Goal: Information Seeking & Learning: Learn about a topic

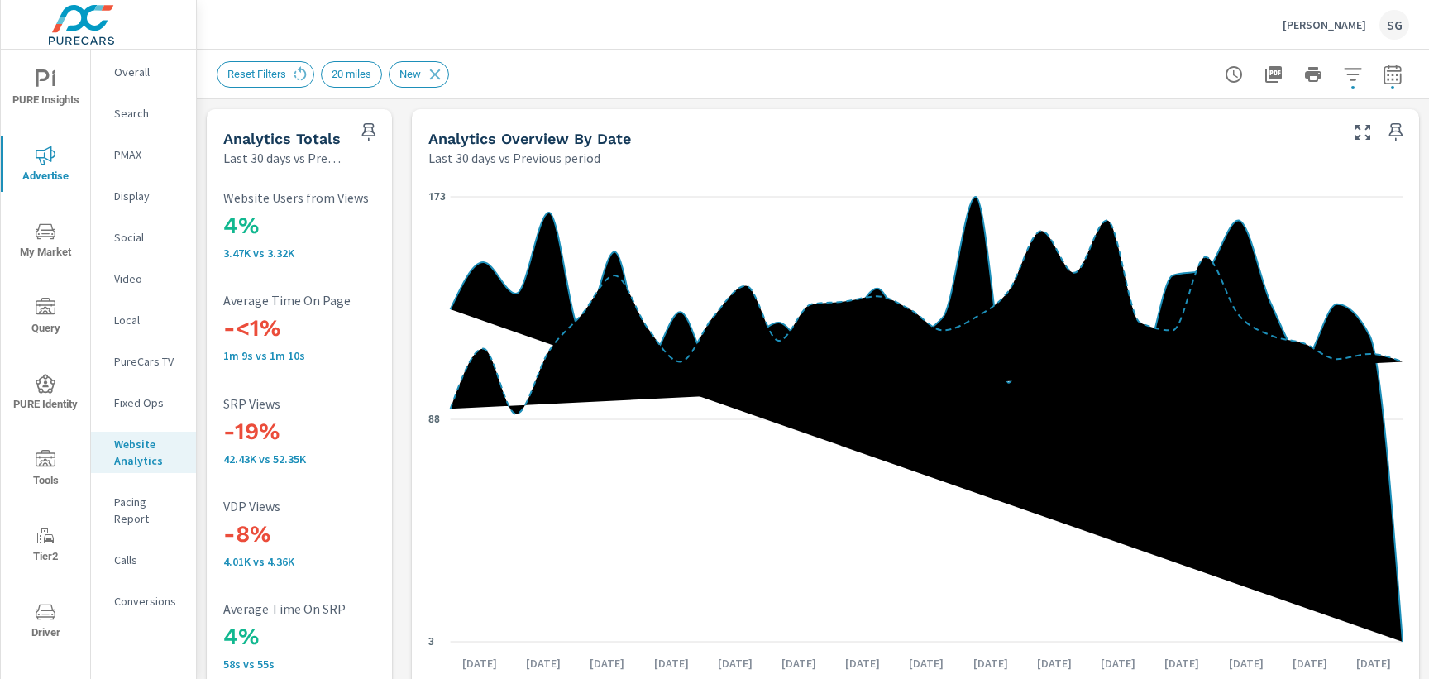
scroll to position [645, 0]
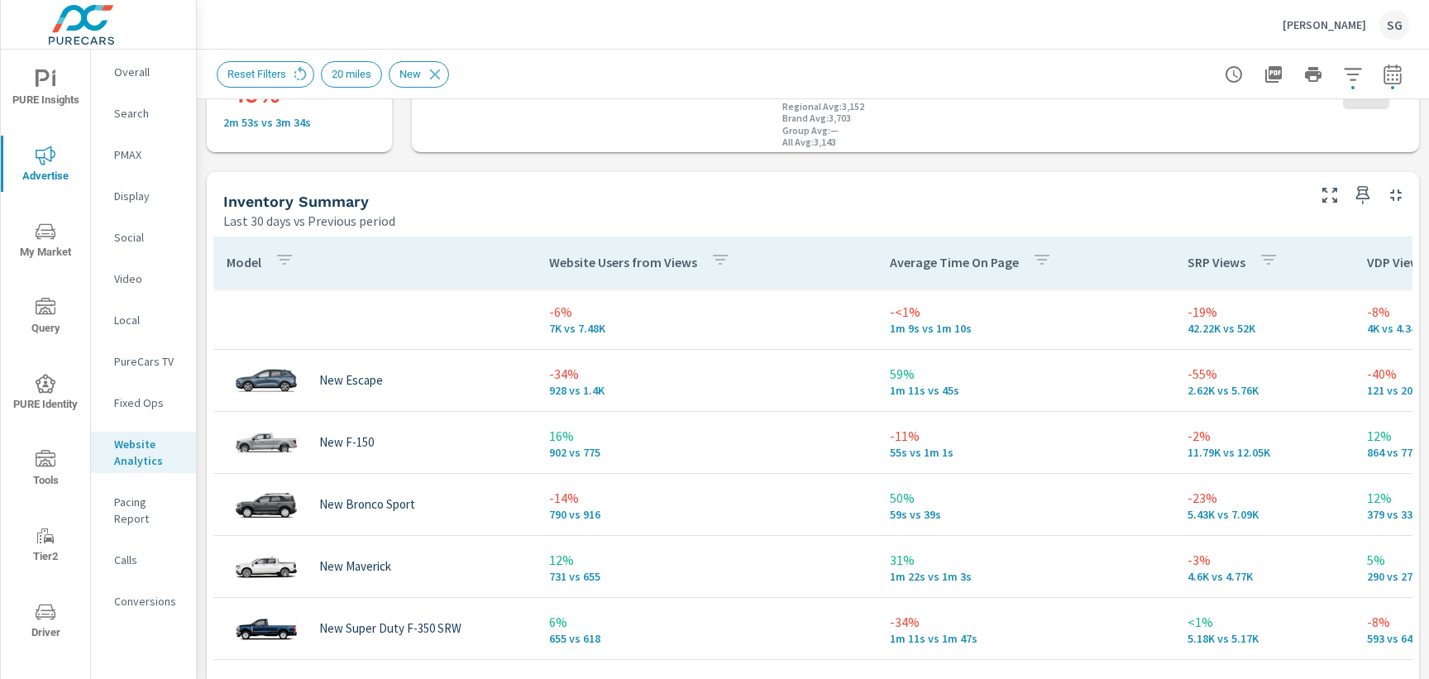
click at [133, 122] on div "Search" at bounding box center [143, 113] width 105 height 25
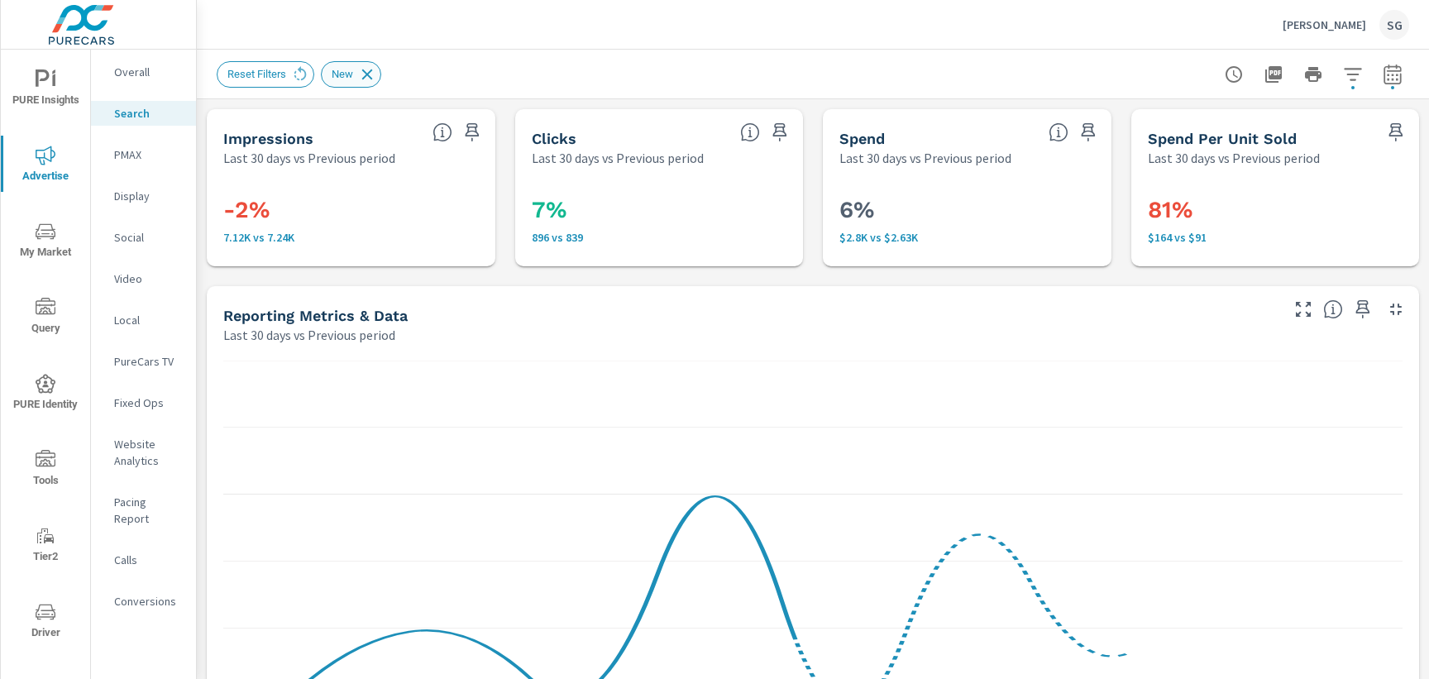
click at [366, 81] on icon at bounding box center [367, 74] width 18 height 18
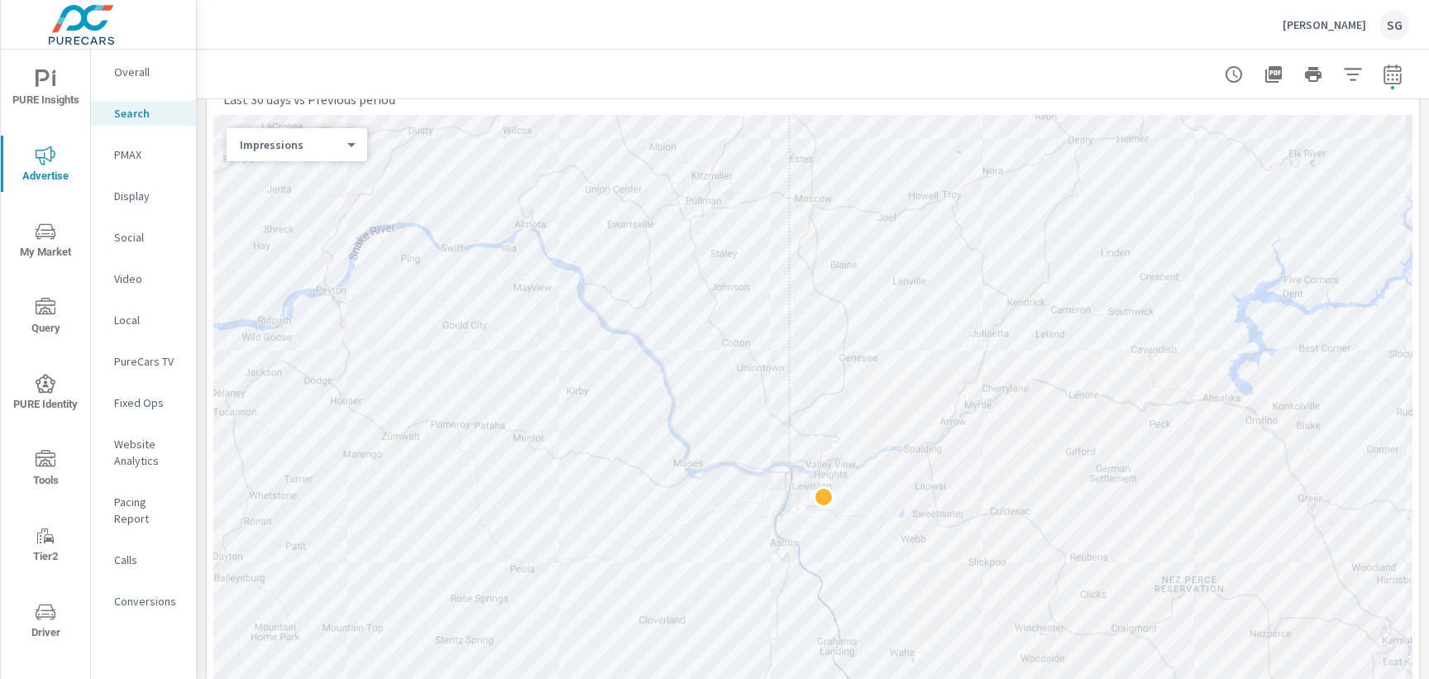
scroll to position [234, 0]
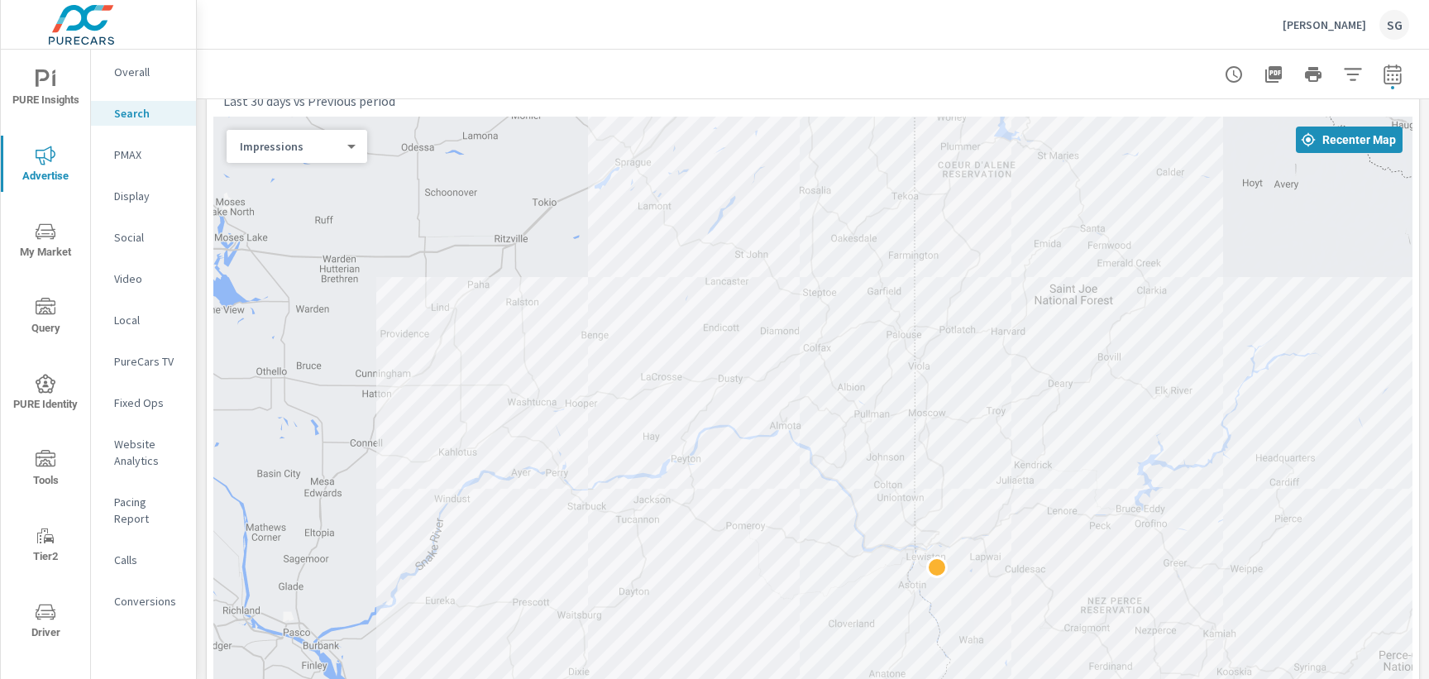
click at [543, 418] on div at bounding box center [812, 488] width 1199 height 743
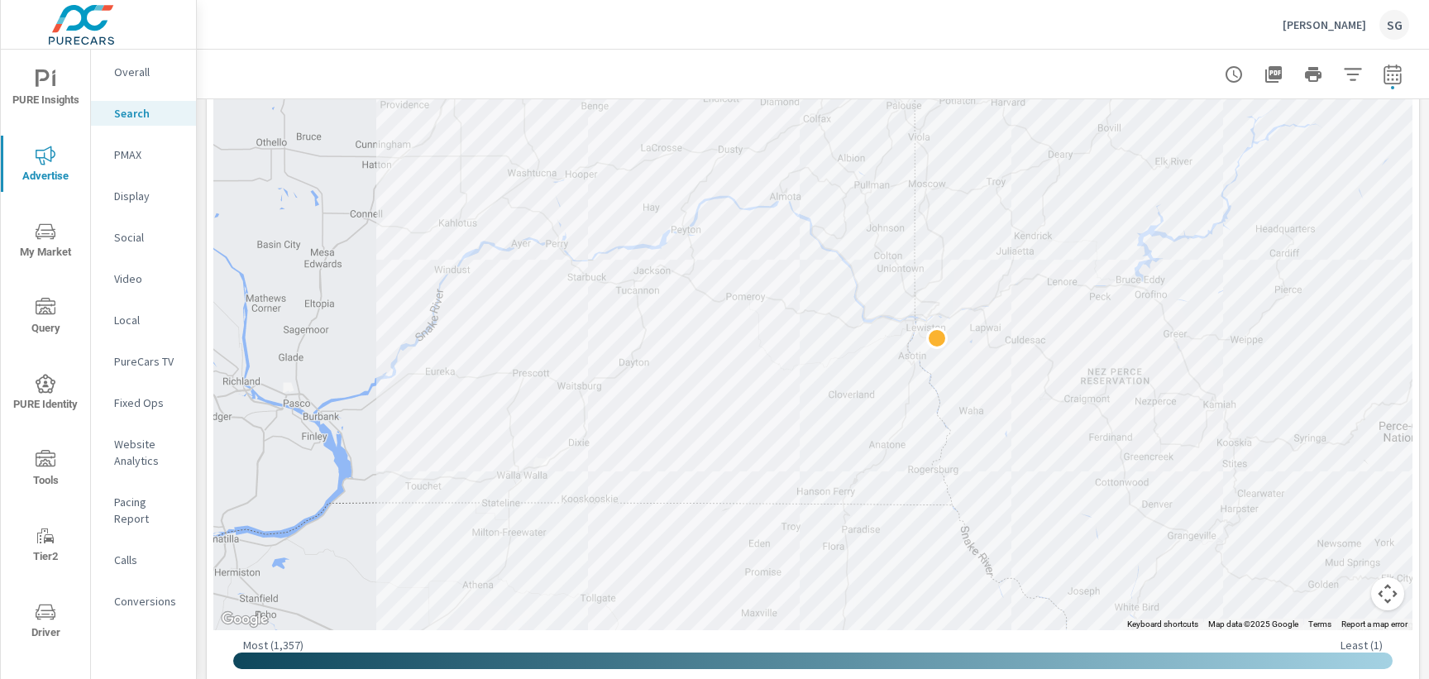
scroll to position [503, 0]
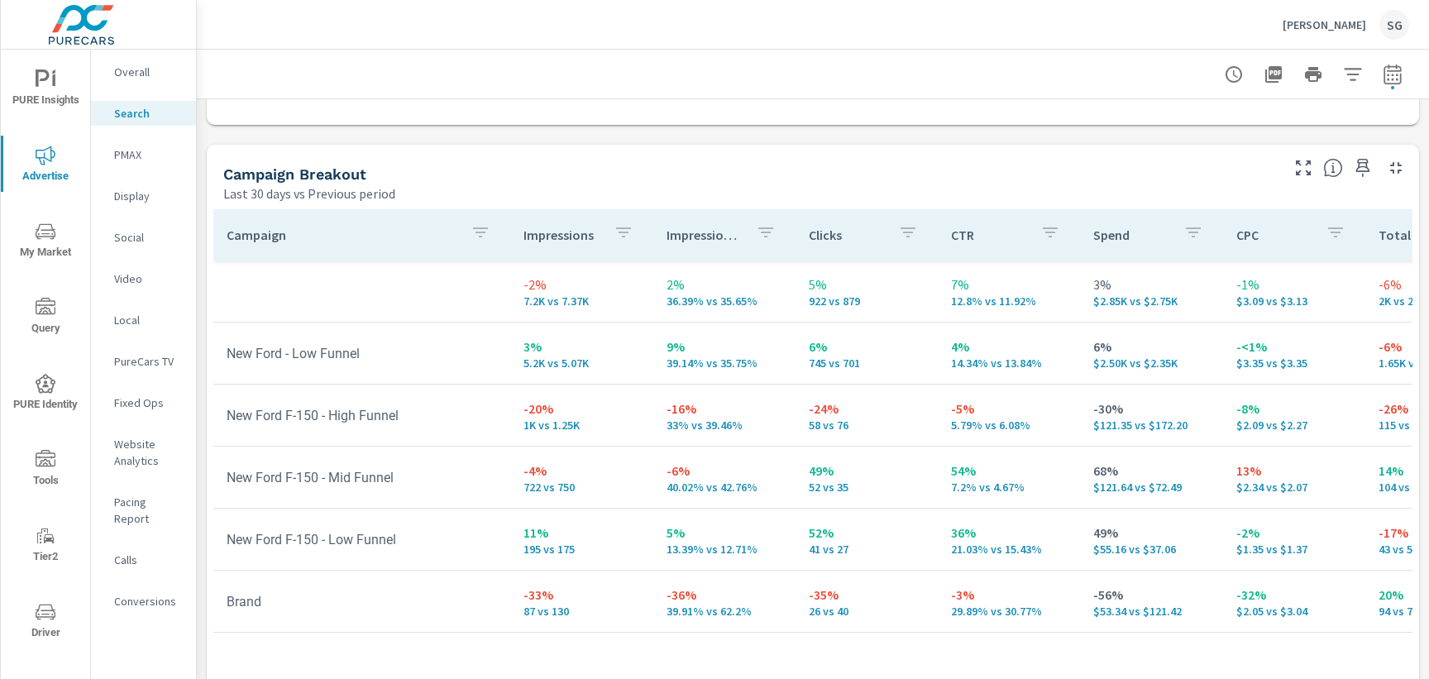
scroll to position [1571, 0]
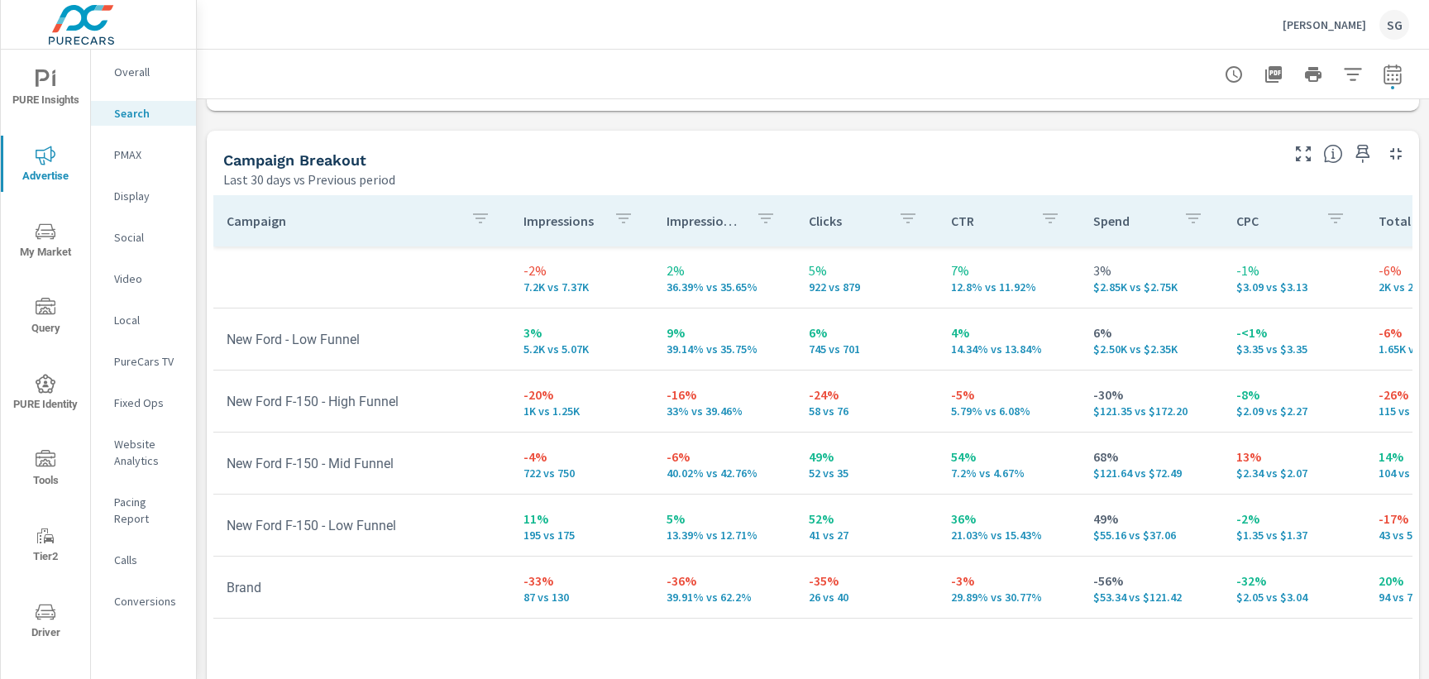
click at [39, 103] on span "PURE Insights" at bounding box center [45, 89] width 79 height 41
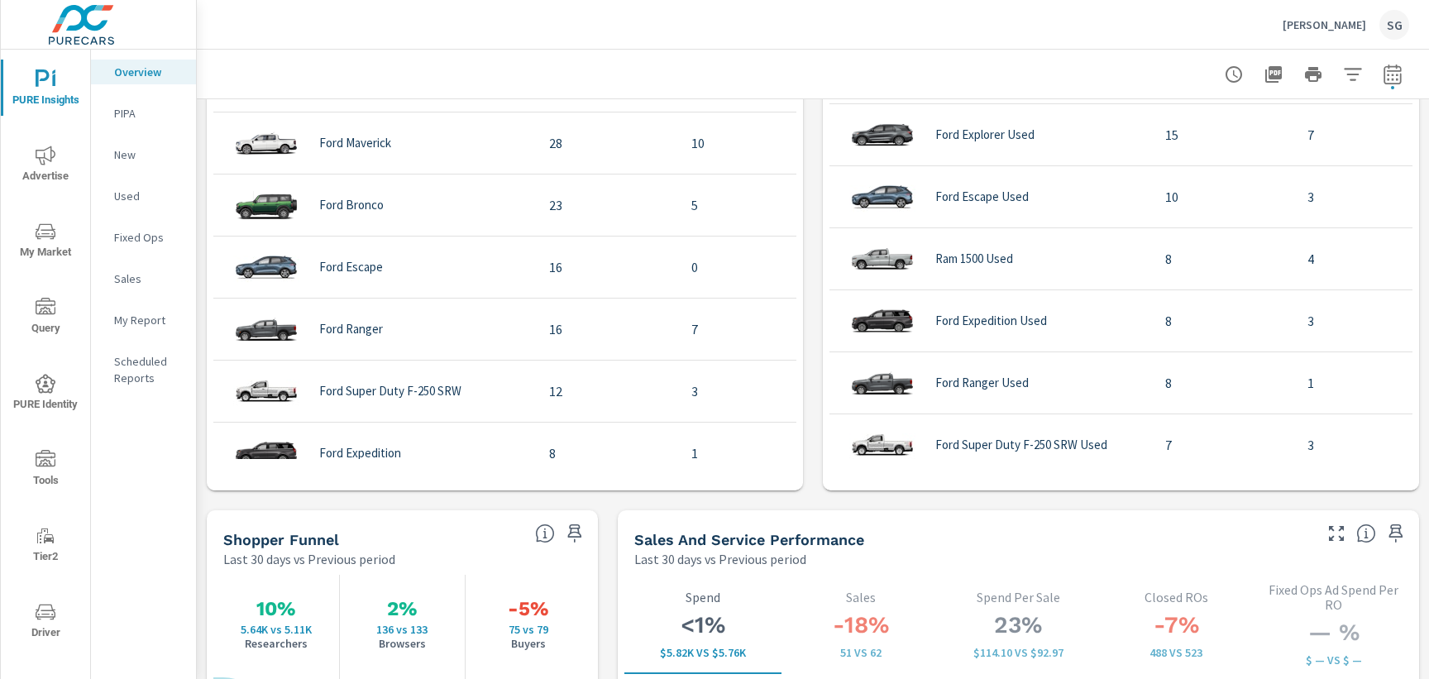
scroll to position [1722, 0]
click at [601, 514] on div "Learn More The average dealer wastes 35% of their advertising and BDC efforts m…" at bounding box center [813, 147] width 1232 height 3540
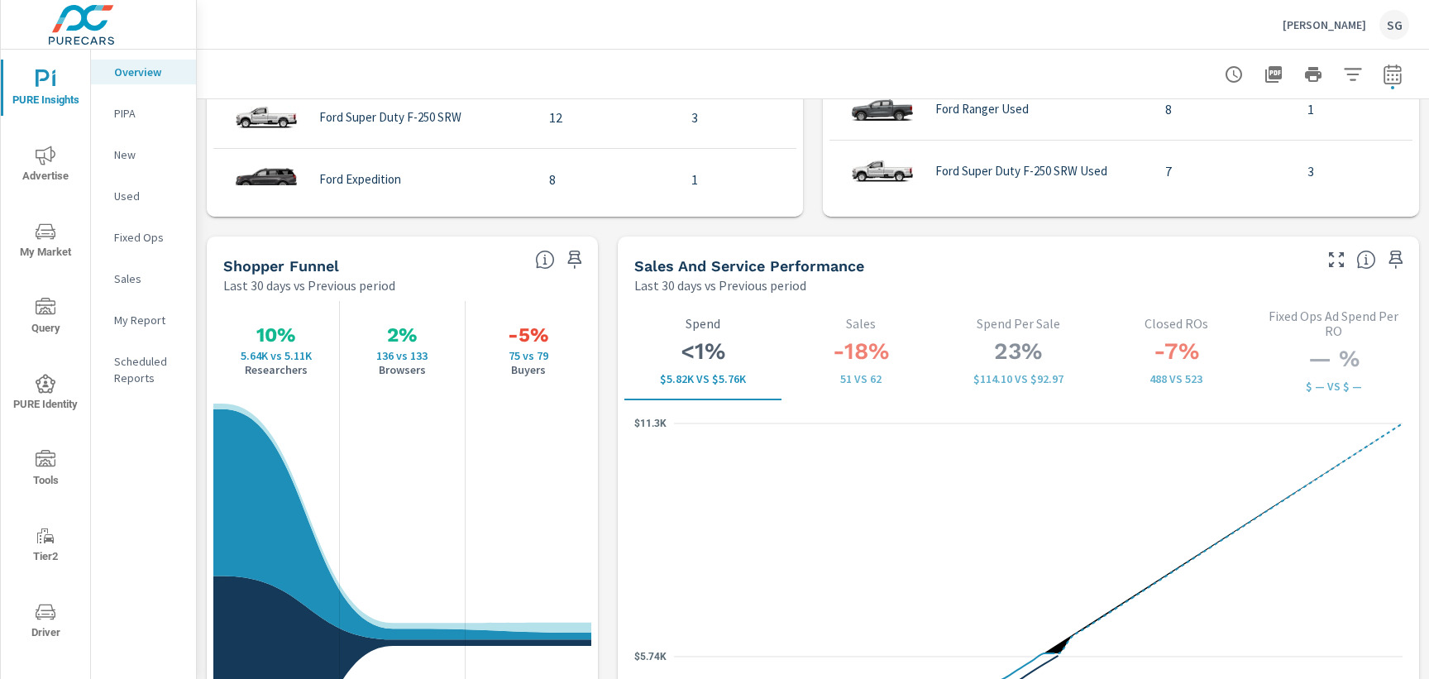
scroll to position [2039, 0]
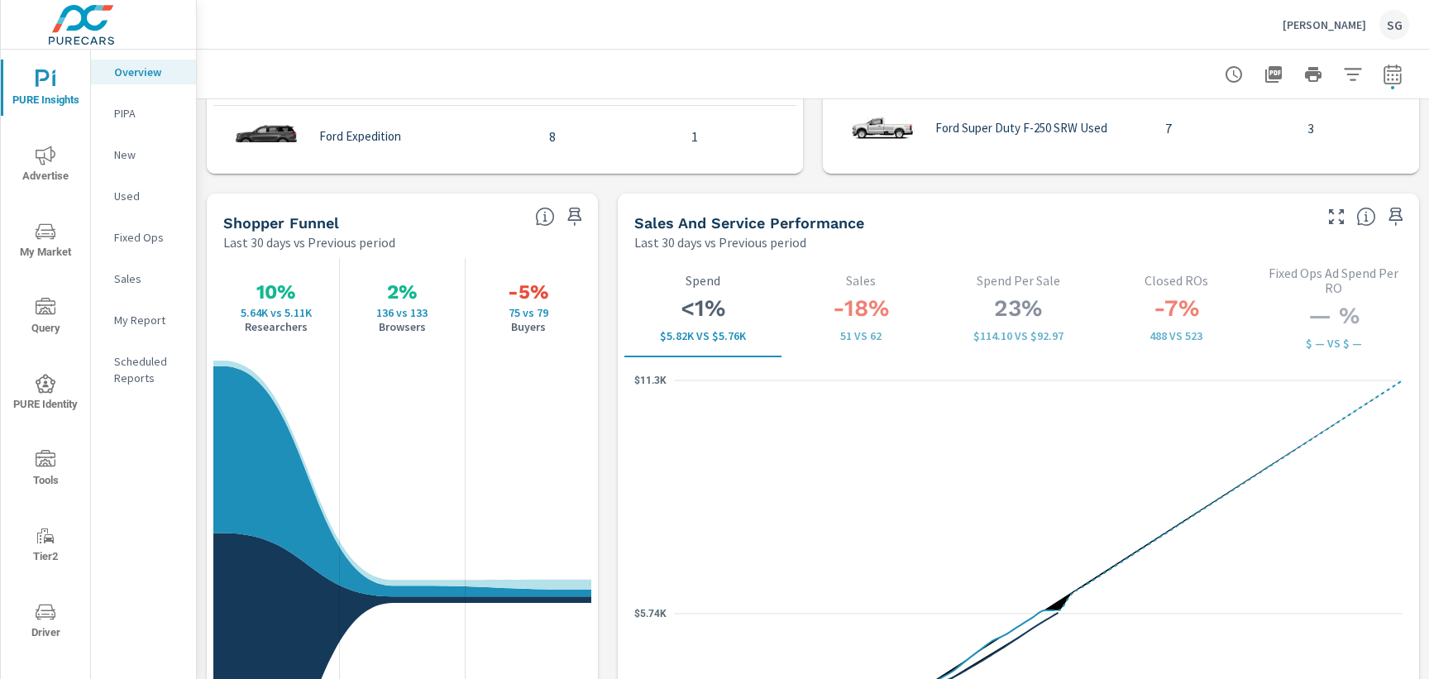
click at [49, 259] on span "My Market" at bounding box center [45, 242] width 79 height 41
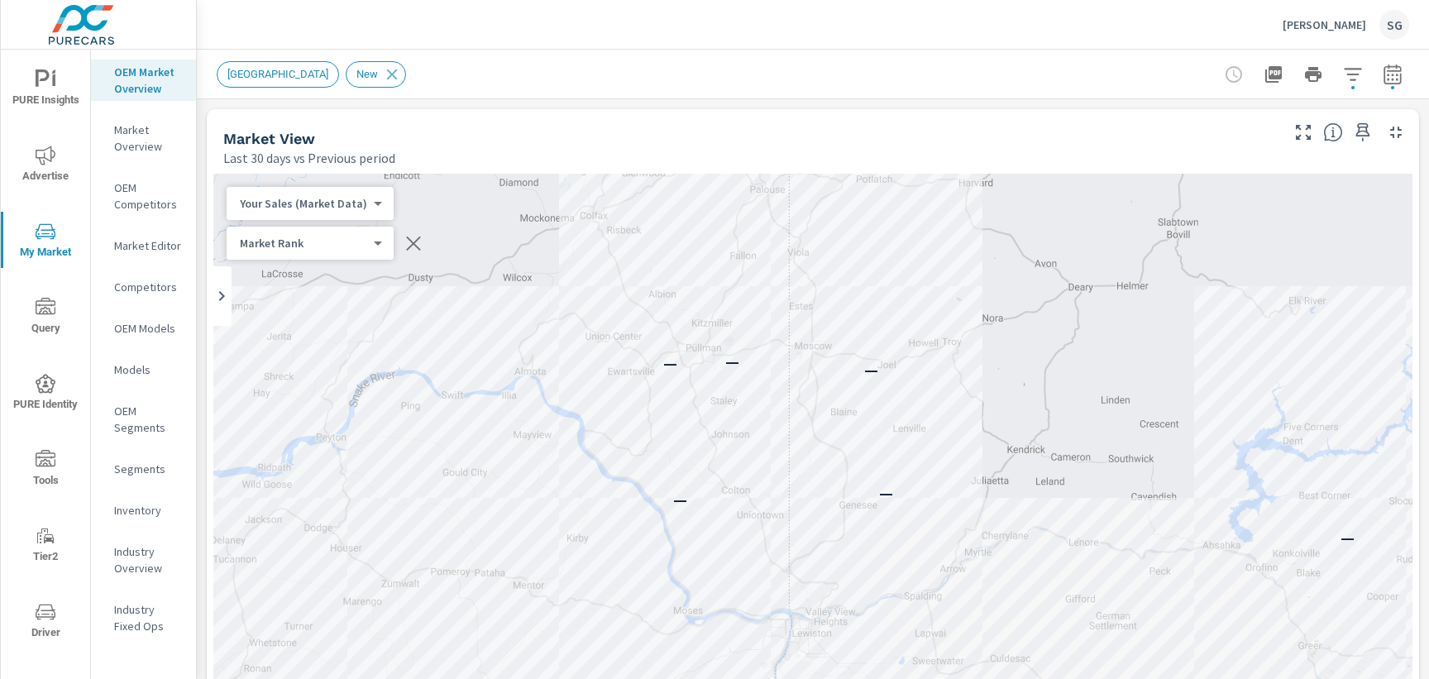
click at [1403, 80] on button "button" at bounding box center [1392, 74] width 33 height 33
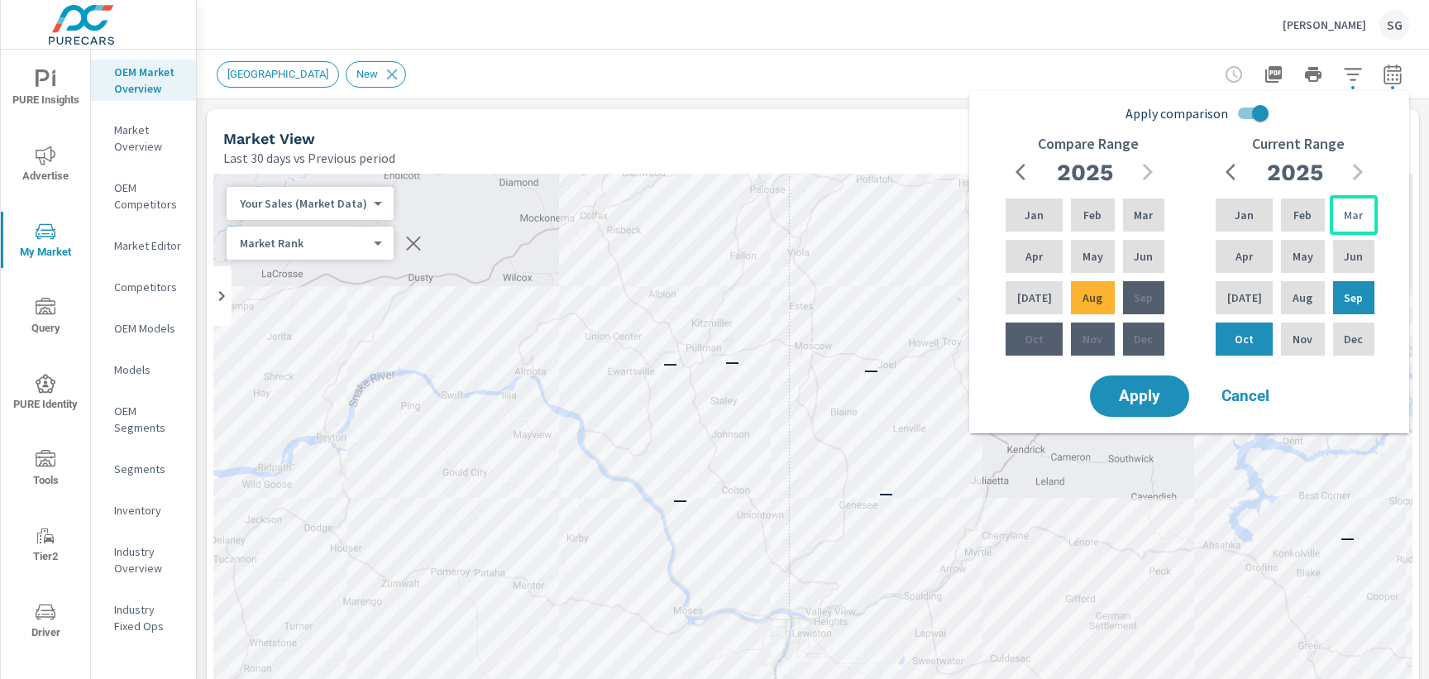
click at [1338, 214] on div "Mar" at bounding box center [1354, 215] width 48 height 40
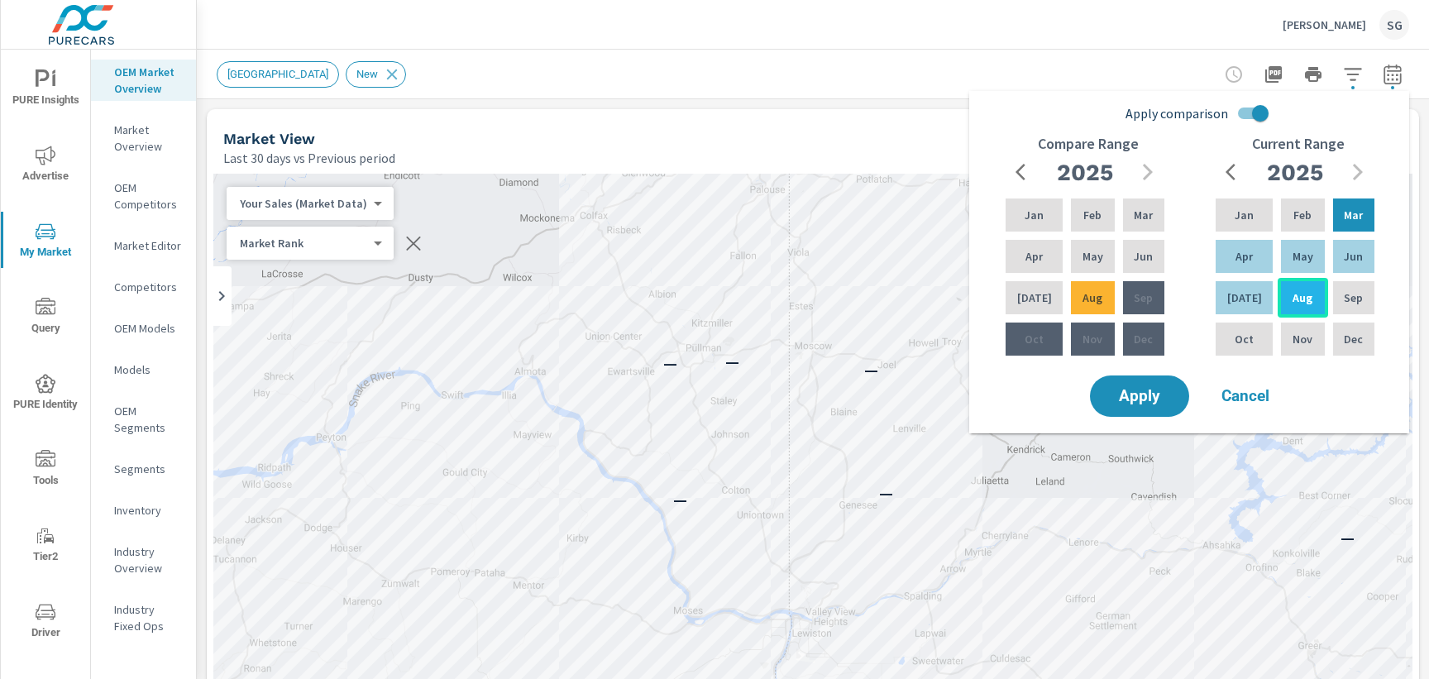
click at [1304, 301] on div "Aug" at bounding box center [1303, 298] width 50 height 40
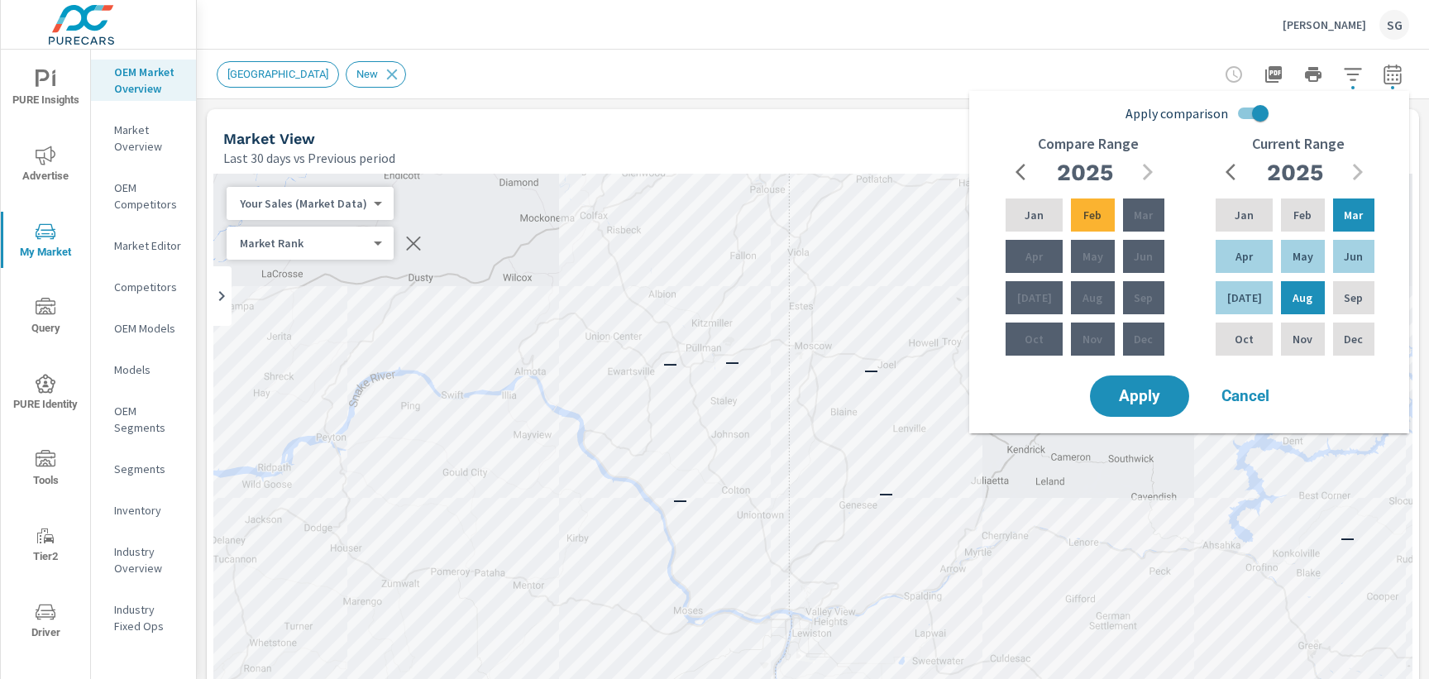
click at [1249, 118] on input "Apply comparison" at bounding box center [1260, 113] width 94 height 31
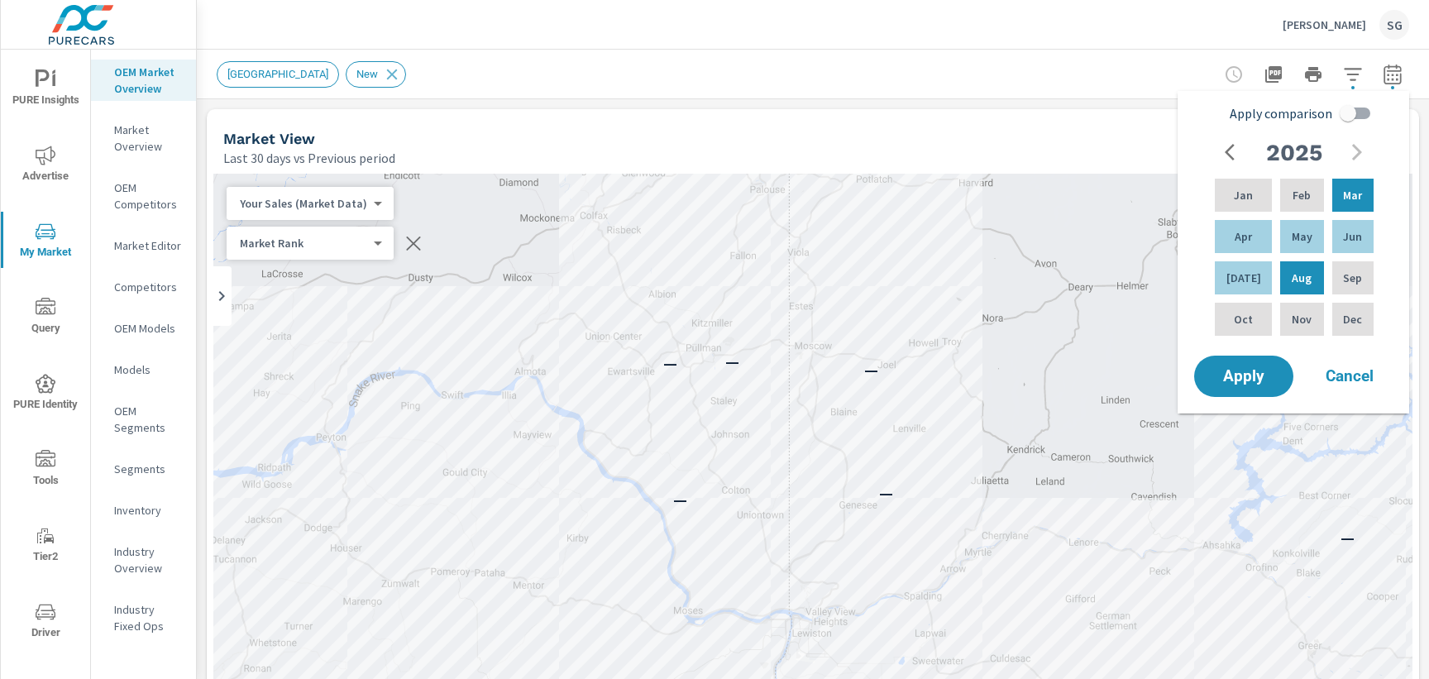
click at [1351, 114] on input "Apply comparison" at bounding box center [1348, 113] width 94 height 31
checkbox input "true"
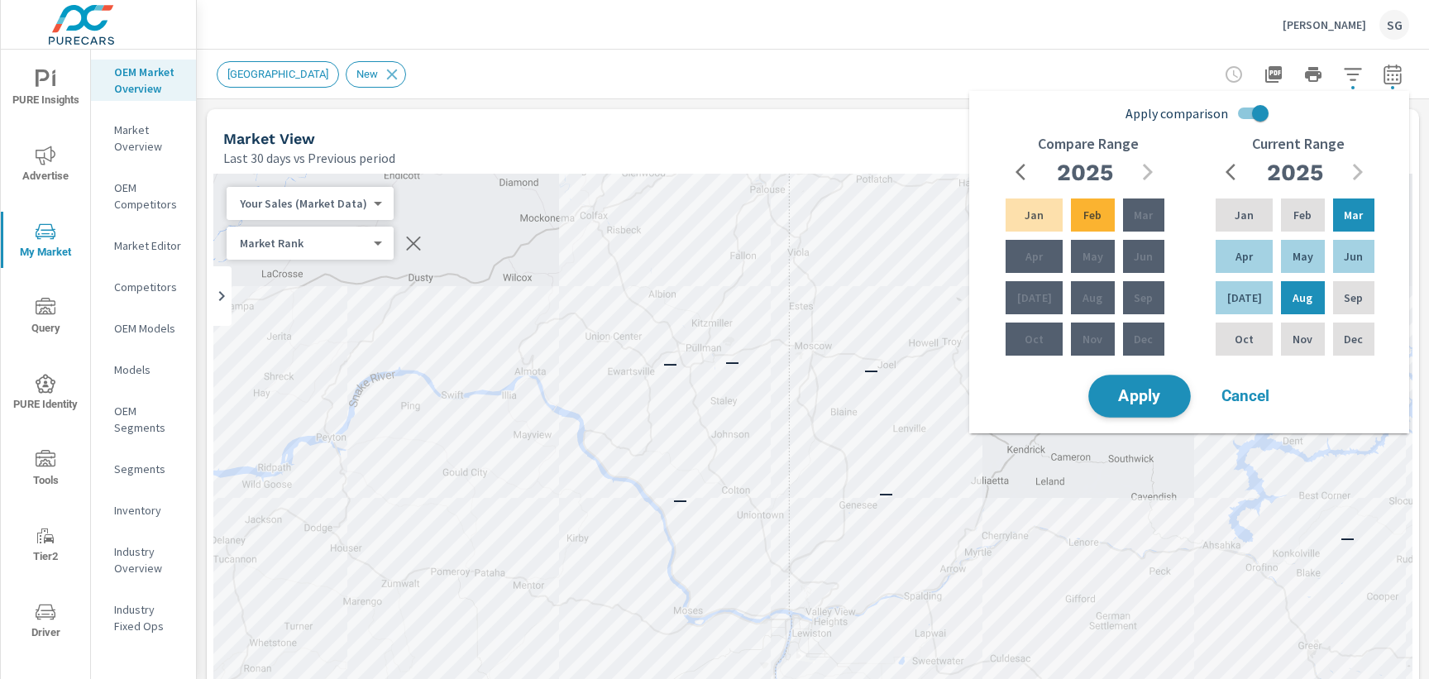
click at [1138, 415] on button "Apply" at bounding box center [1139, 396] width 103 height 43
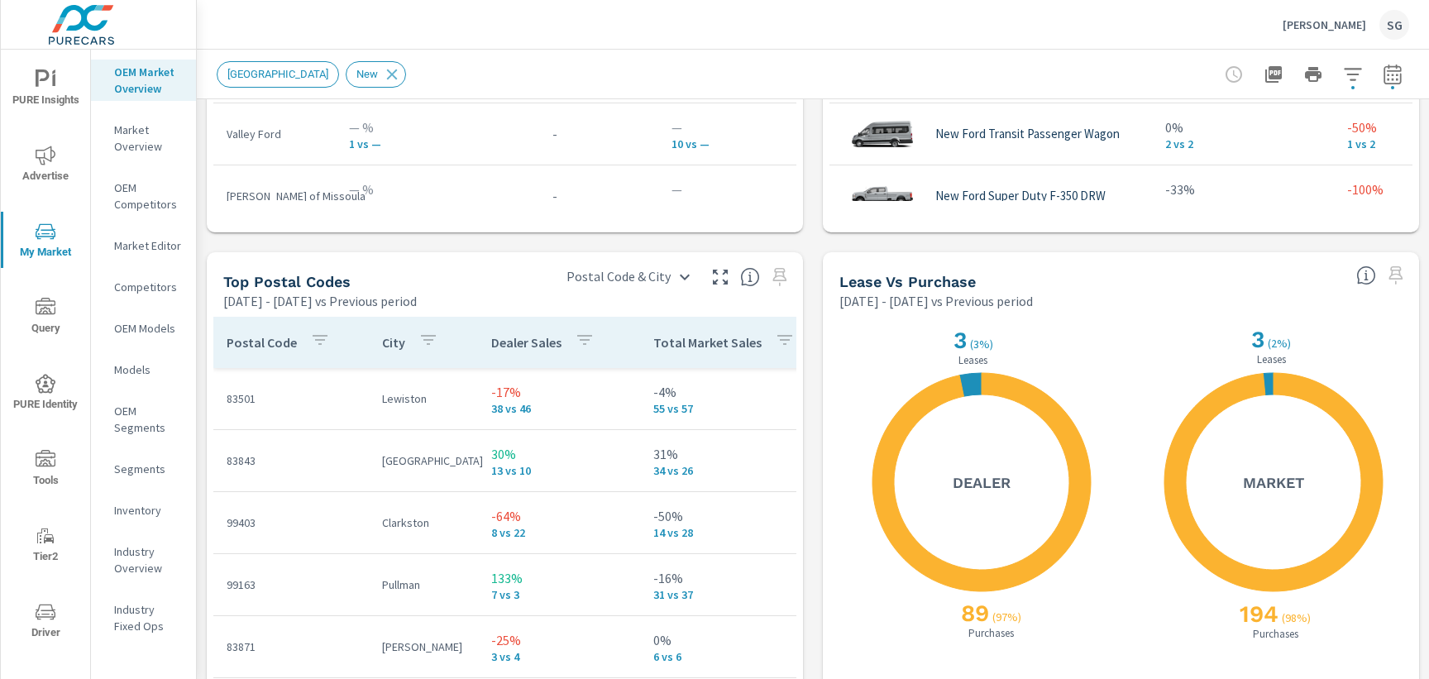
scroll to position [1824, 0]
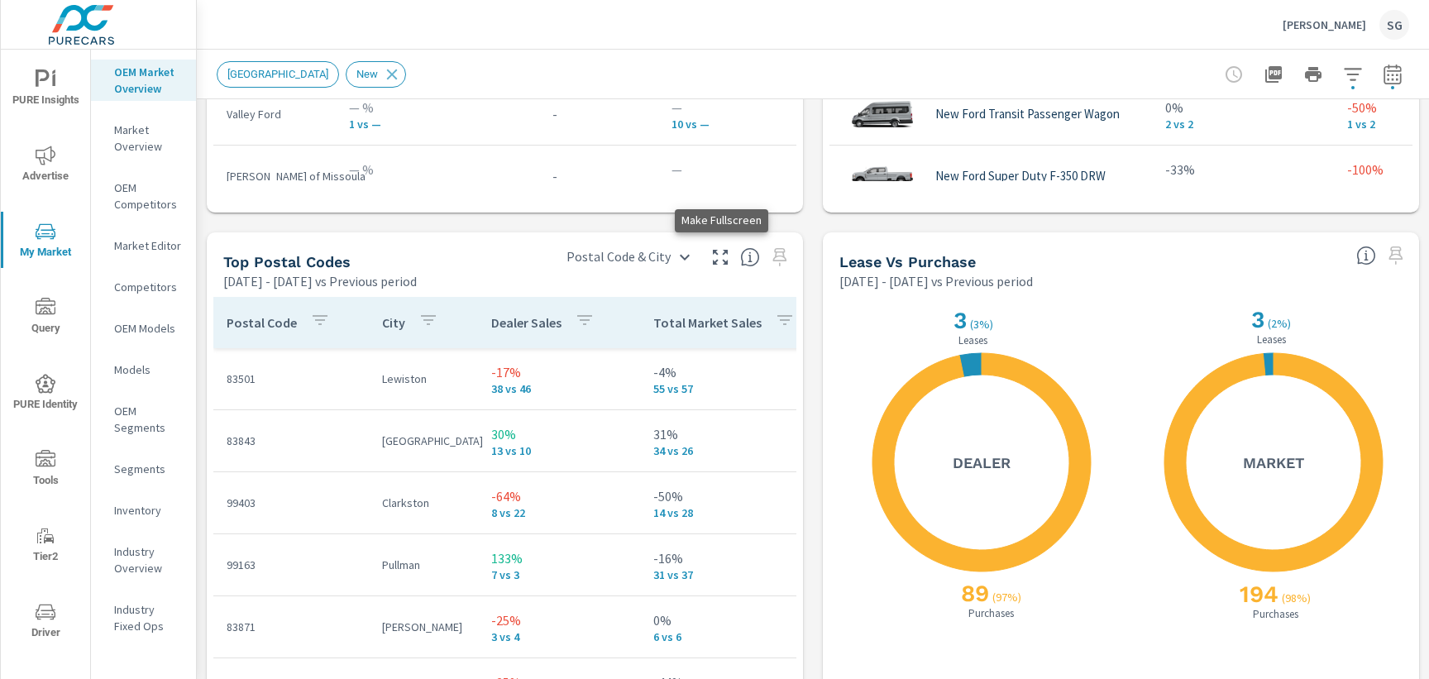
click at [711, 264] on icon "button" at bounding box center [720, 257] width 20 height 20
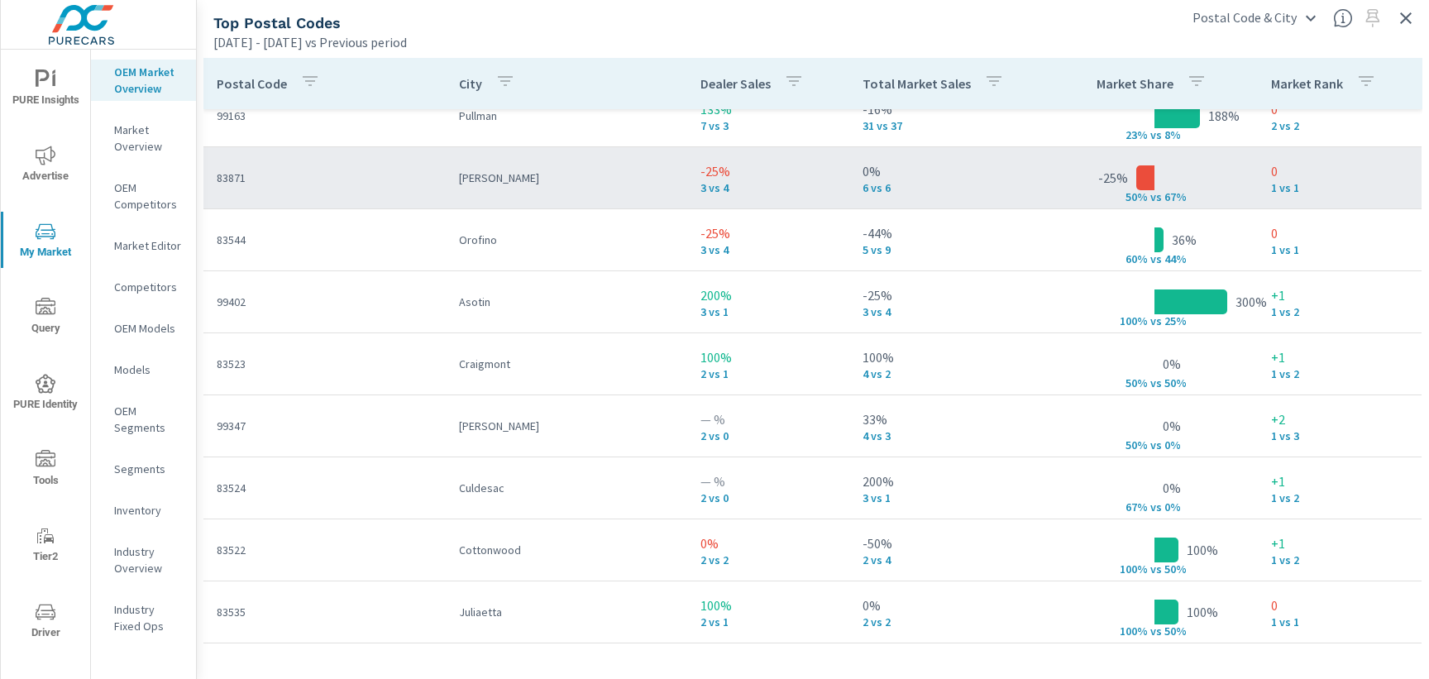
scroll to position [217, 0]
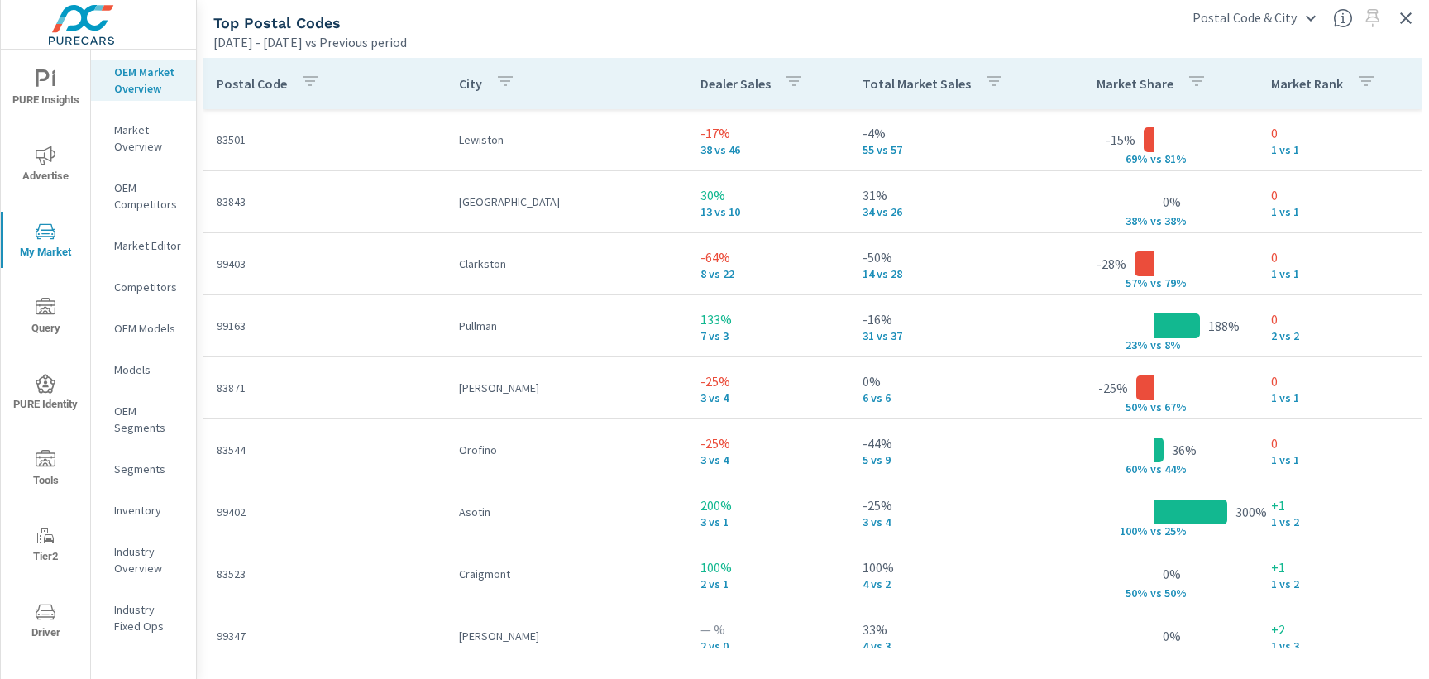
click at [48, 619] on icon "nav menu" at bounding box center [46, 612] width 20 height 20
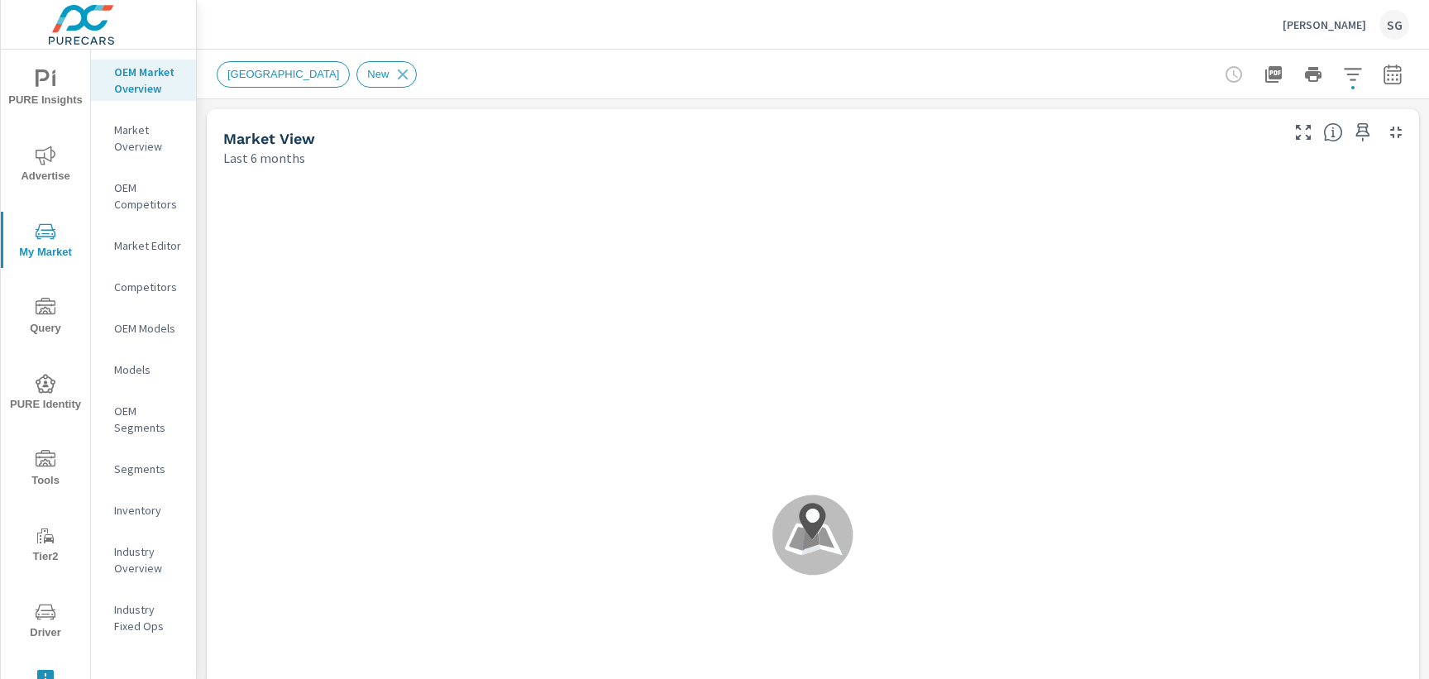
scroll to position [372, 0]
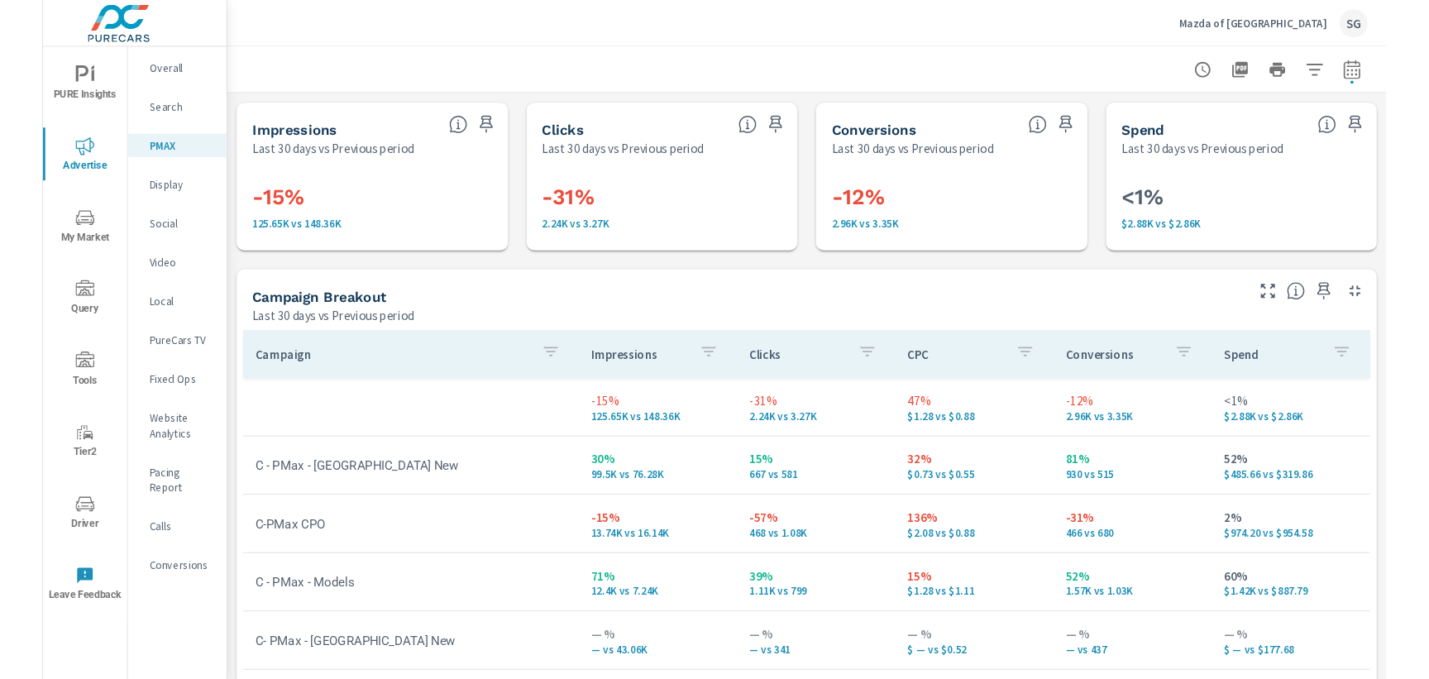
scroll to position [204, 0]
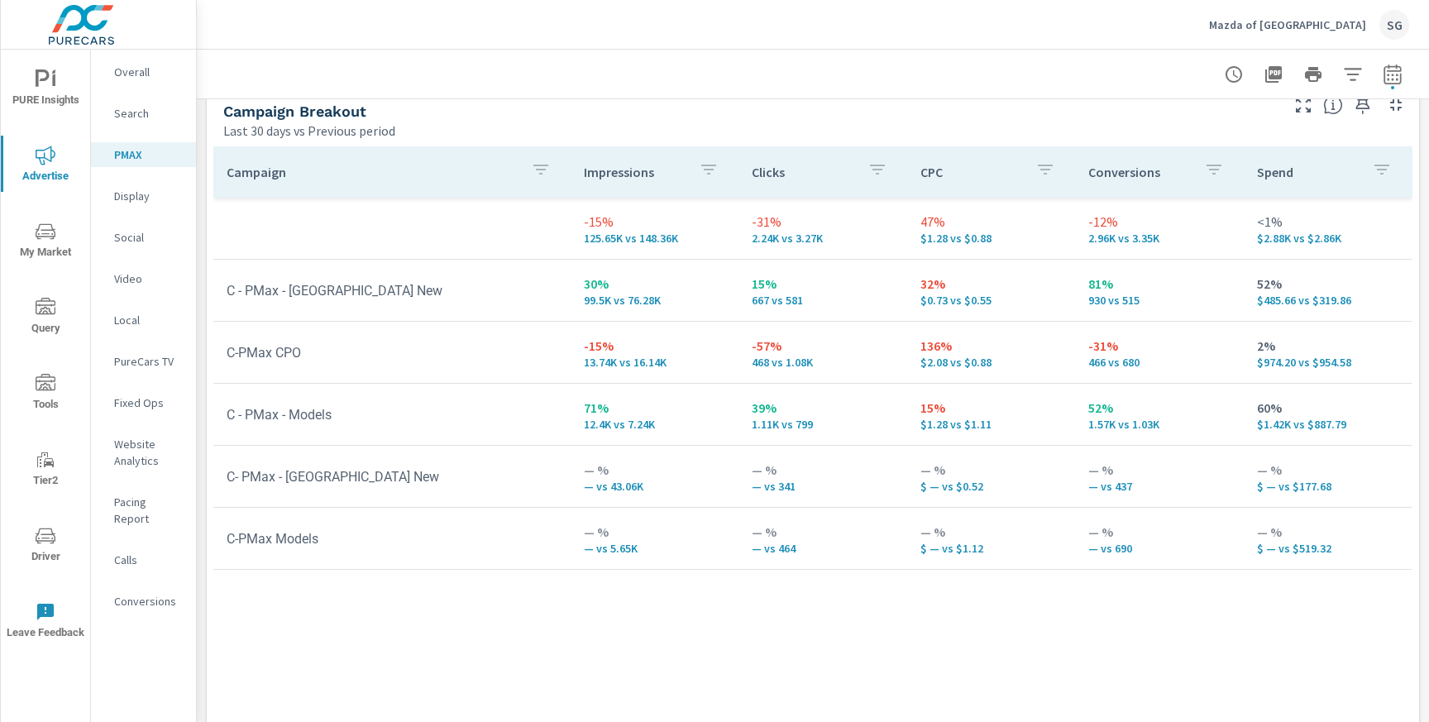
click at [153, 122] on div "Search" at bounding box center [143, 113] width 105 height 25
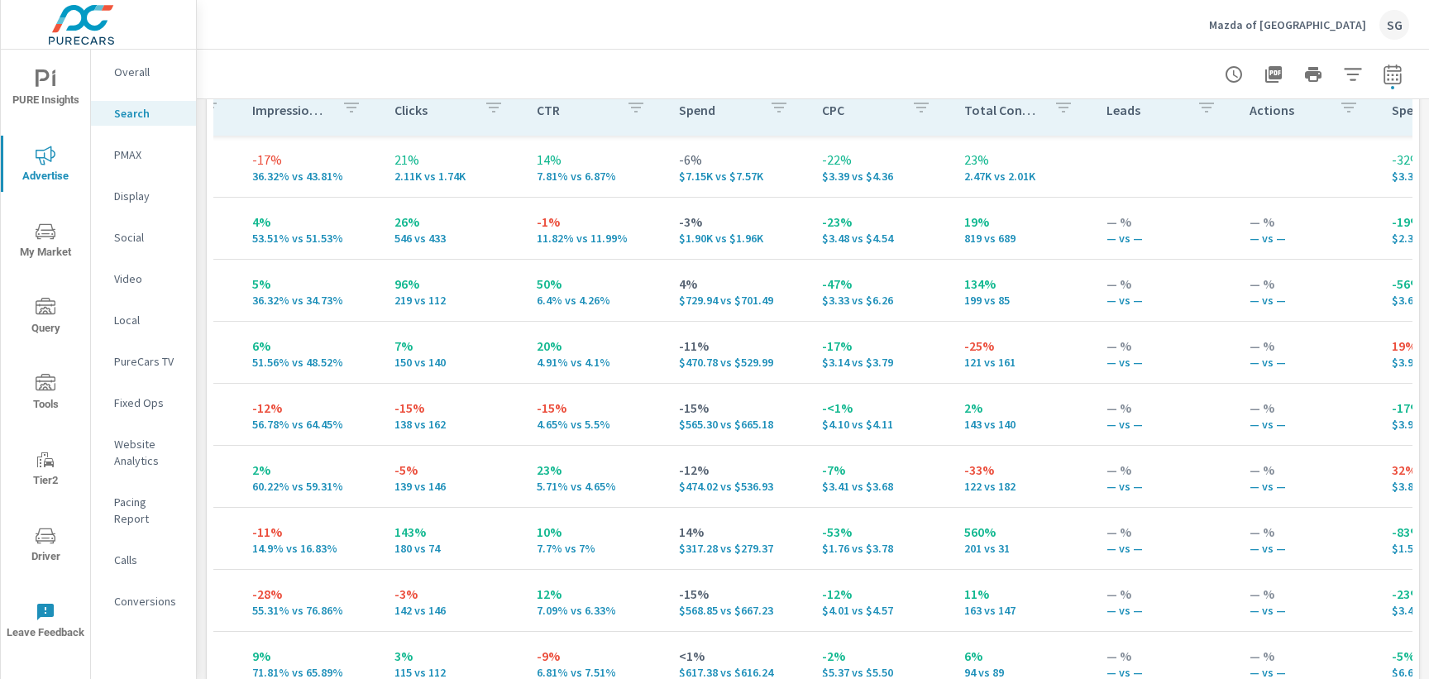
scroll to position [0, 415]
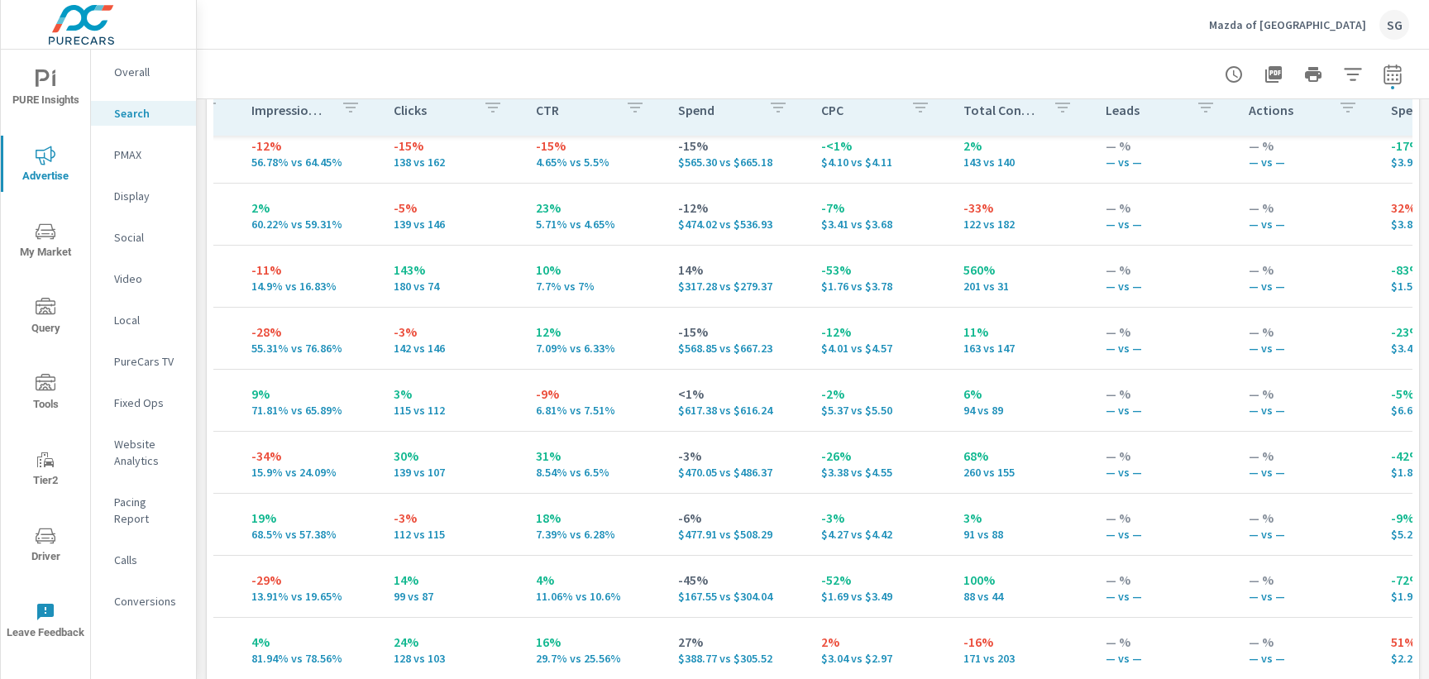
scroll to position [264, 415]
click at [124, 158] on p "PMAX" at bounding box center [148, 154] width 69 height 17
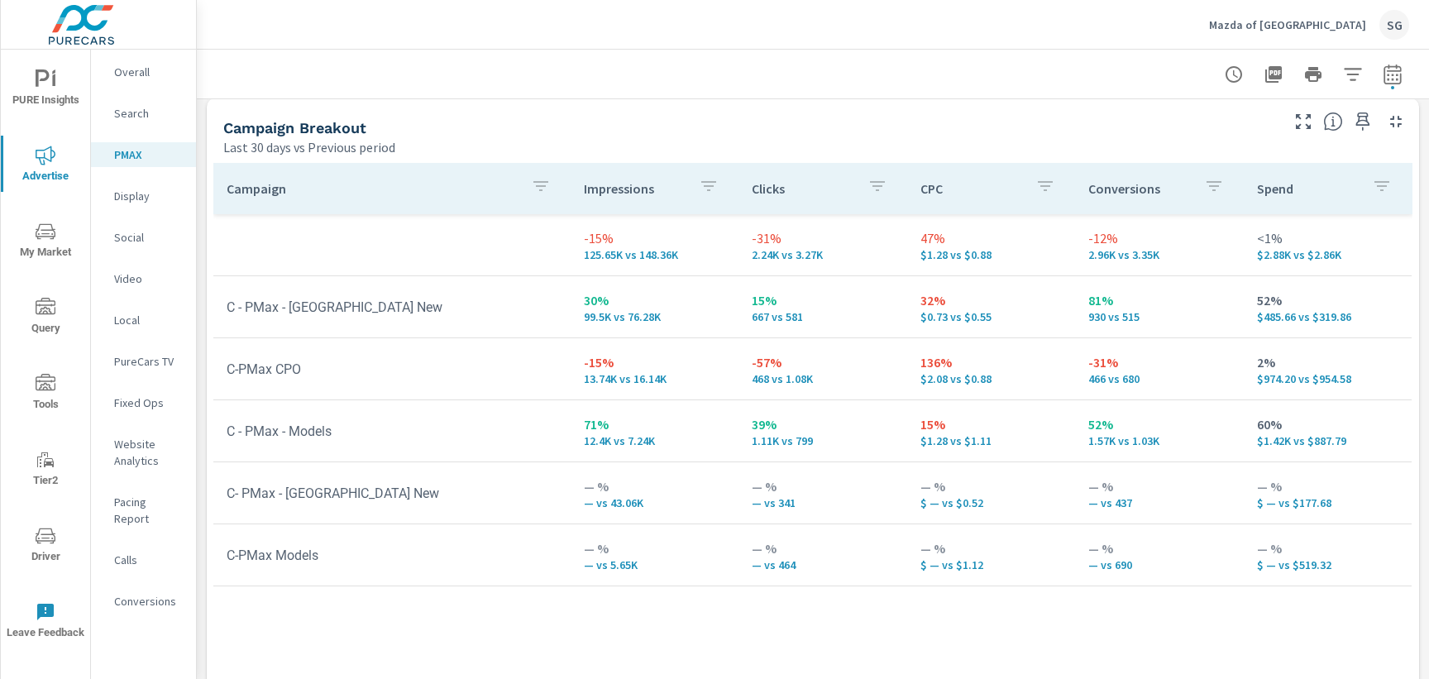
scroll to position [305, 0]
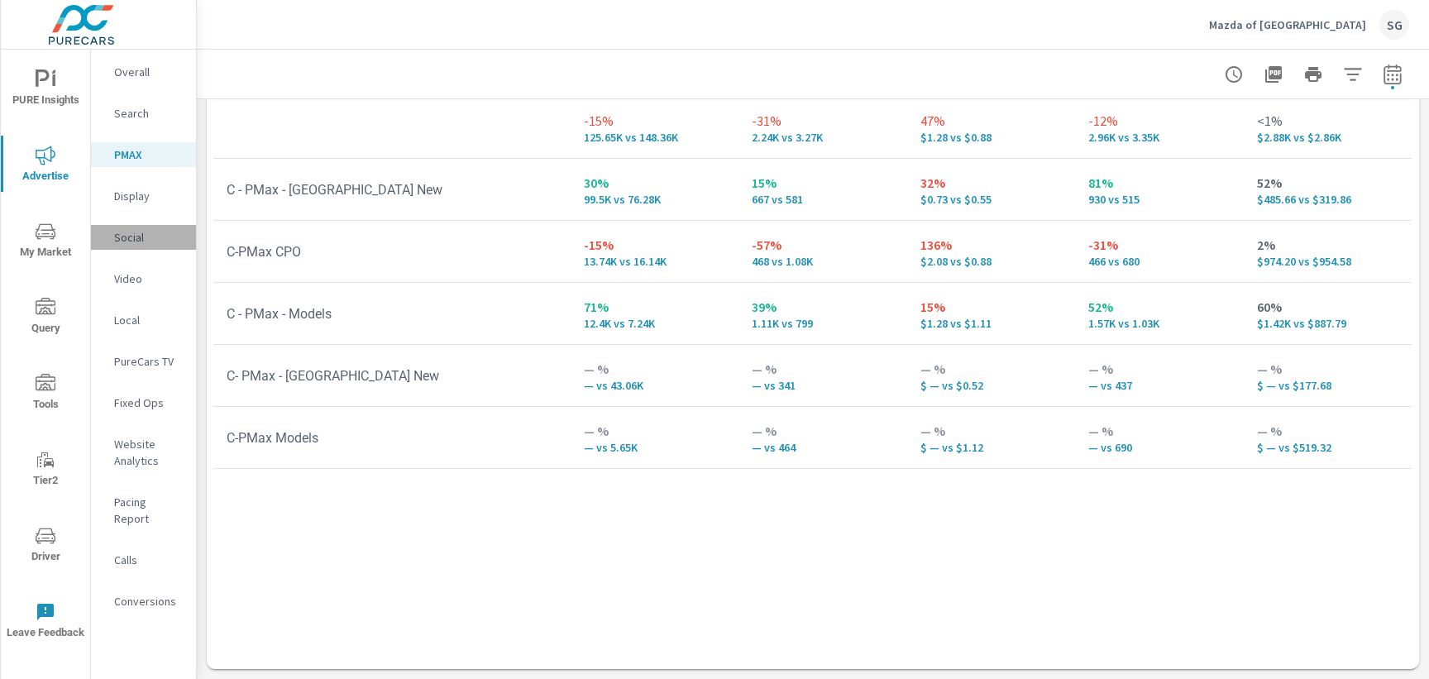
click at [139, 232] on p "Social" at bounding box center [148, 237] width 69 height 17
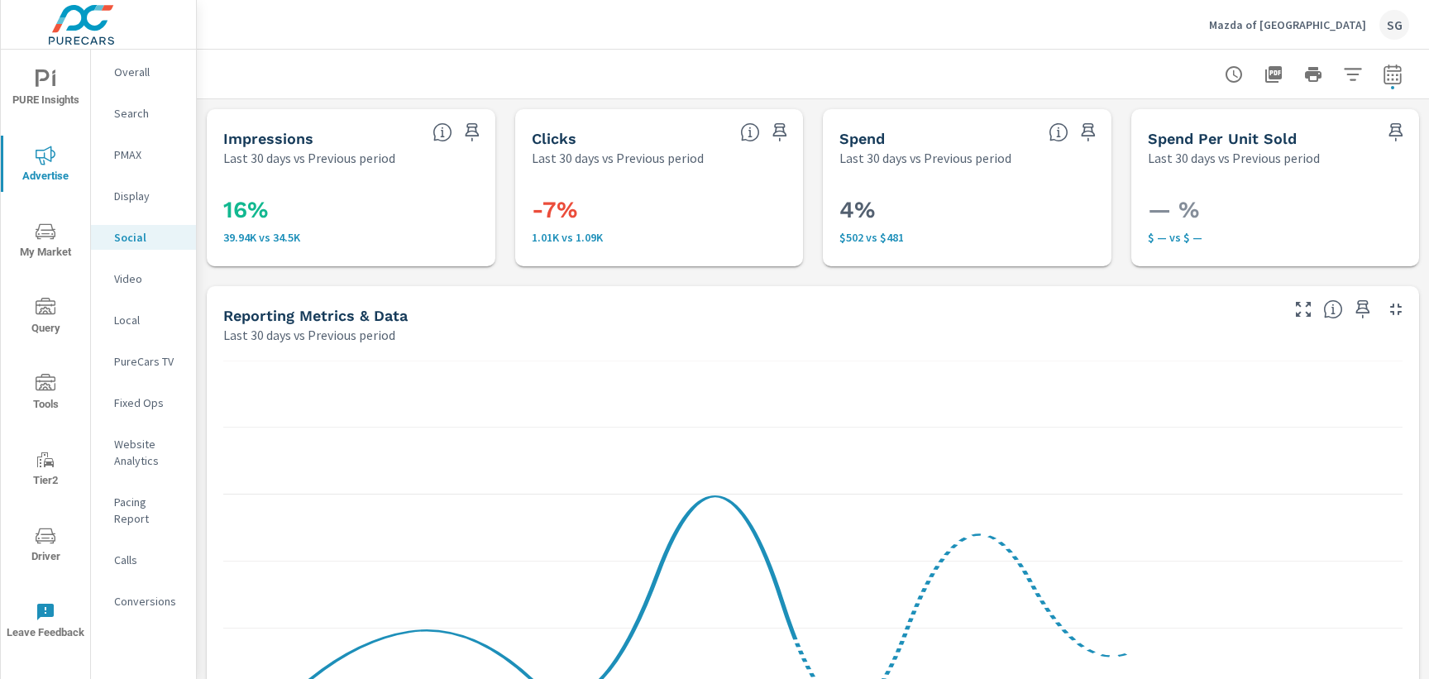
click at [129, 160] on p "PMAX" at bounding box center [148, 154] width 69 height 17
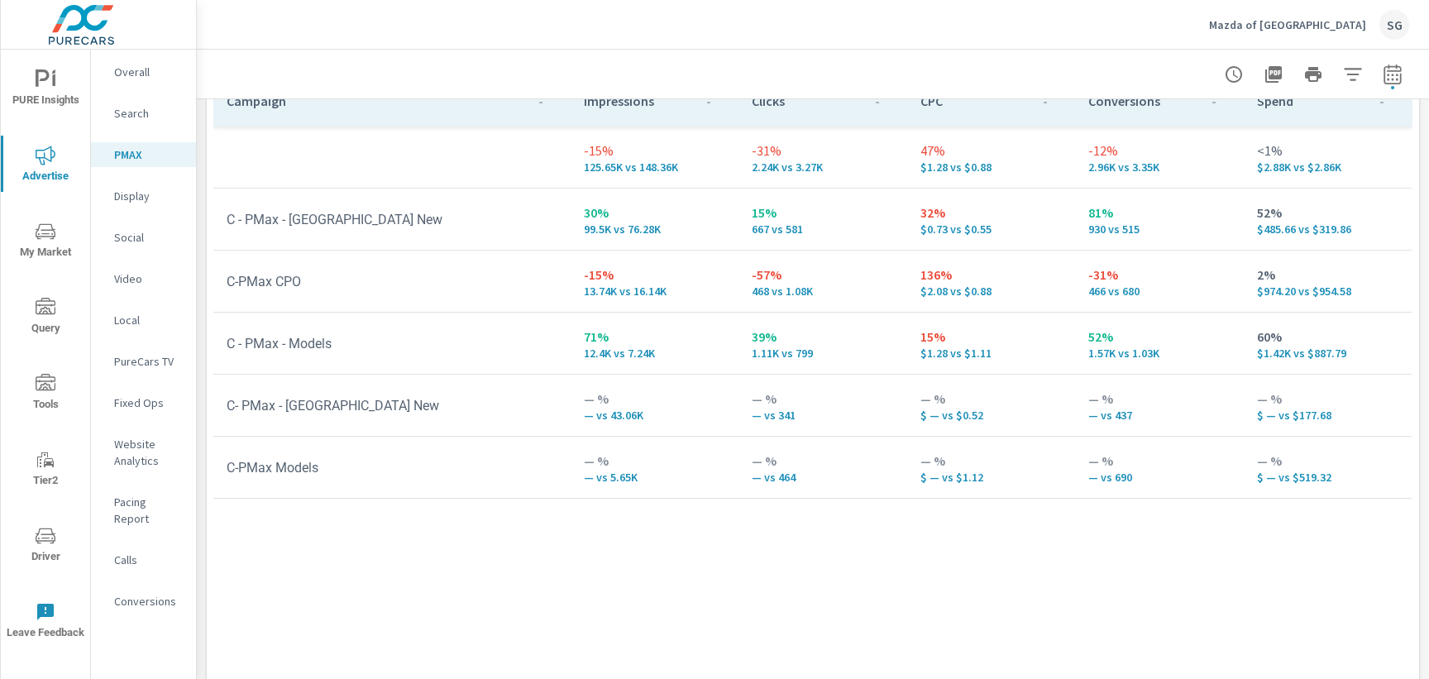
scroll to position [266, 0]
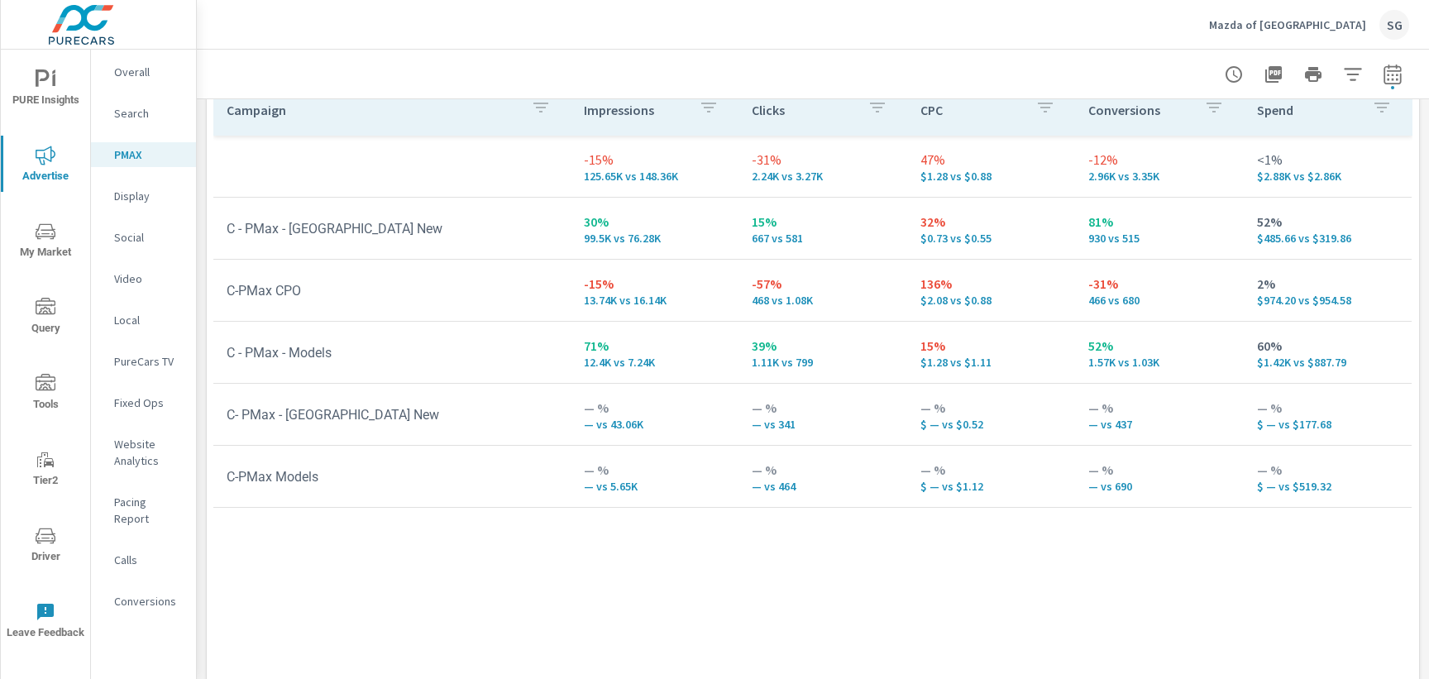
click at [139, 245] on p "Social" at bounding box center [148, 237] width 69 height 17
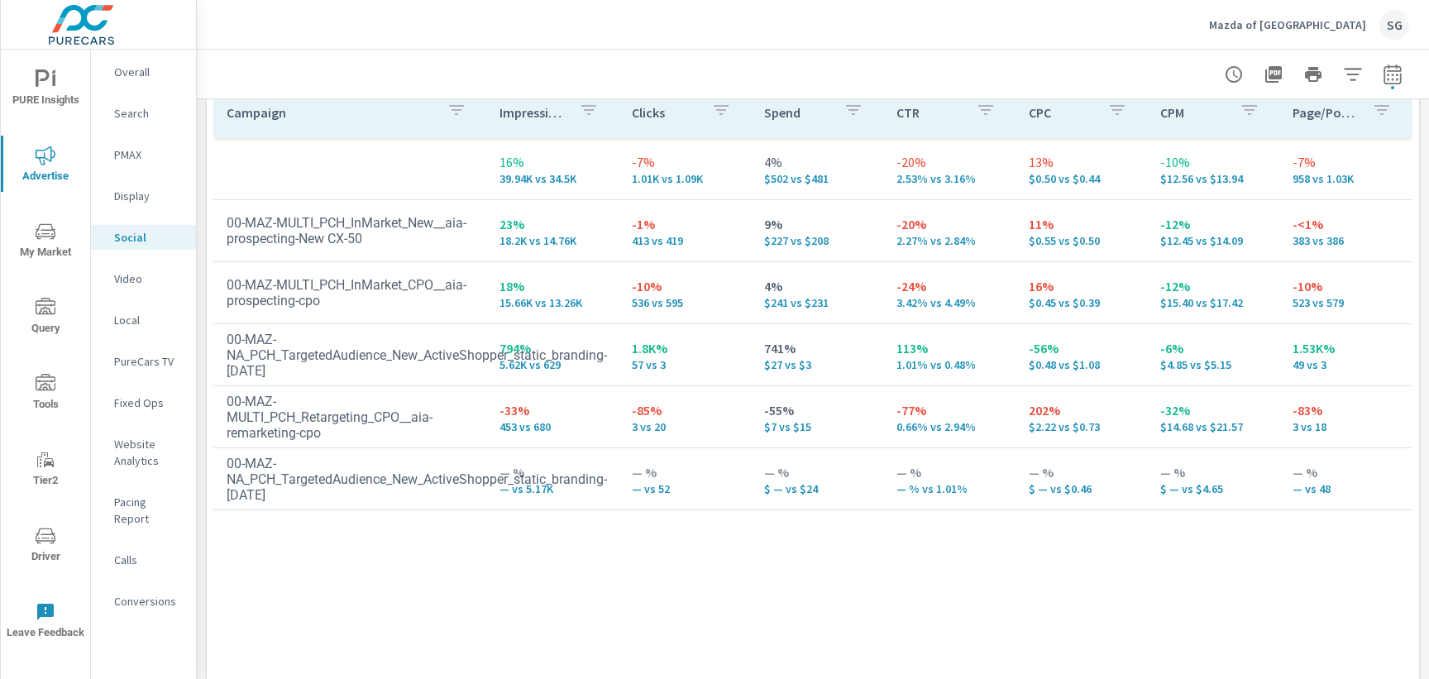
scroll to position [801, 0]
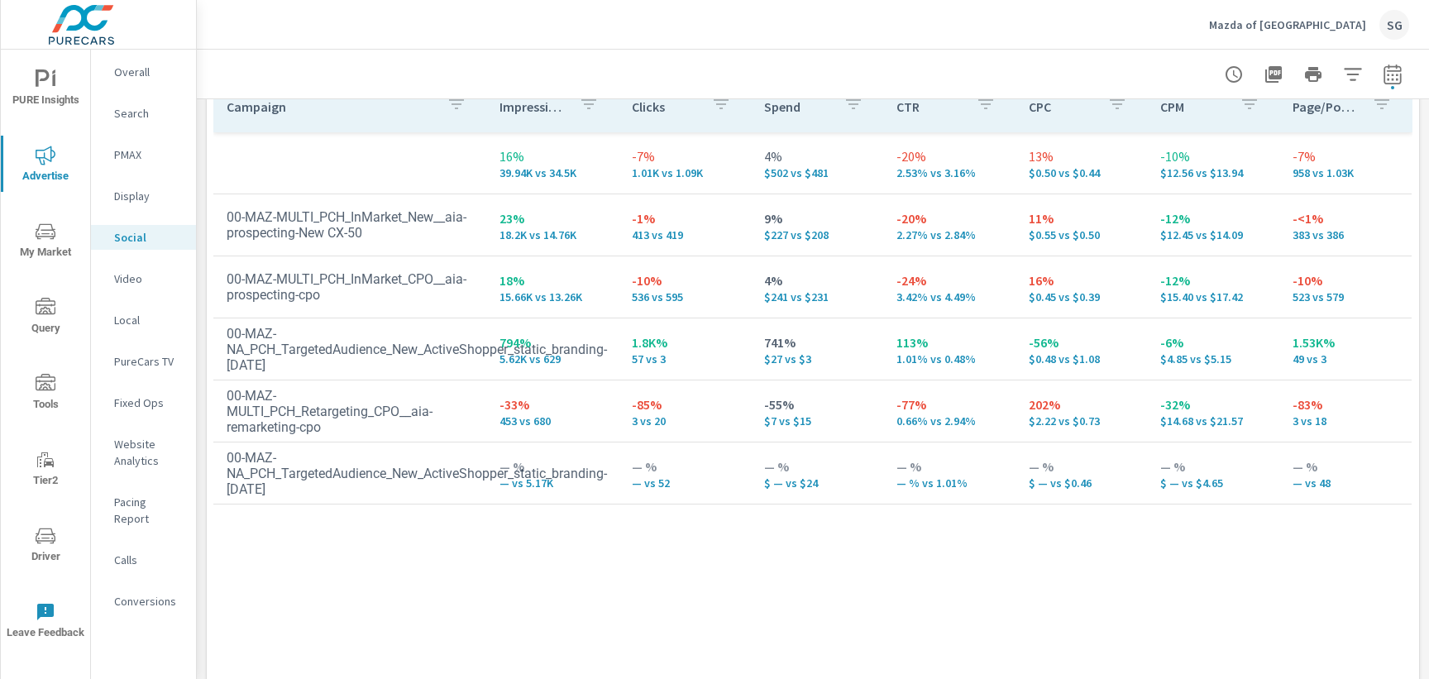
click at [41, 74] on icon "nav menu" at bounding box center [46, 79] width 20 height 20
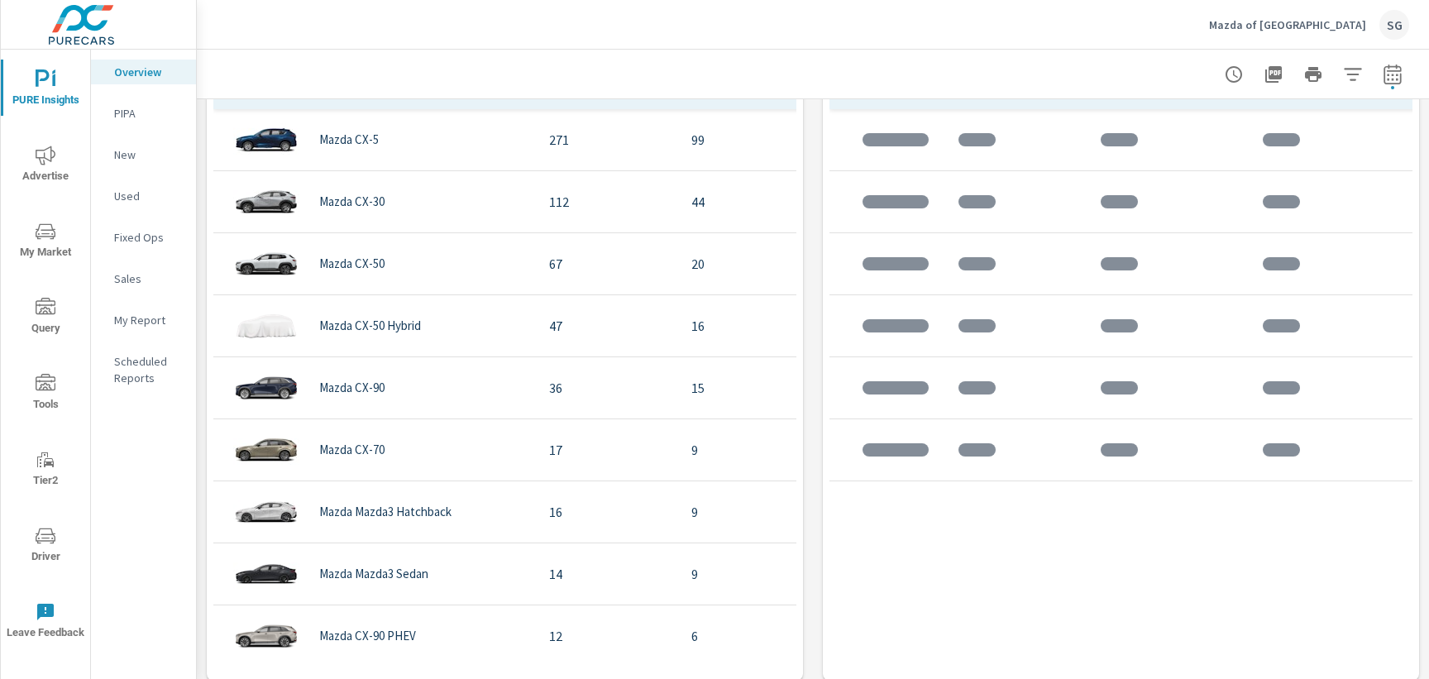
scroll to position [1545, 0]
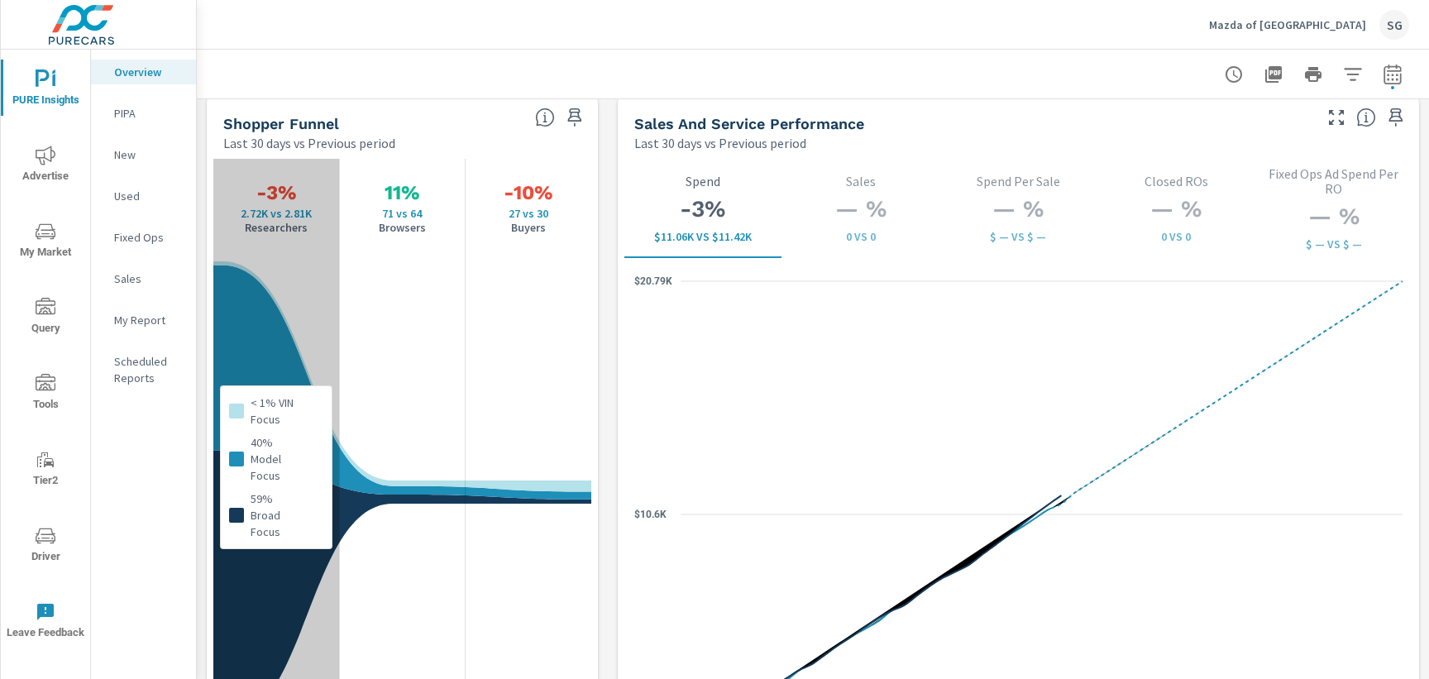
scroll to position [2136, 0]
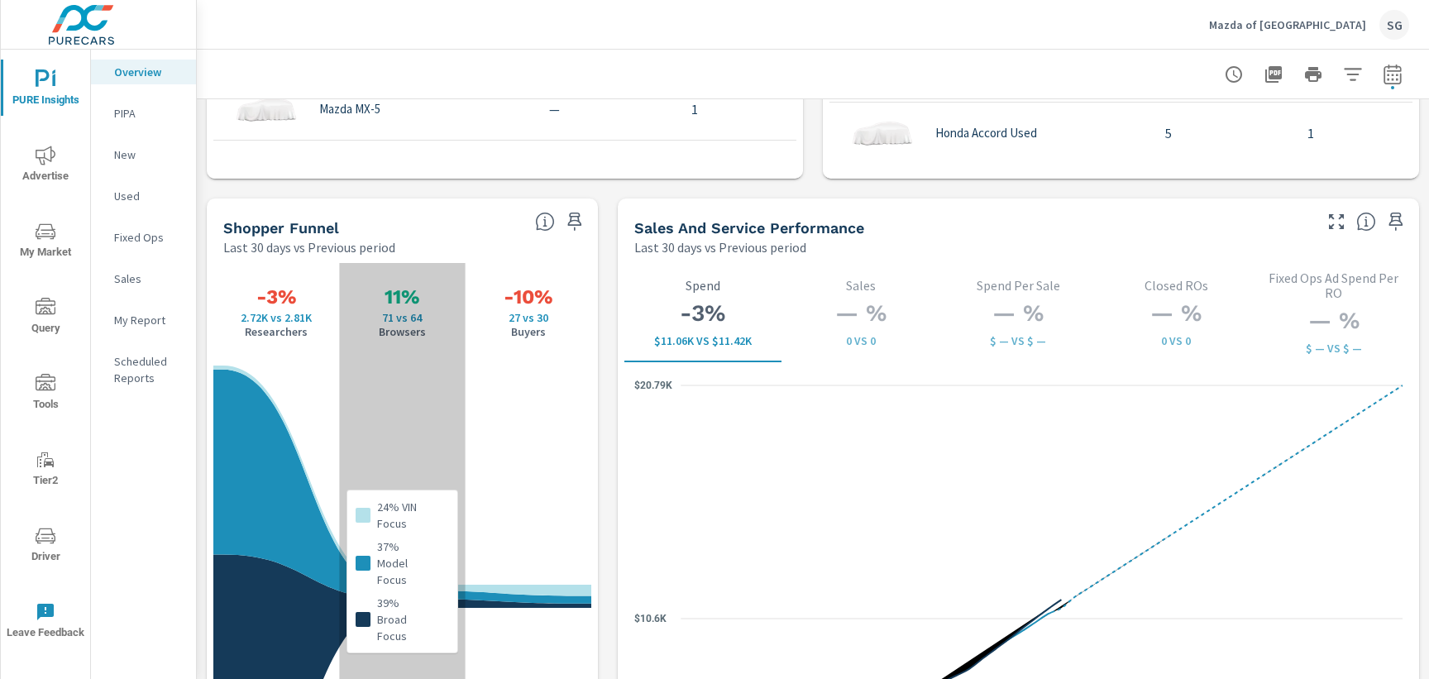
scroll to position [2038, 0]
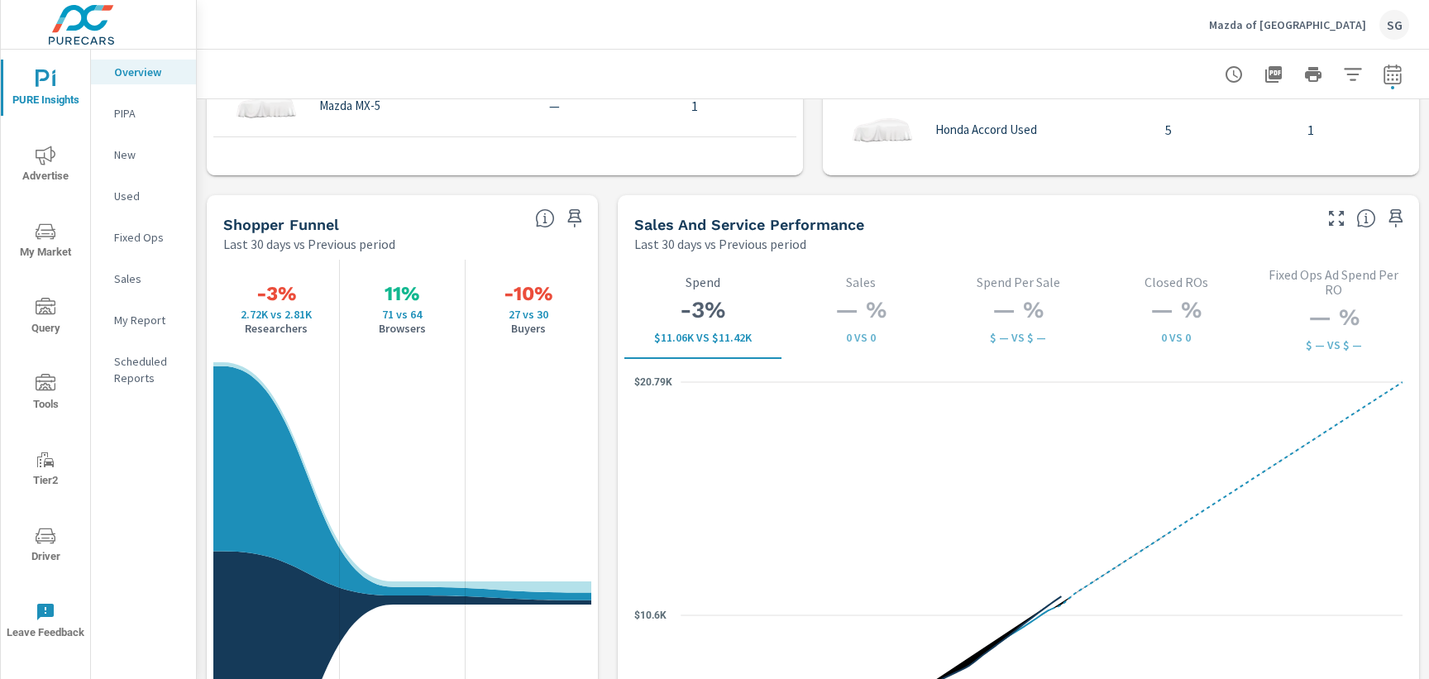
click at [57, 244] on span "My Market" at bounding box center [45, 242] width 79 height 41
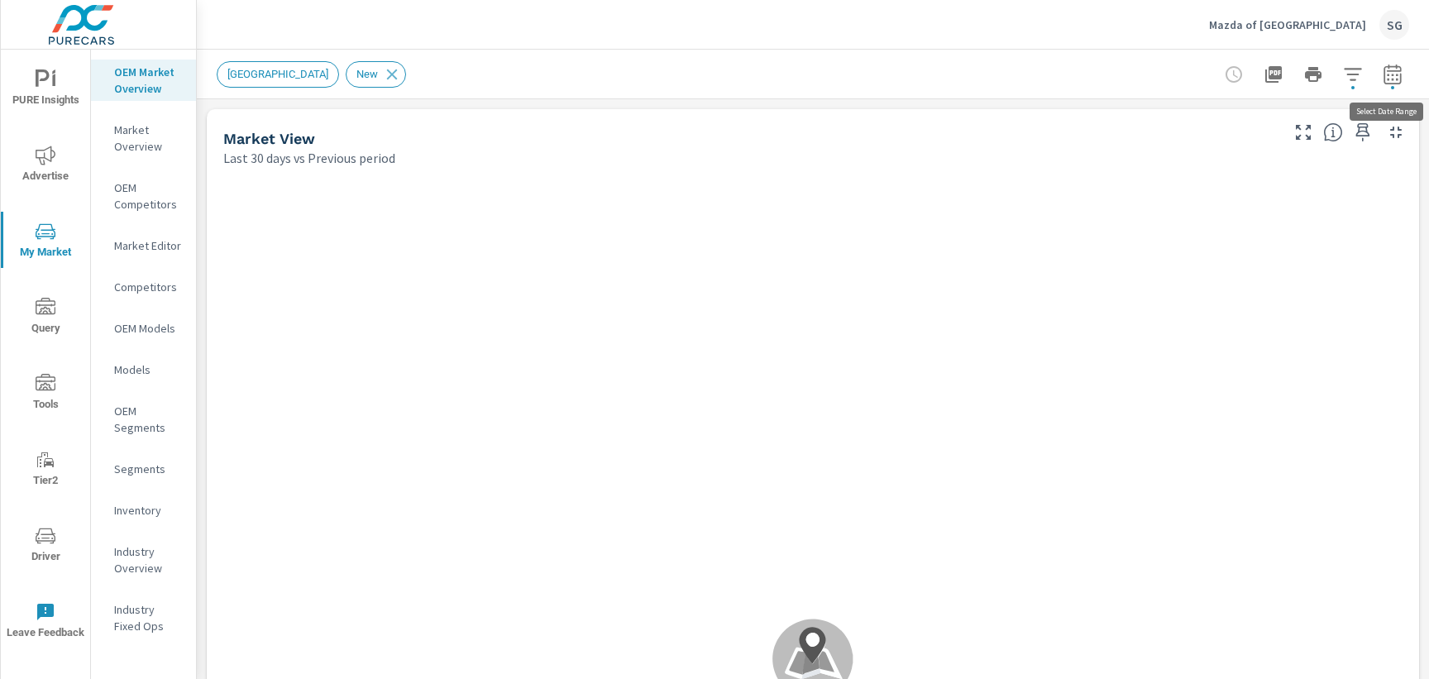
click at [1389, 69] on icon "button" at bounding box center [1393, 75] width 20 height 20
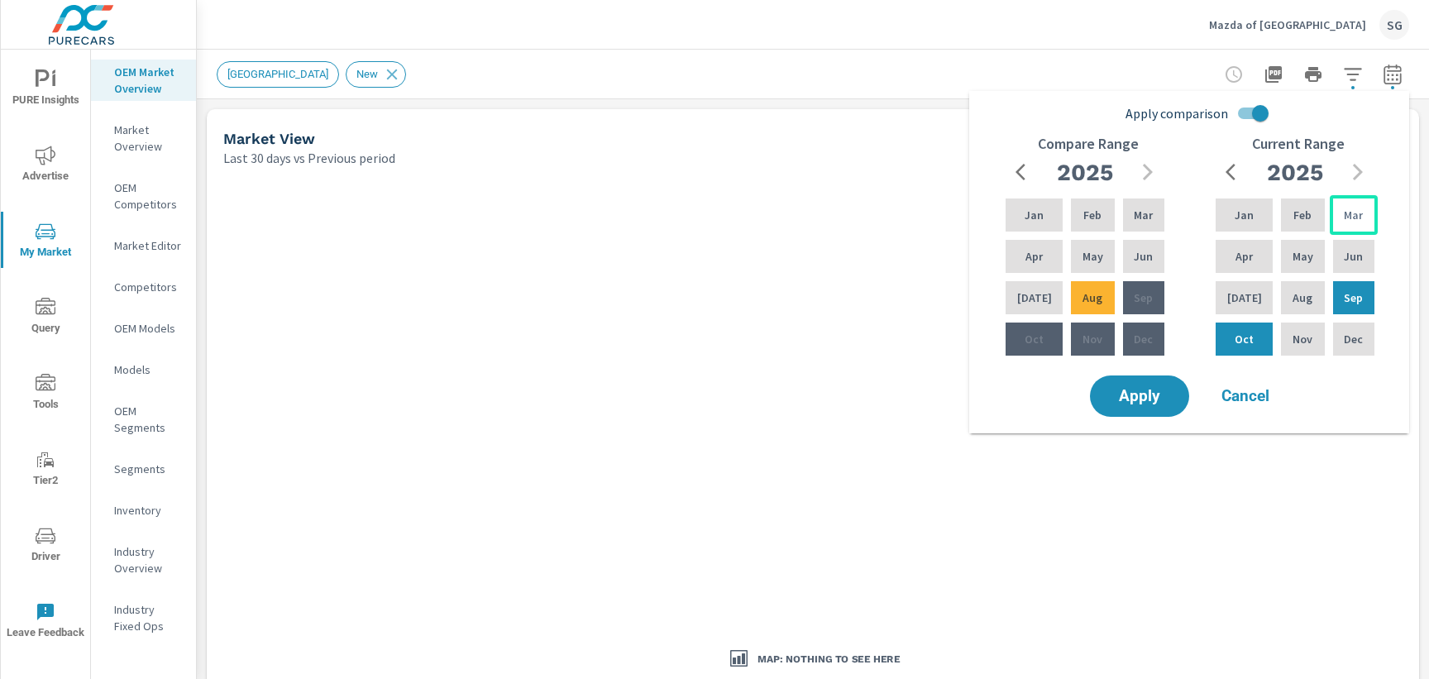
click at [1346, 221] on p "Mar" at bounding box center [1353, 215] width 19 height 17
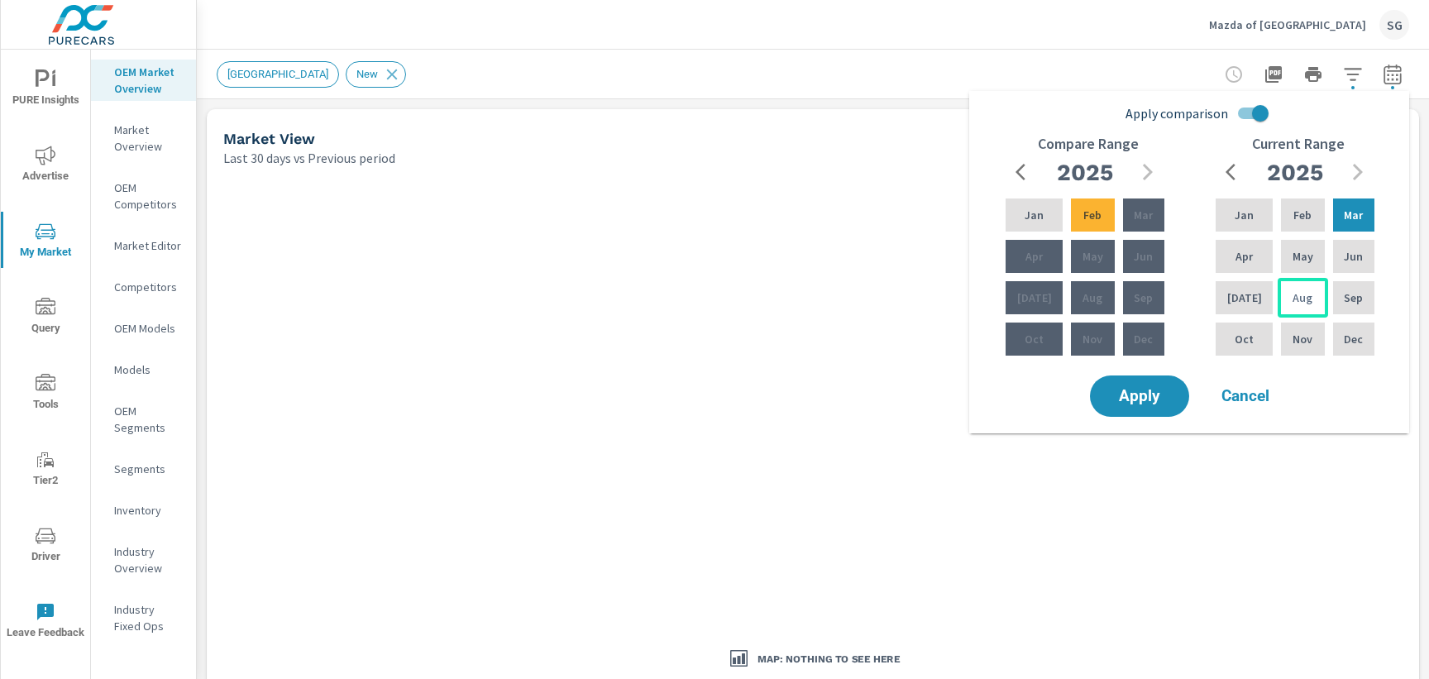
click at [1307, 290] on div "Aug" at bounding box center [1303, 298] width 50 height 40
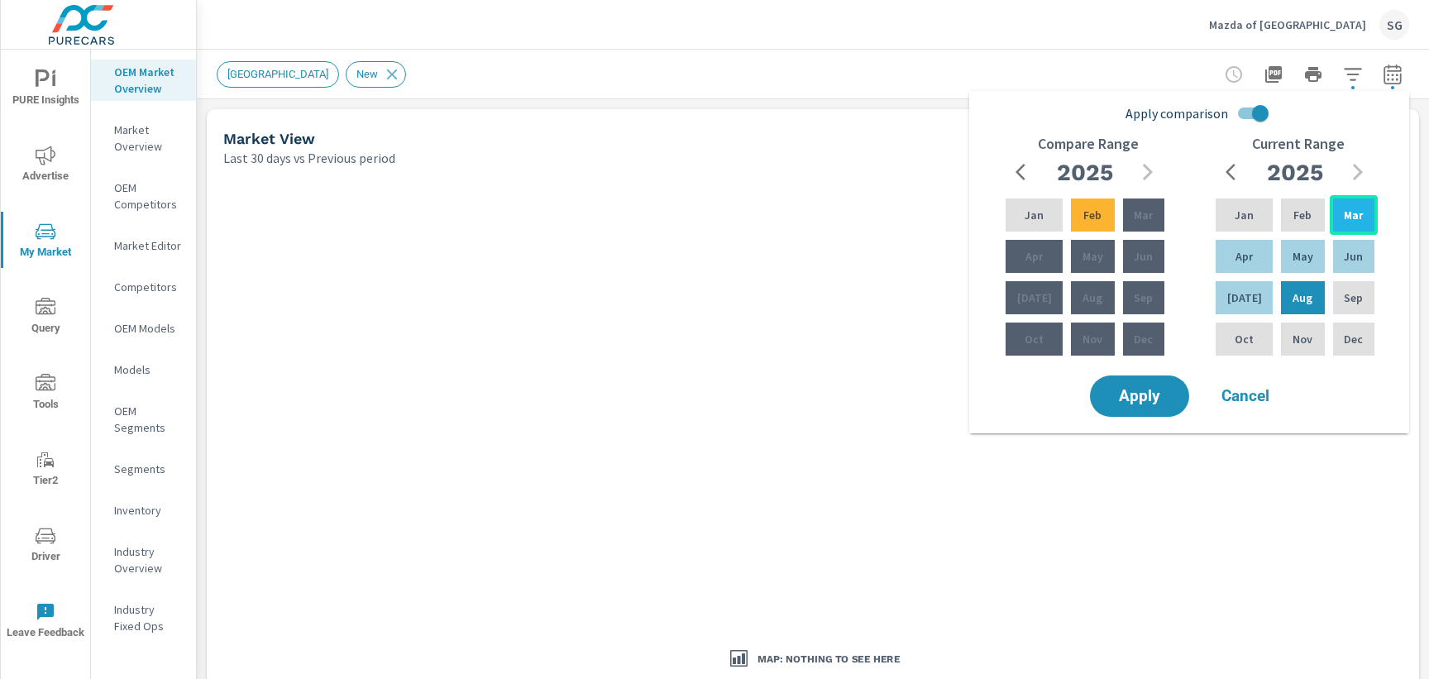
click at [1339, 222] on div "Mar" at bounding box center [1354, 215] width 48 height 40
click at [1251, 108] on input "Apply comparison" at bounding box center [1260, 113] width 94 height 31
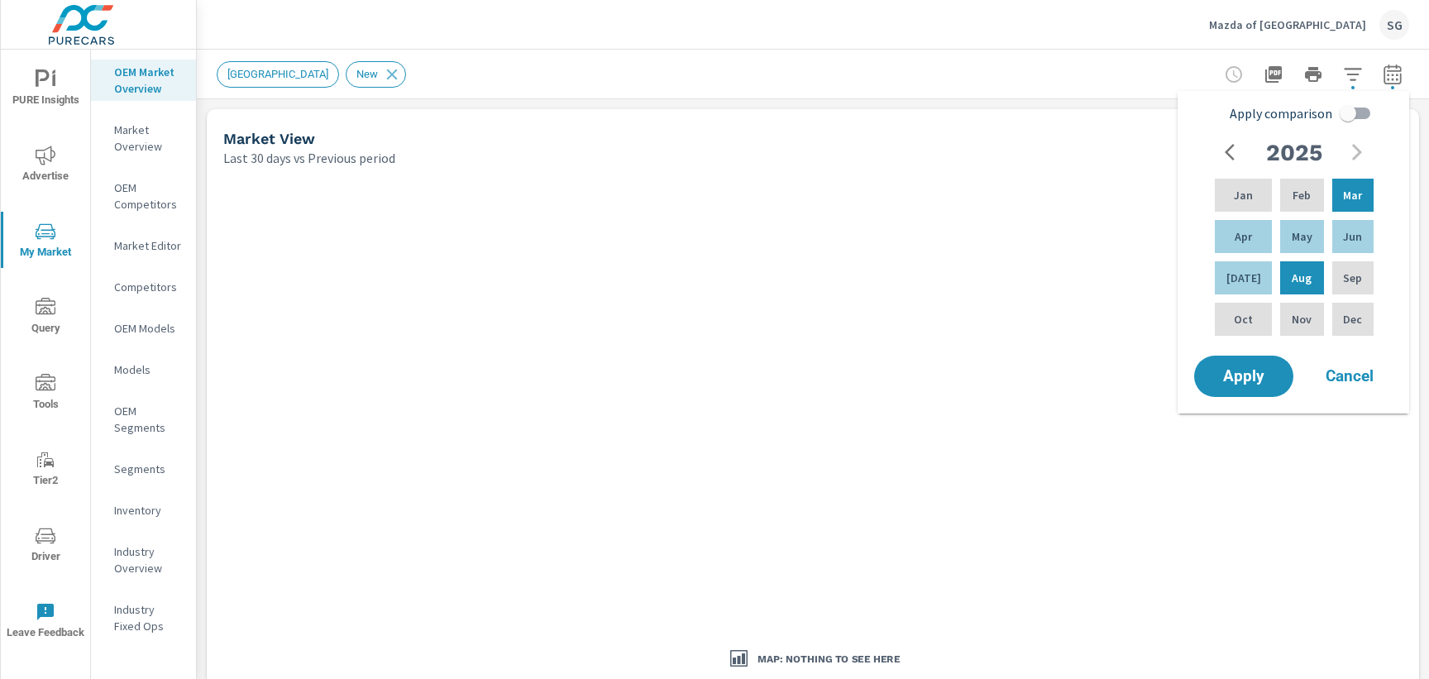
click at [1361, 116] on input "Apply comparison" at bounding box center [1348, 113] width 94 height 31
checkbox input "true"
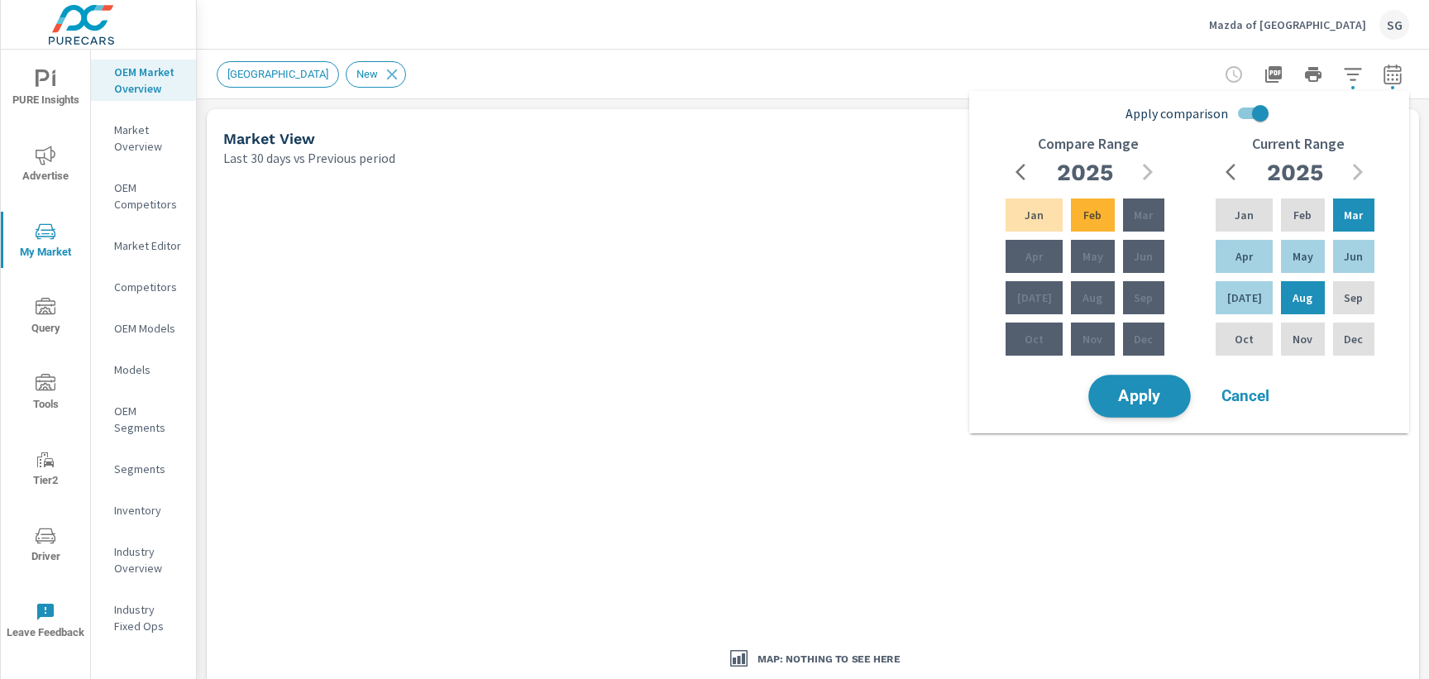
click at [1142, 399] on span "Apply" at bounding box center [1140, 397] width 68 height 16
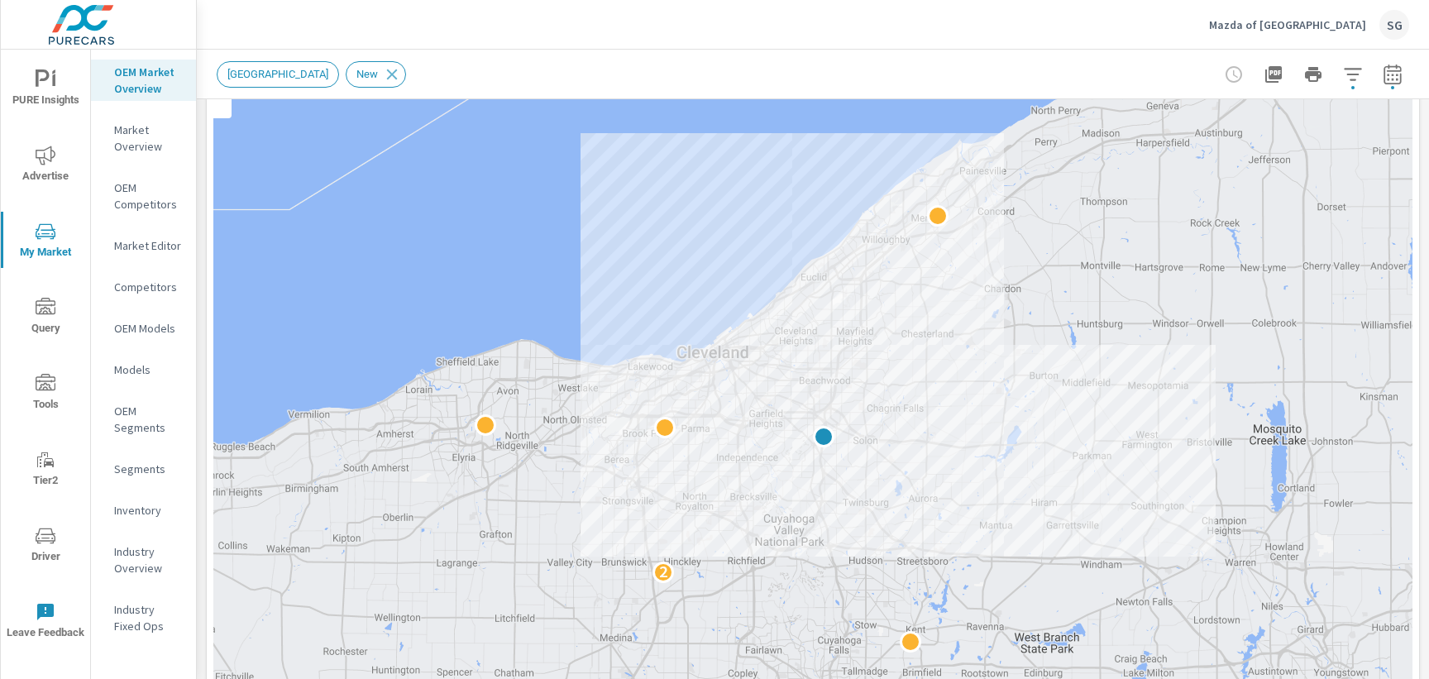
scroll to position [208, 0]
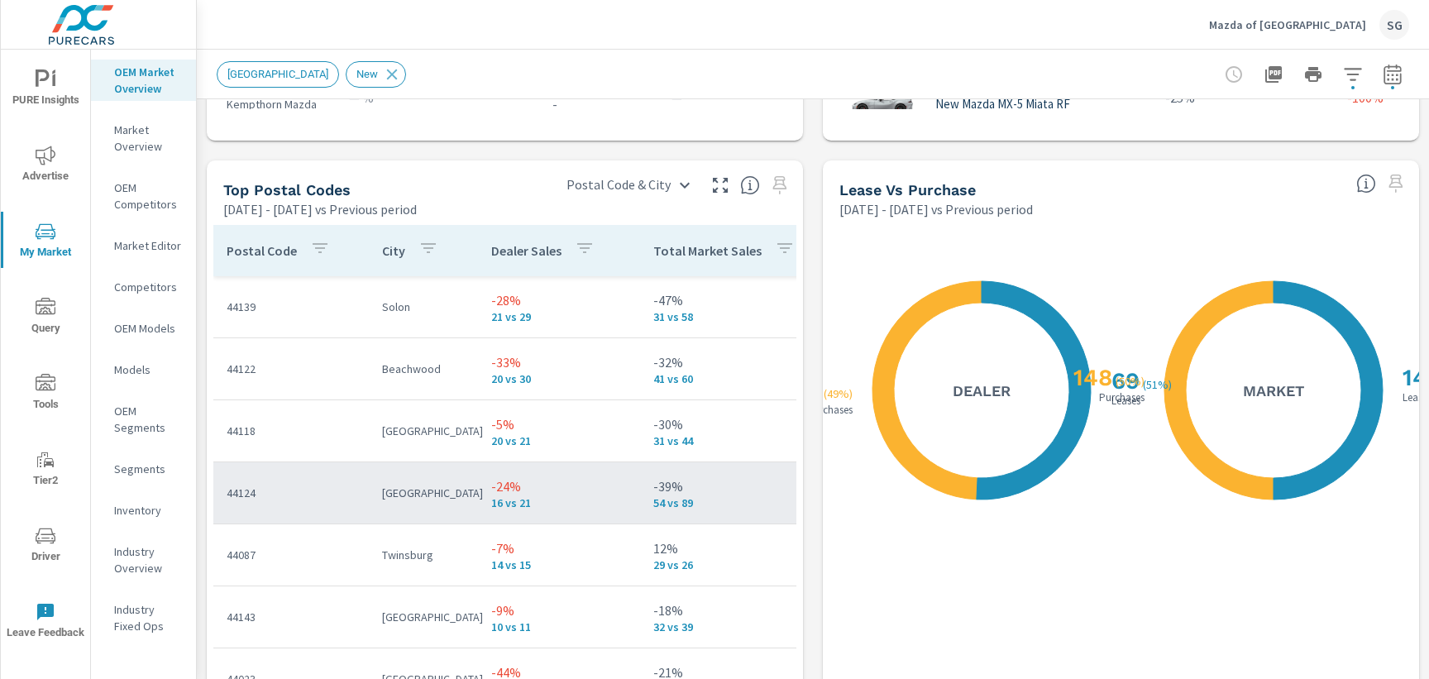
scroll to position [1891, 0]
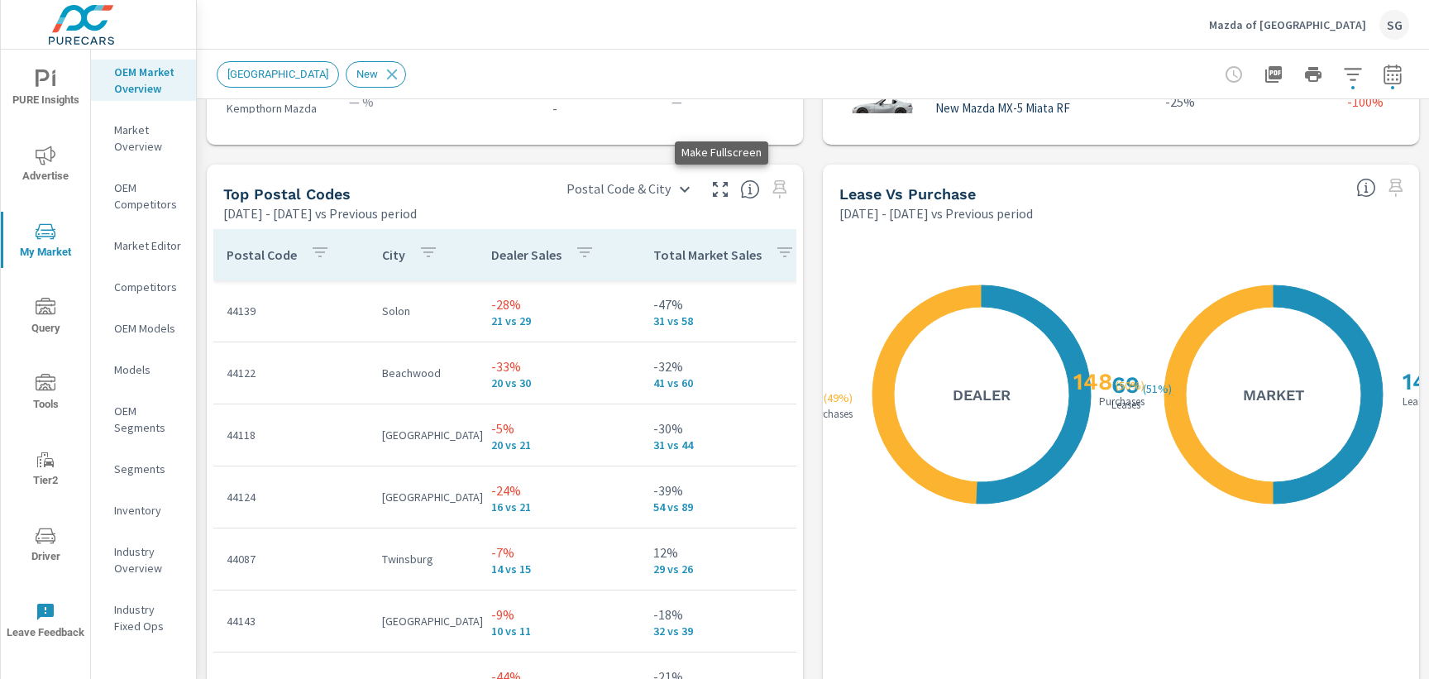
click at [720, 193] on icon "button" at bounding box center [720, 189] width 20 height 20
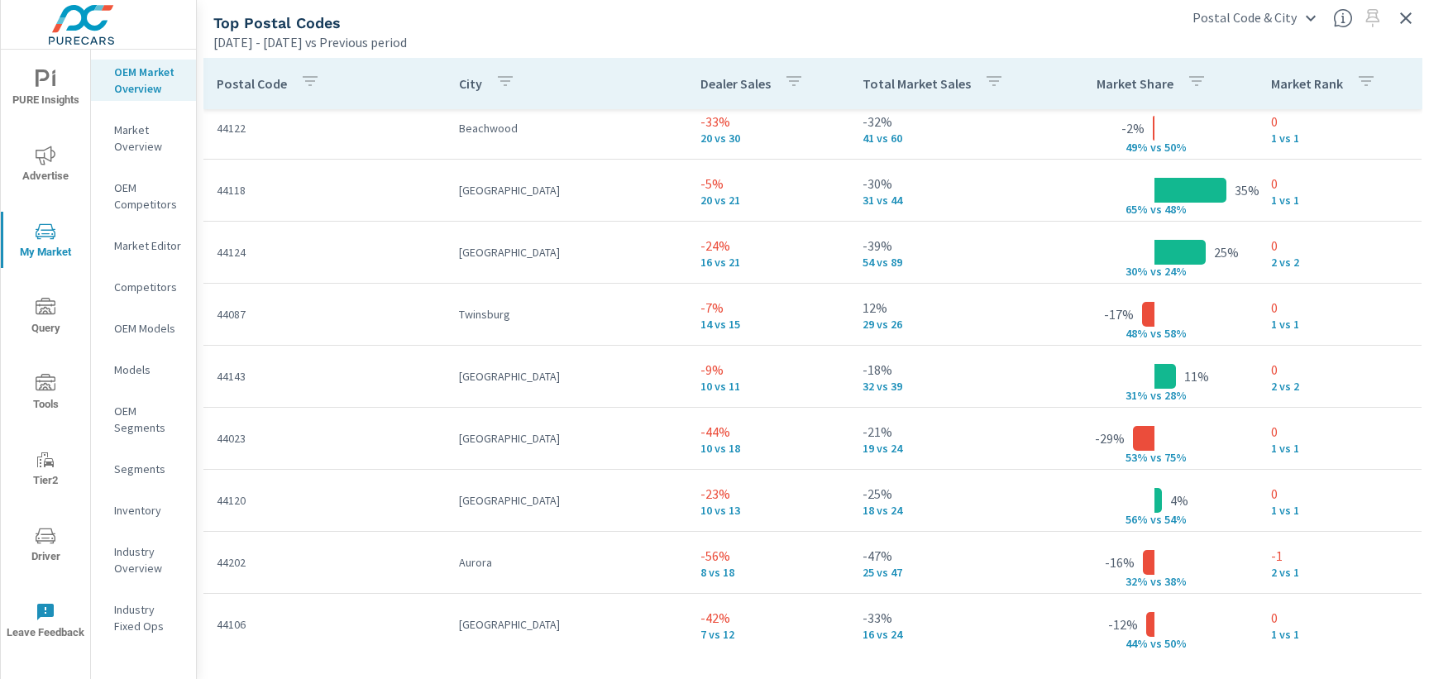
scroll to position [82, 0]
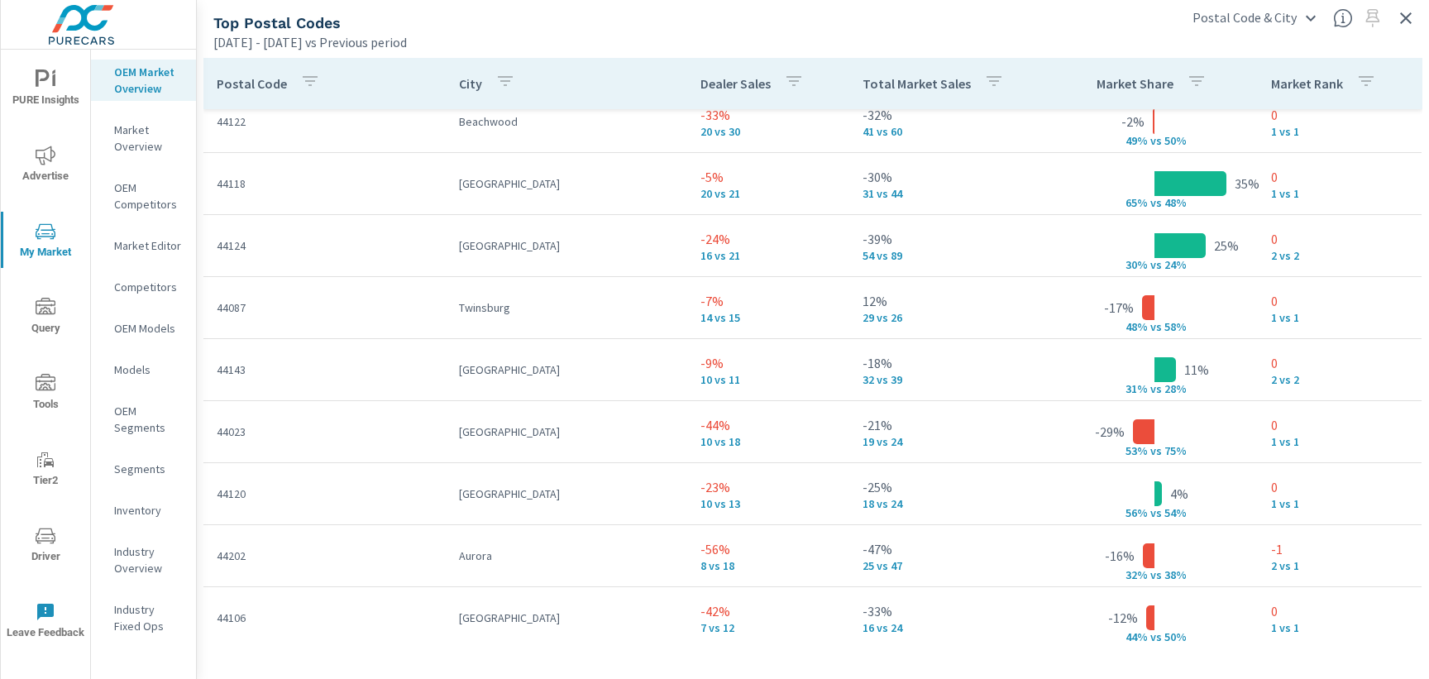
scroll to position [82, 0]
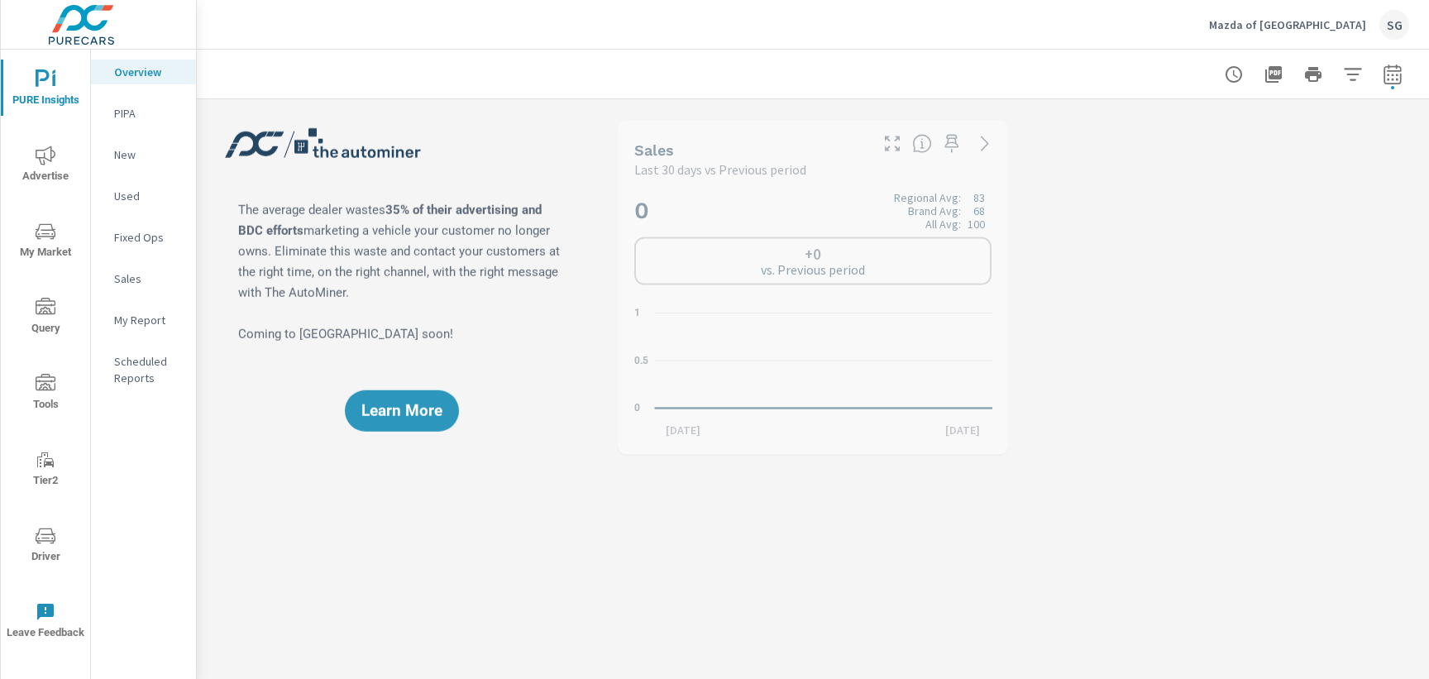
scroll to position [310, 0]
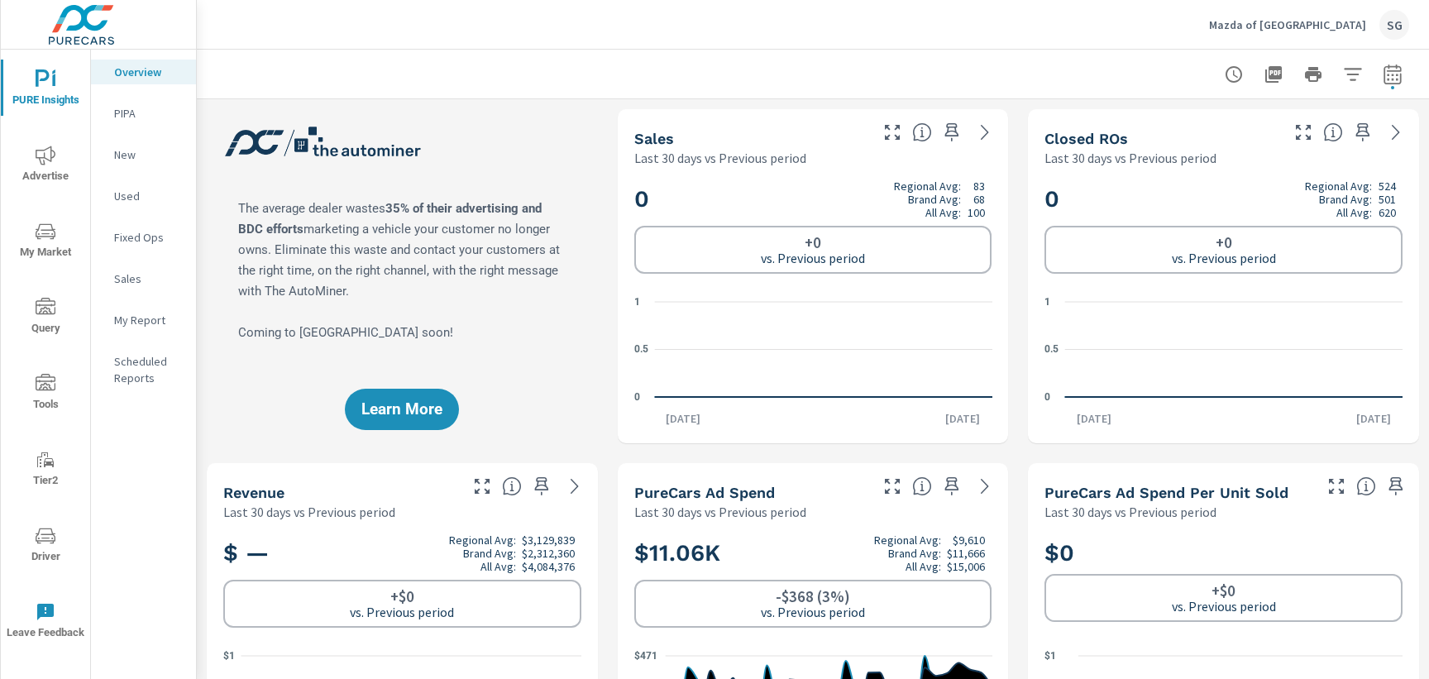
click at [48, 237] on icon "nav menu" at bounding box center [46, 232] width 20 height 20
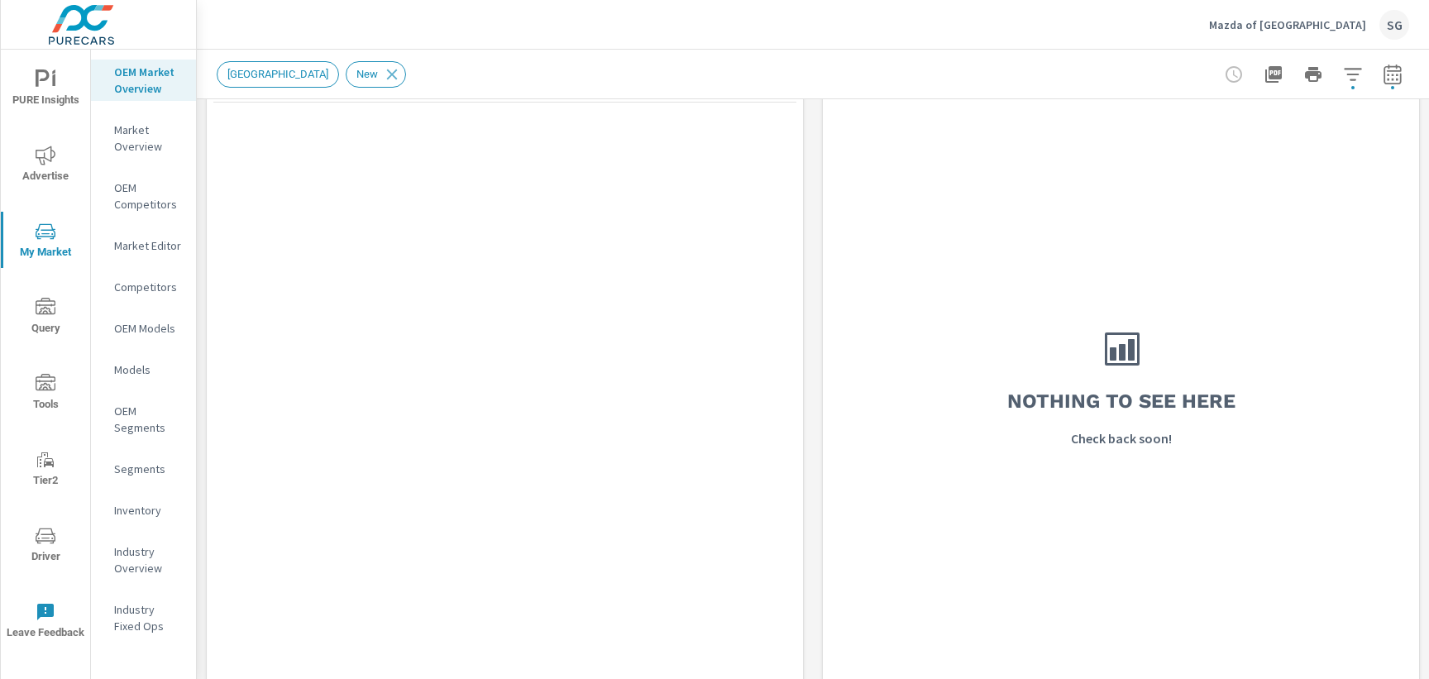
scroll to position [1256, 0]
click at [50, 553] on span "Driver" at bounding box center [45, 546] width 79 height 41
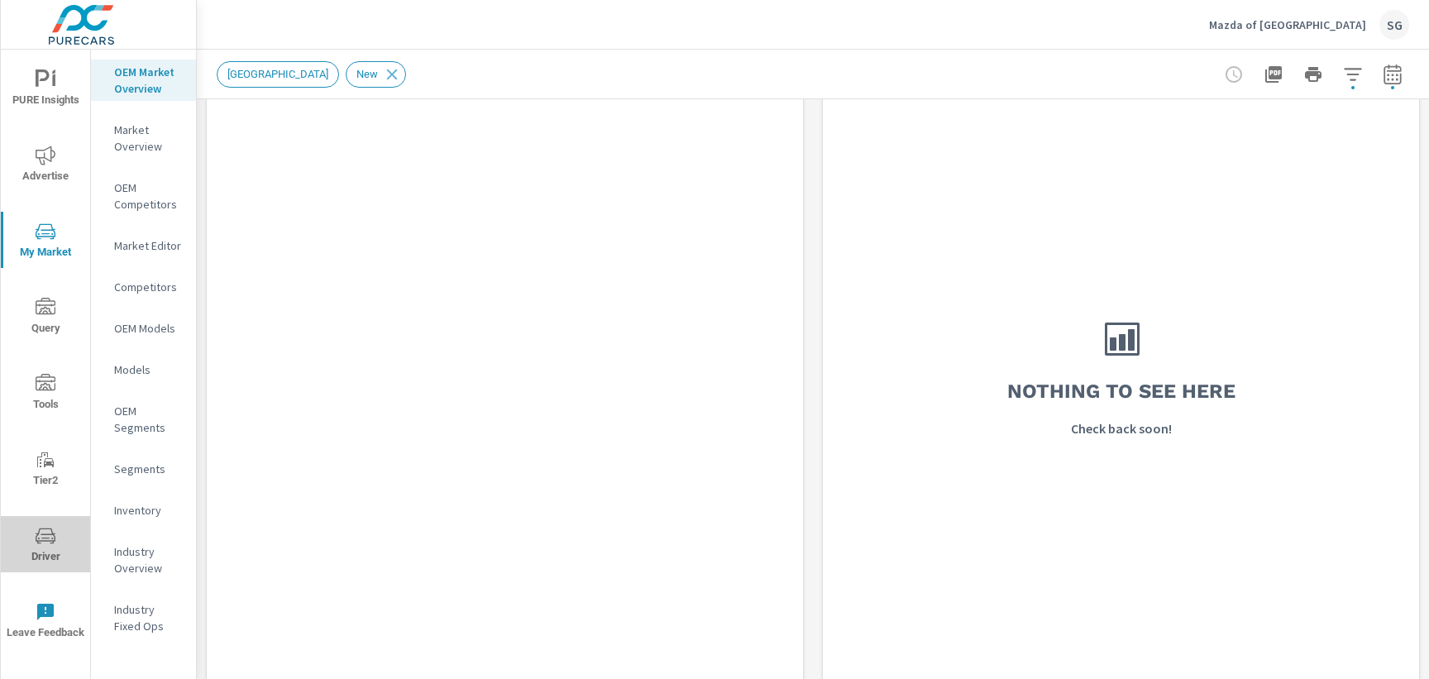
click at [50, 553] on span "Driver" at bounding box center [45, 546] width 79 height 41
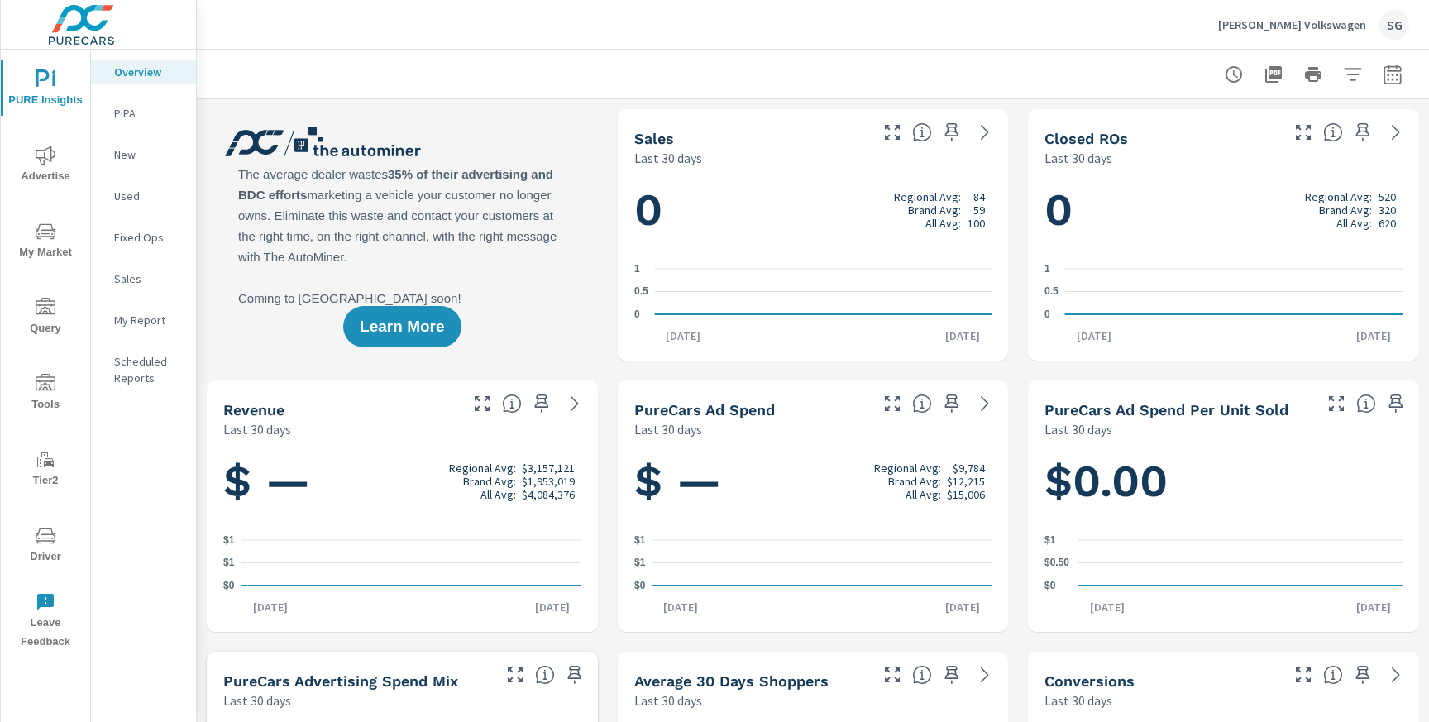
click at [57, 166] on span "Advertise" at bounding box center [45, 166] width 79 height 41
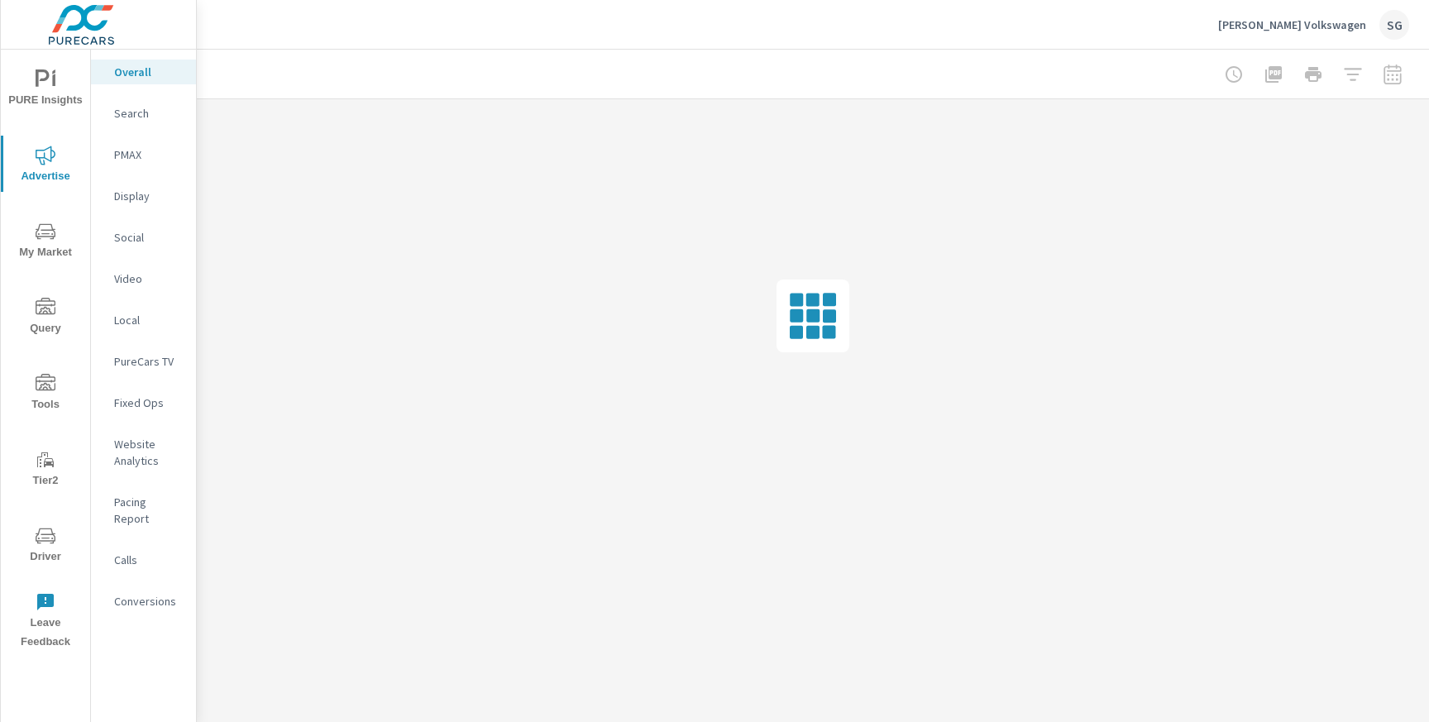
click at [48, 242] on span "My Market" at bounding box center [45, 242] width 79 height 41
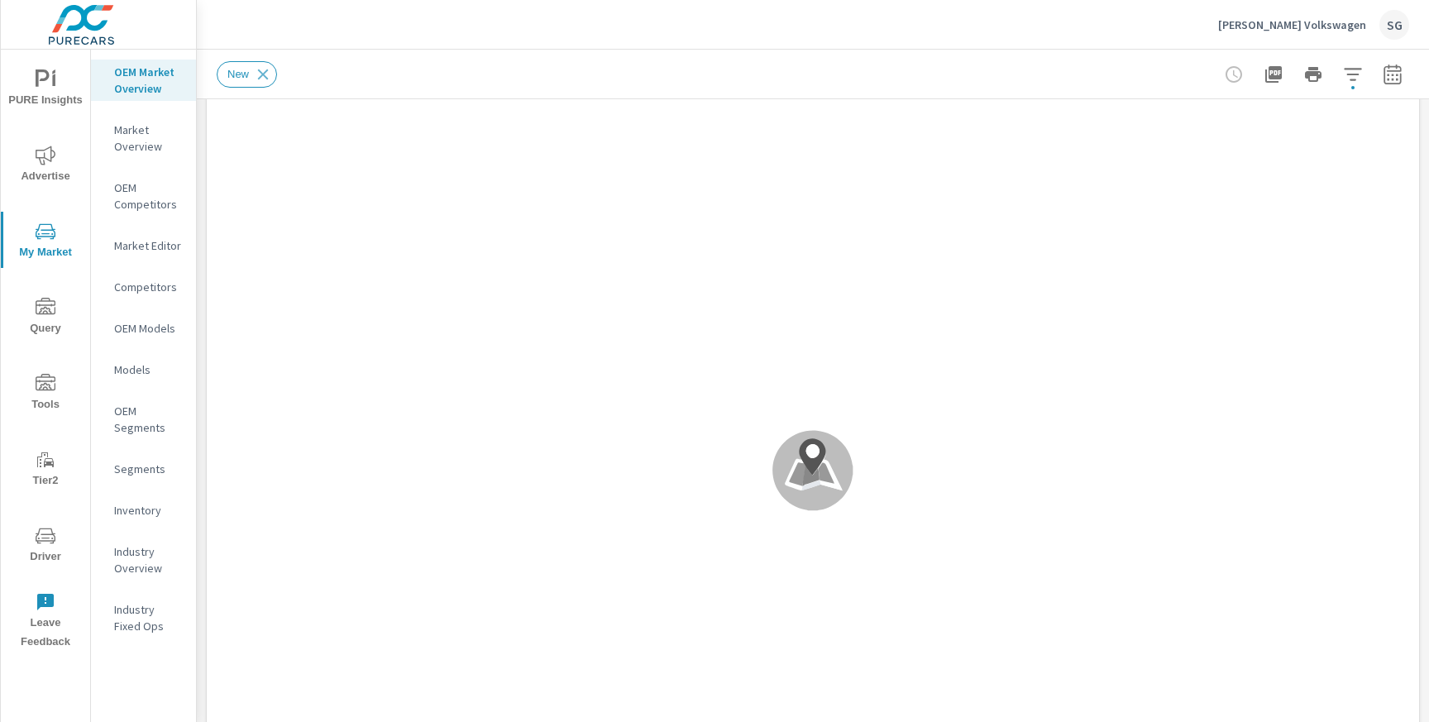
scroll to position [60, 0]
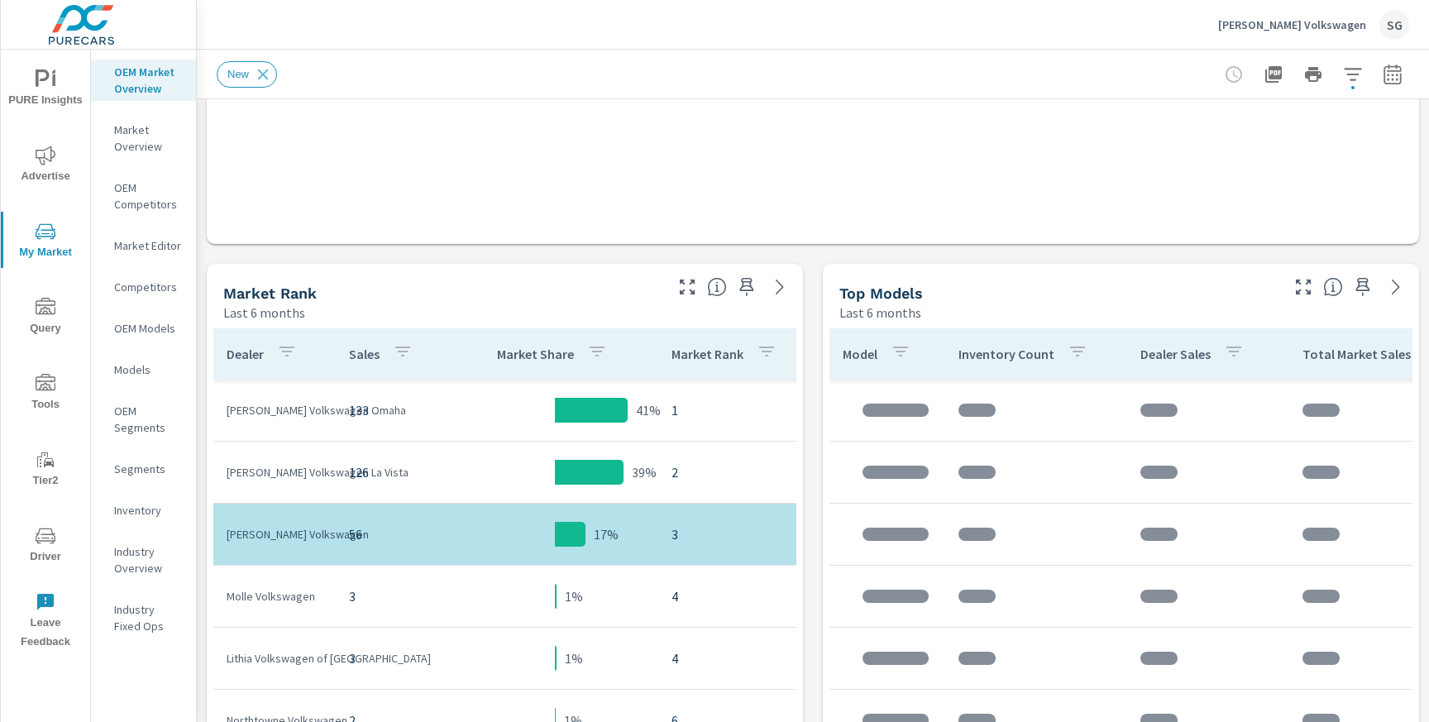
scroll to position [648, 0]
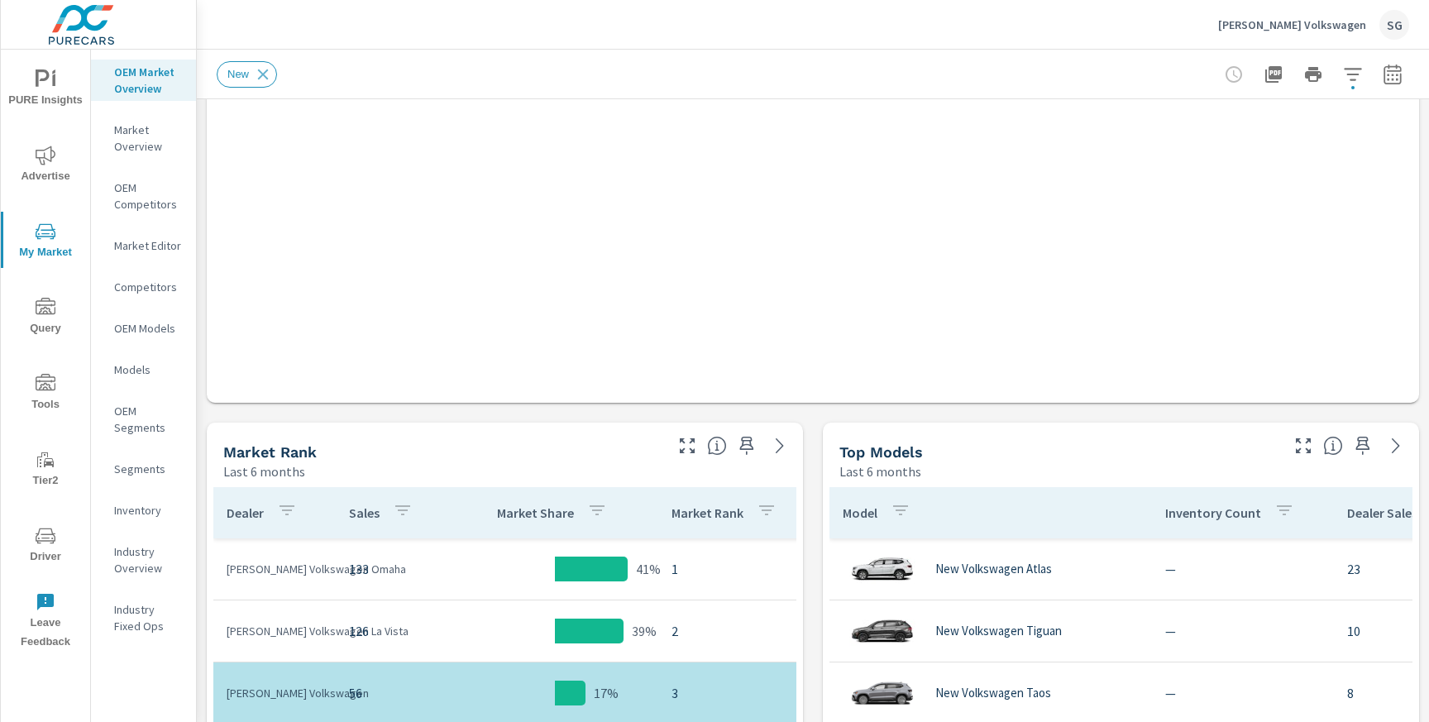
scroll to position [489, 0]
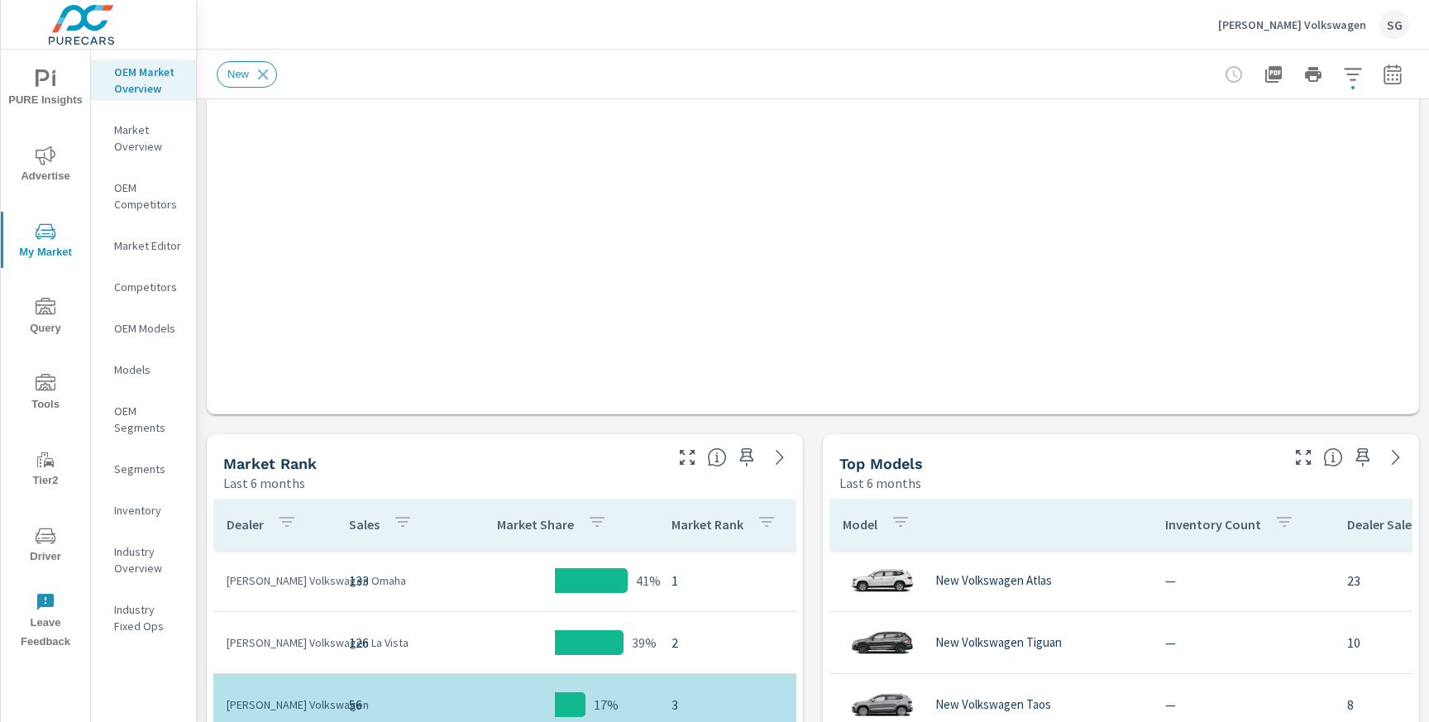
click at [813, 457] on div "Market View Last 6 months .map-bw_svg__st2{fill:#fdfefe}.map-bw_svg__st4{fill:#…" at bounding box center [813, 695] width 1232 height 2170
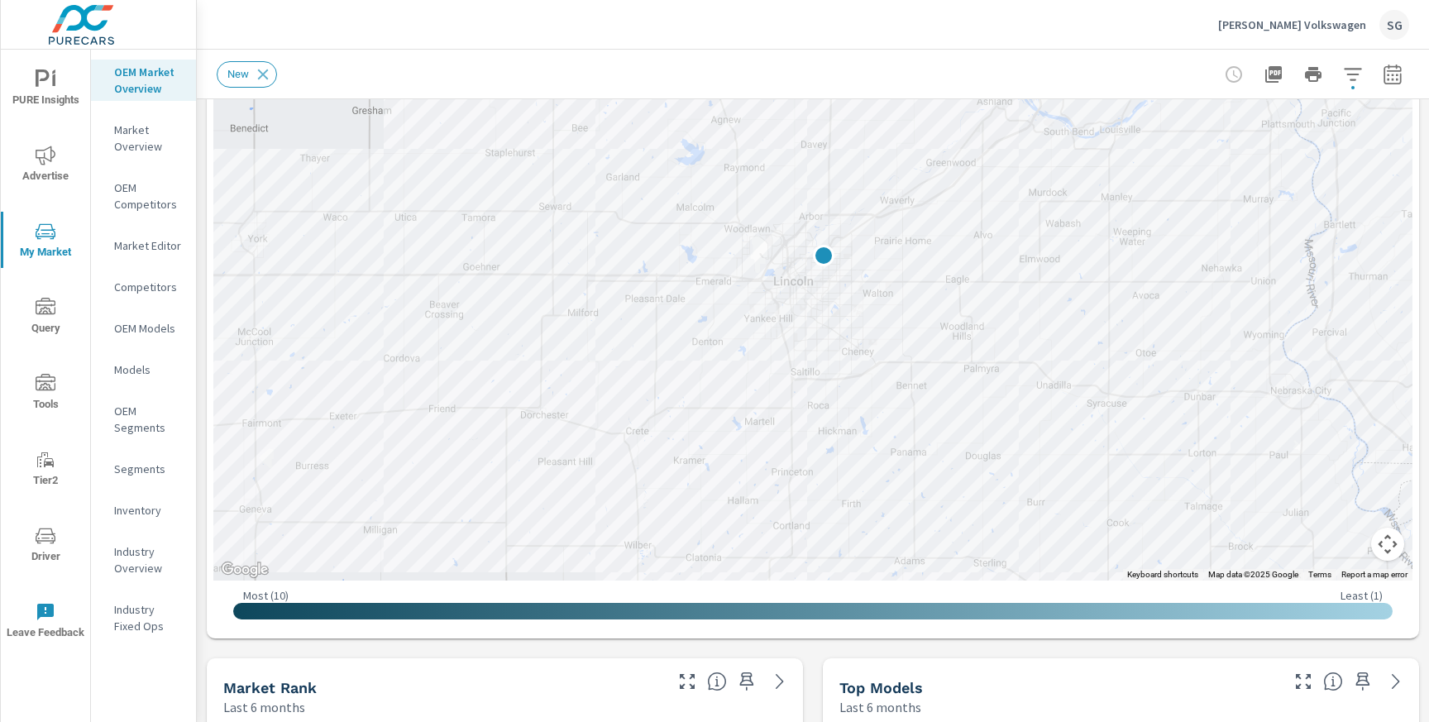
scroll to position [262, 0]
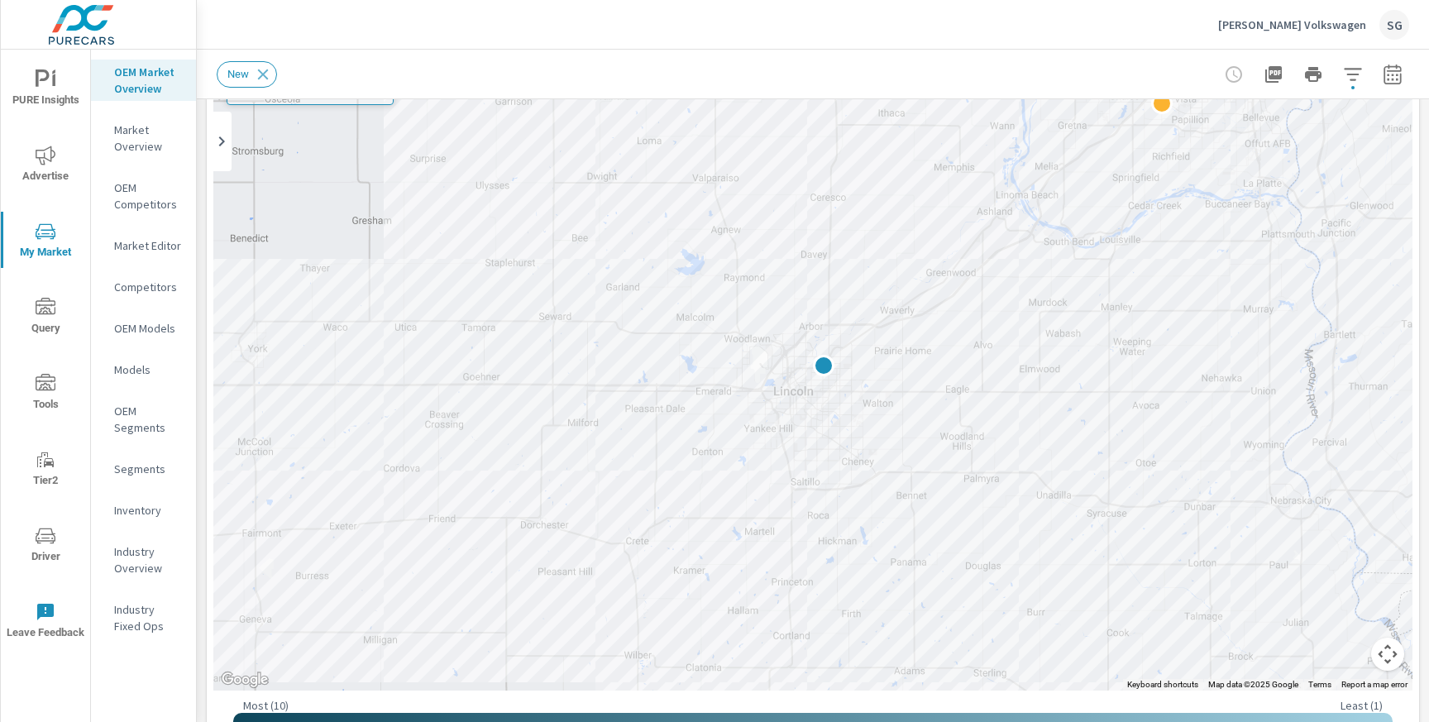
scroll to position [152, 0]
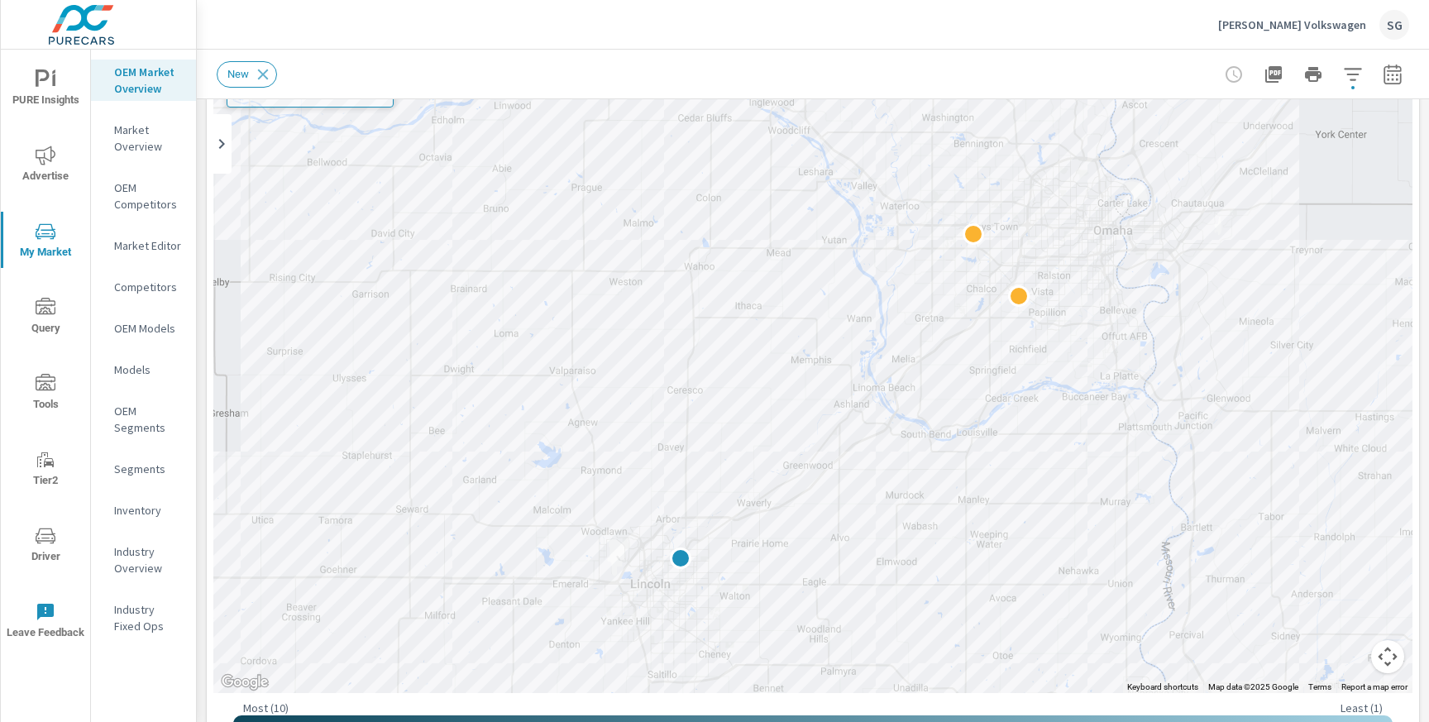
drag, startPoint x: 1114, startPoint y: 402, endPoint x: 966, endPoint y: 596, distance: 244.3
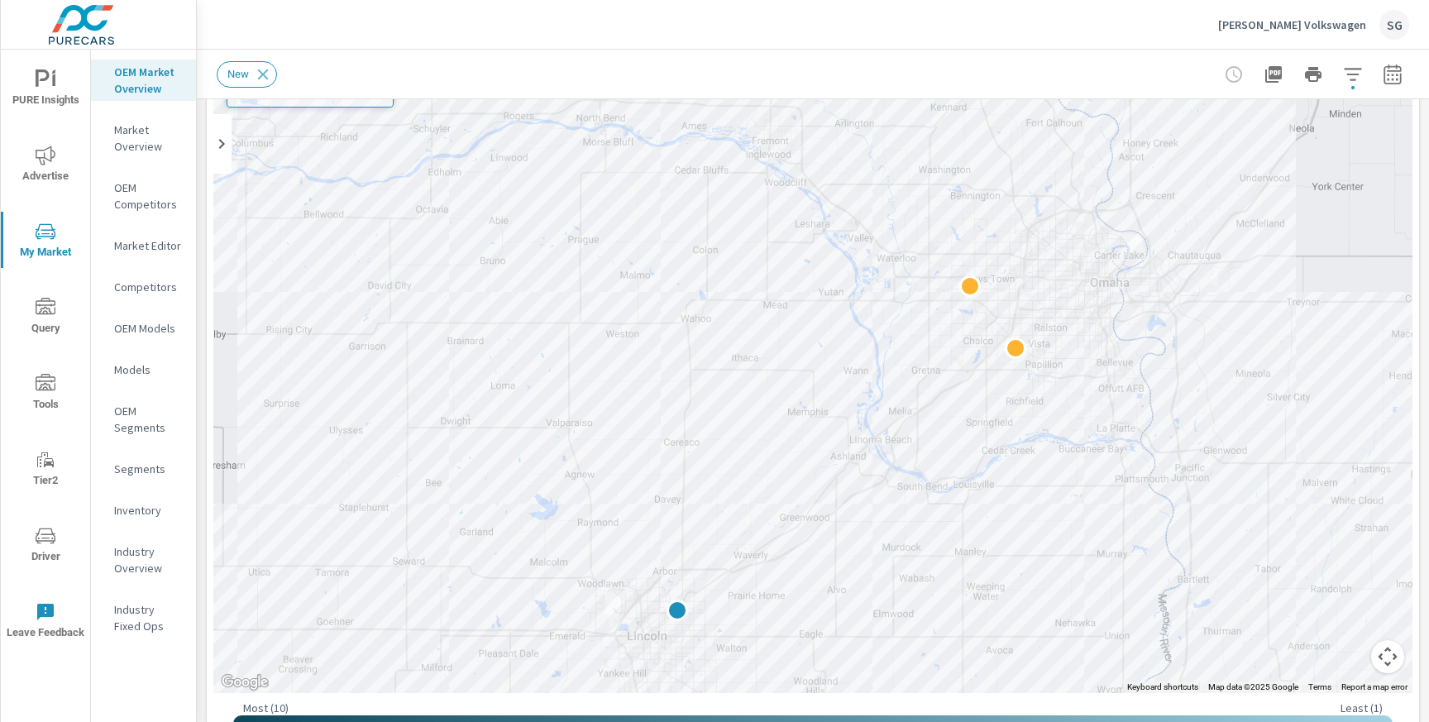
drag, startPoint x: 980, startPoint y: 375, endPoint x: 976, endPoint y: 431, distance: 55.6
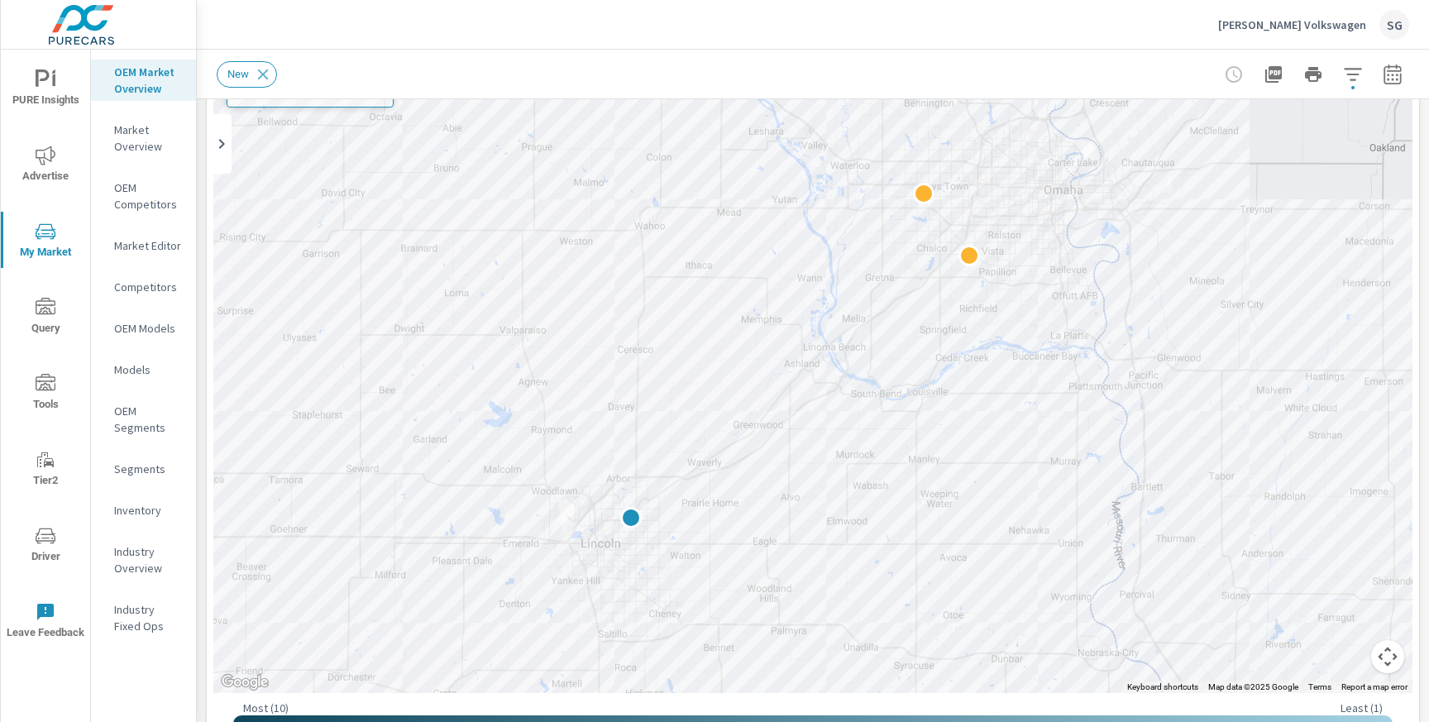
drag, startPoint x: 629, startPoint y: 285, endPoint x: 583, endPoint y: 189, distance: 106.2
click at [583, 189] on div at bounding box center [812, 358] width 1199 height 672
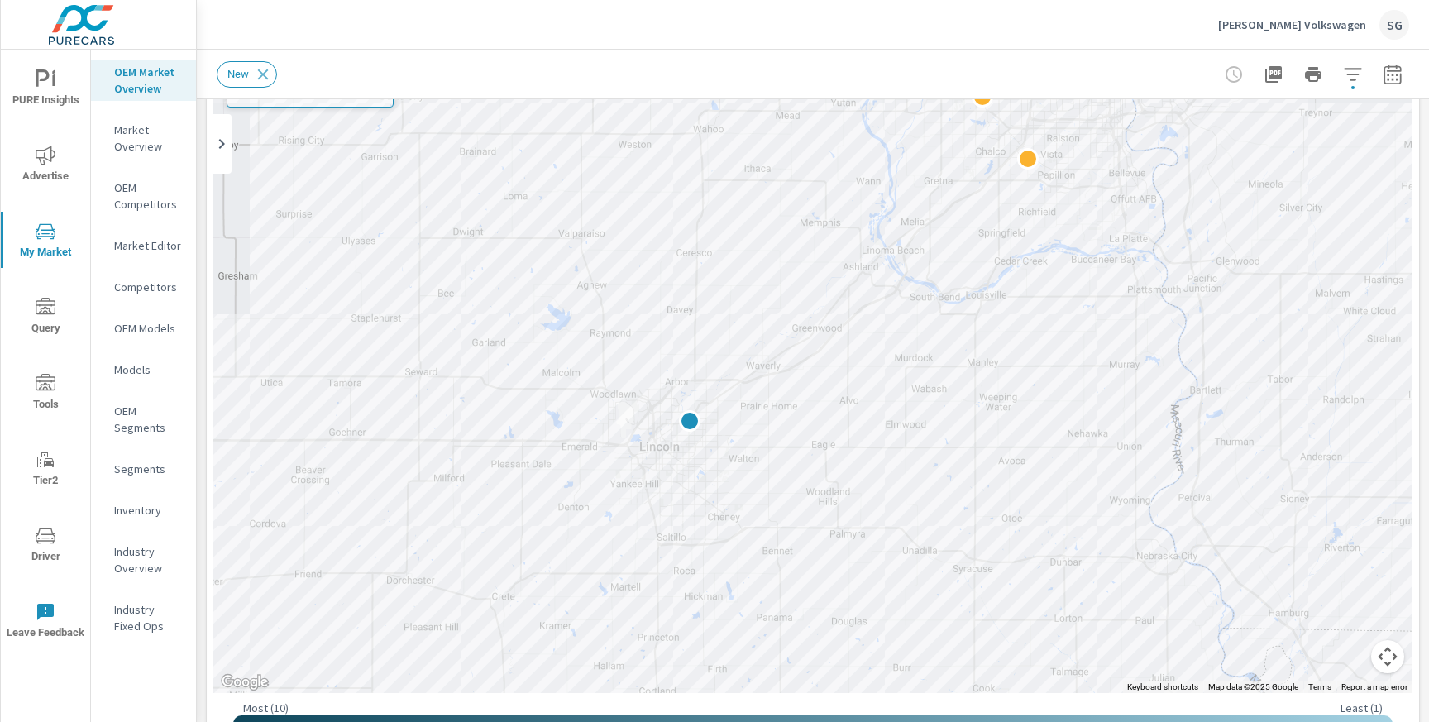
drag, startPoint x: 407, startPoint y: 354, endPoint x: 469, endPoint y: 257, distance: 114.9
click at [469, 257] on div at bounding box center [812, 358] width 1199 height 672
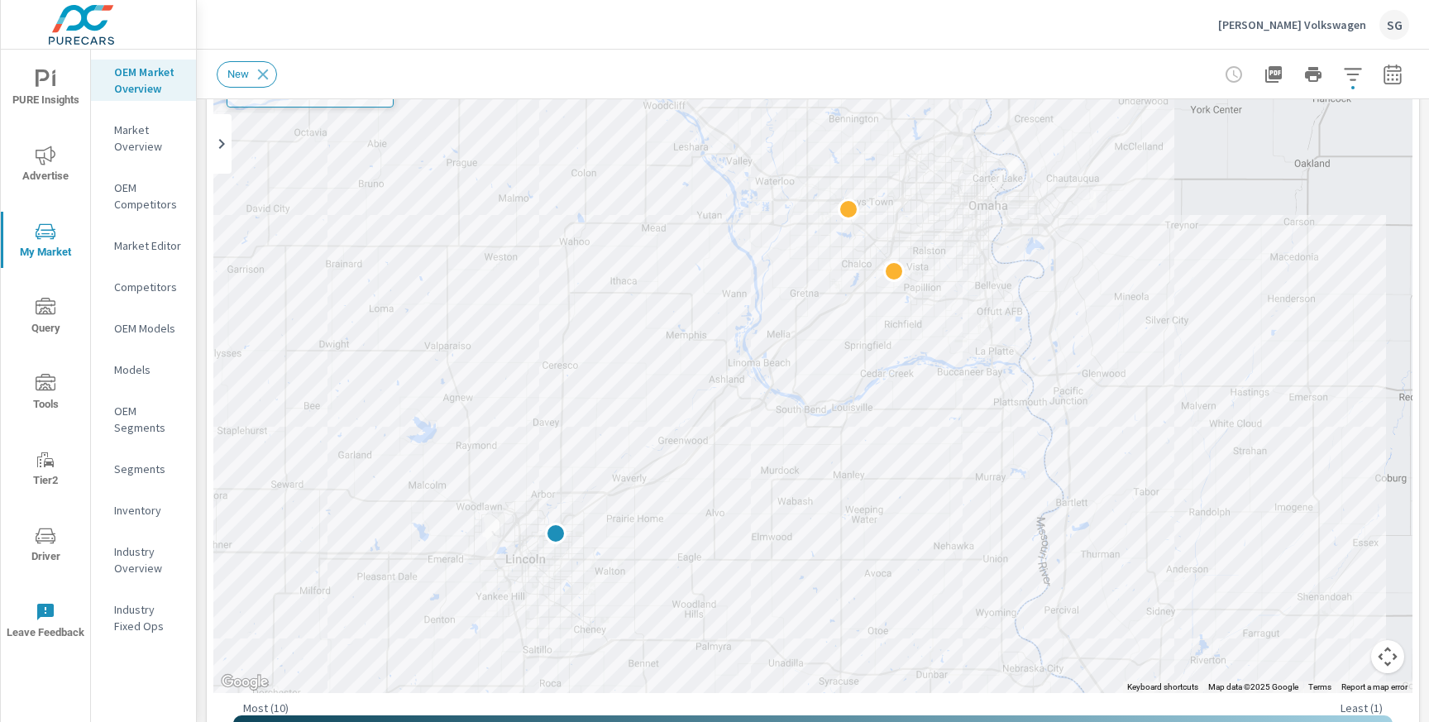
drag, startPoint x: 975, startPoint y: 393, endPoint x: 836, endPoint y: 506, distance: 179.3
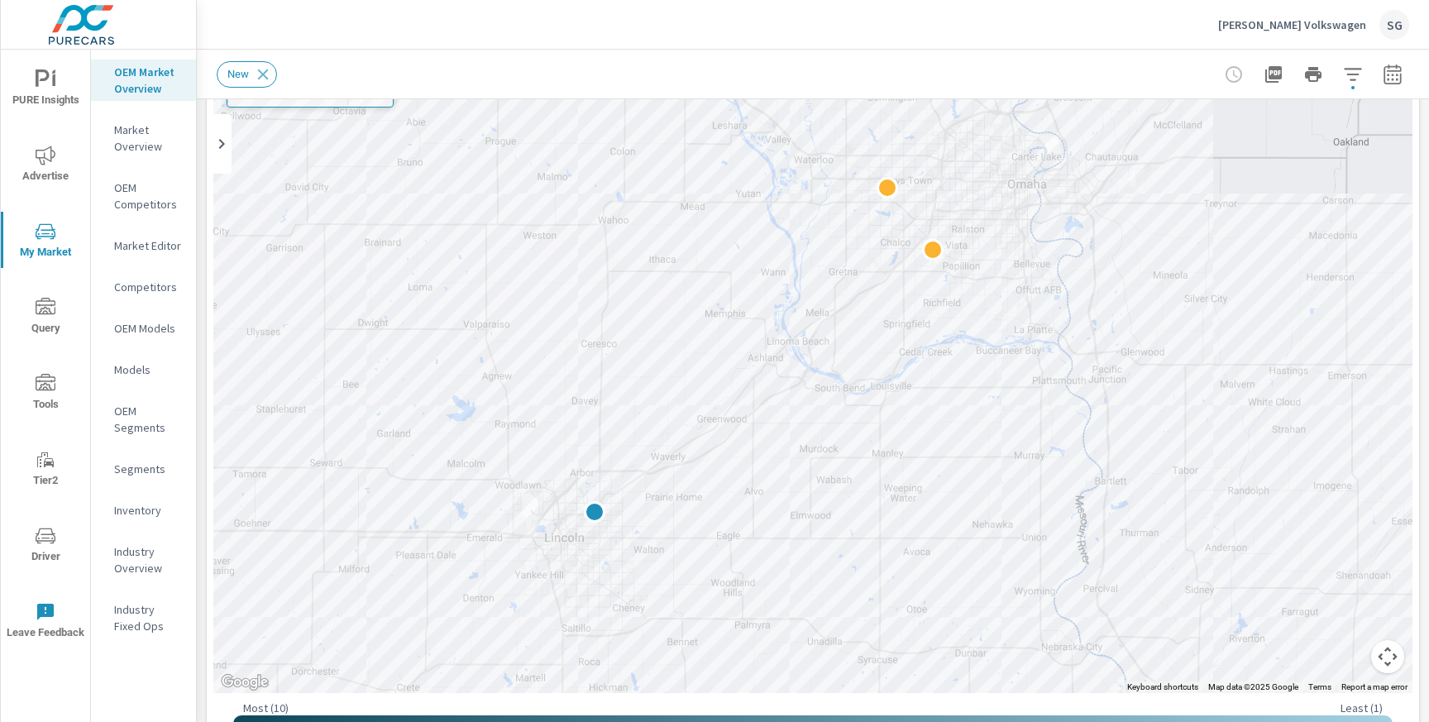
drag, startPoint x: 882, startPoint y: 474, endPoint x: 925, endPoint y: 447, distance: 51.2
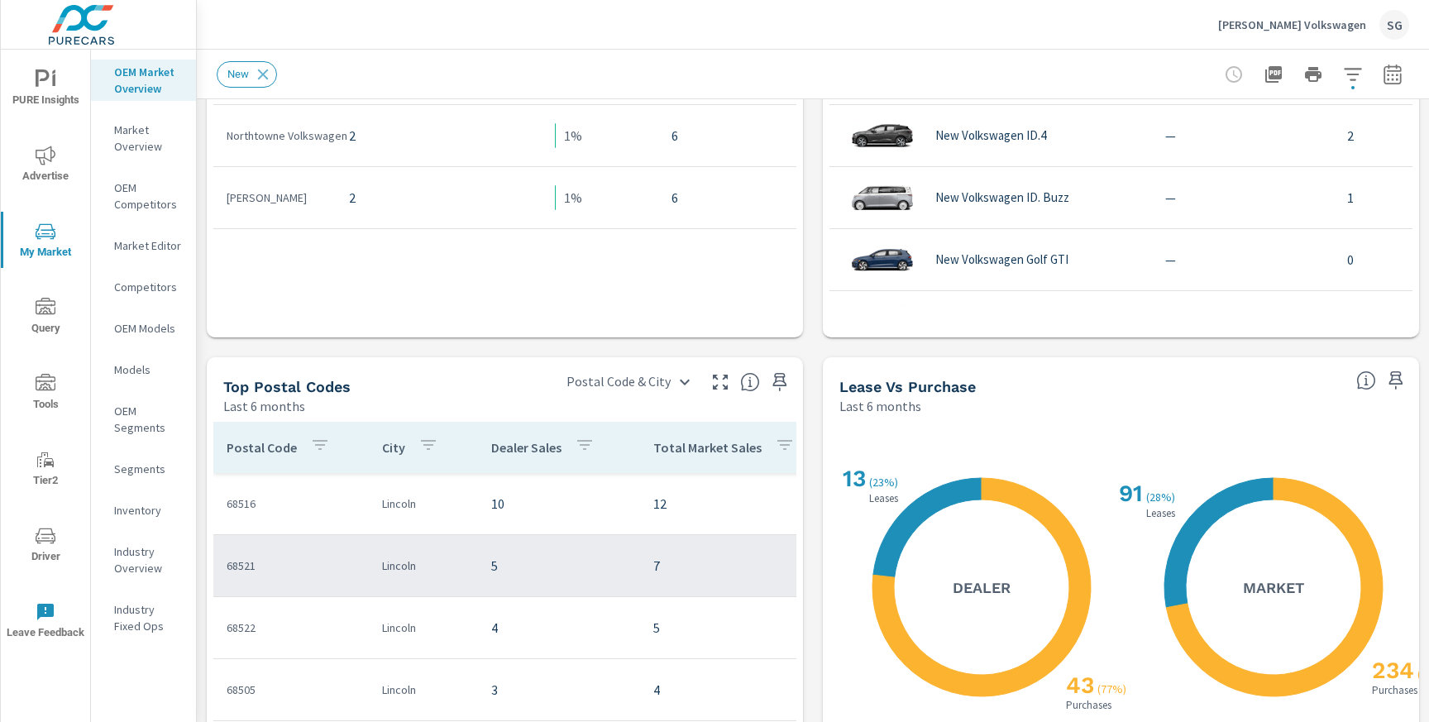
scroll to position [1229, 0]
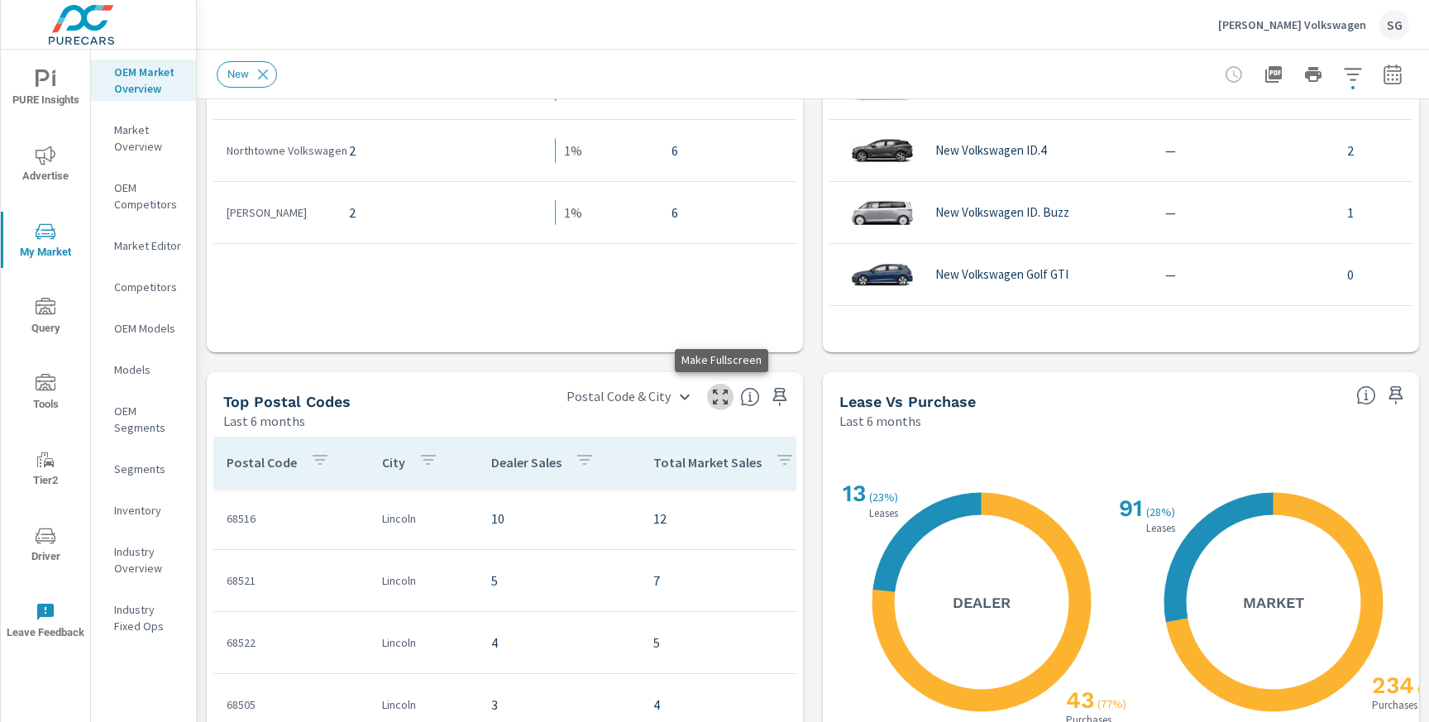
click at [717, 391] on icon "button" at bounding box center [720, 397] width 20 height 20
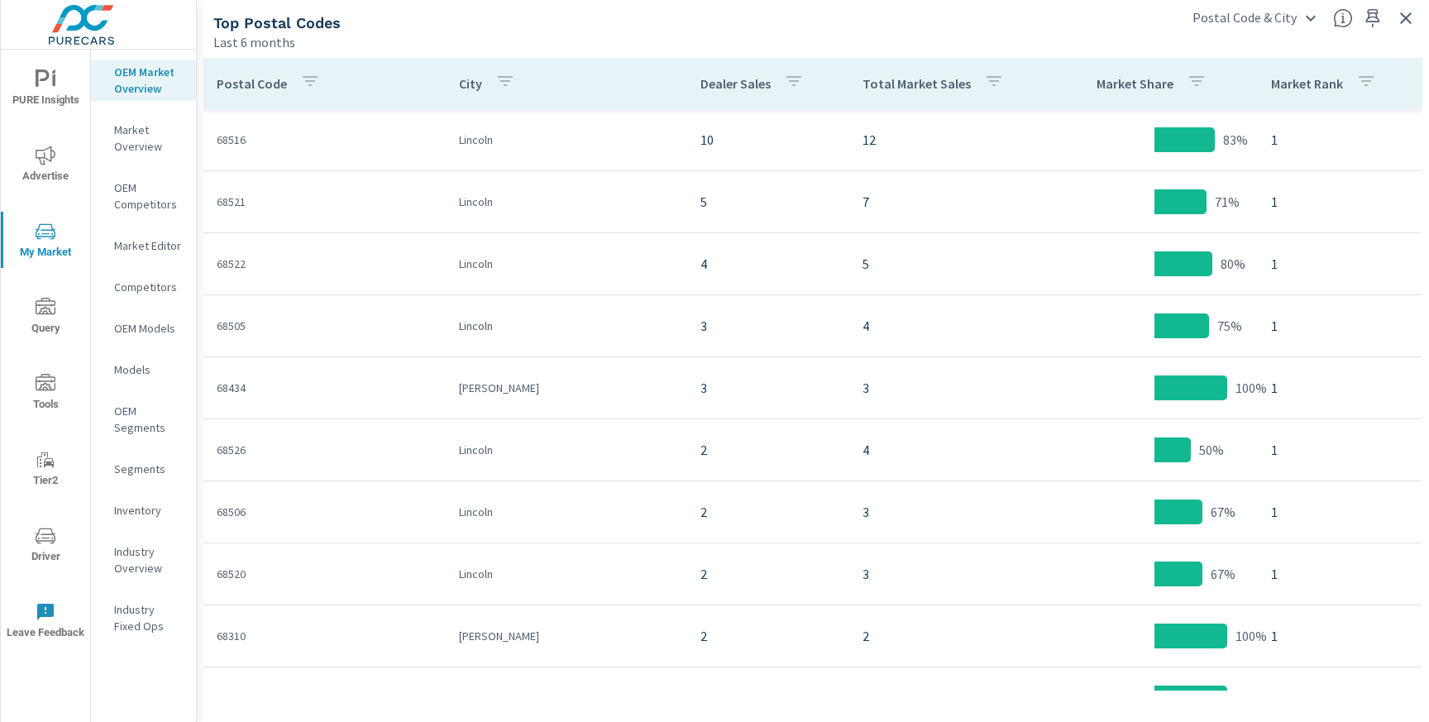
click at [126, 138] on p "Market Overview" at bounding box center [148, 138] width 69 height 33
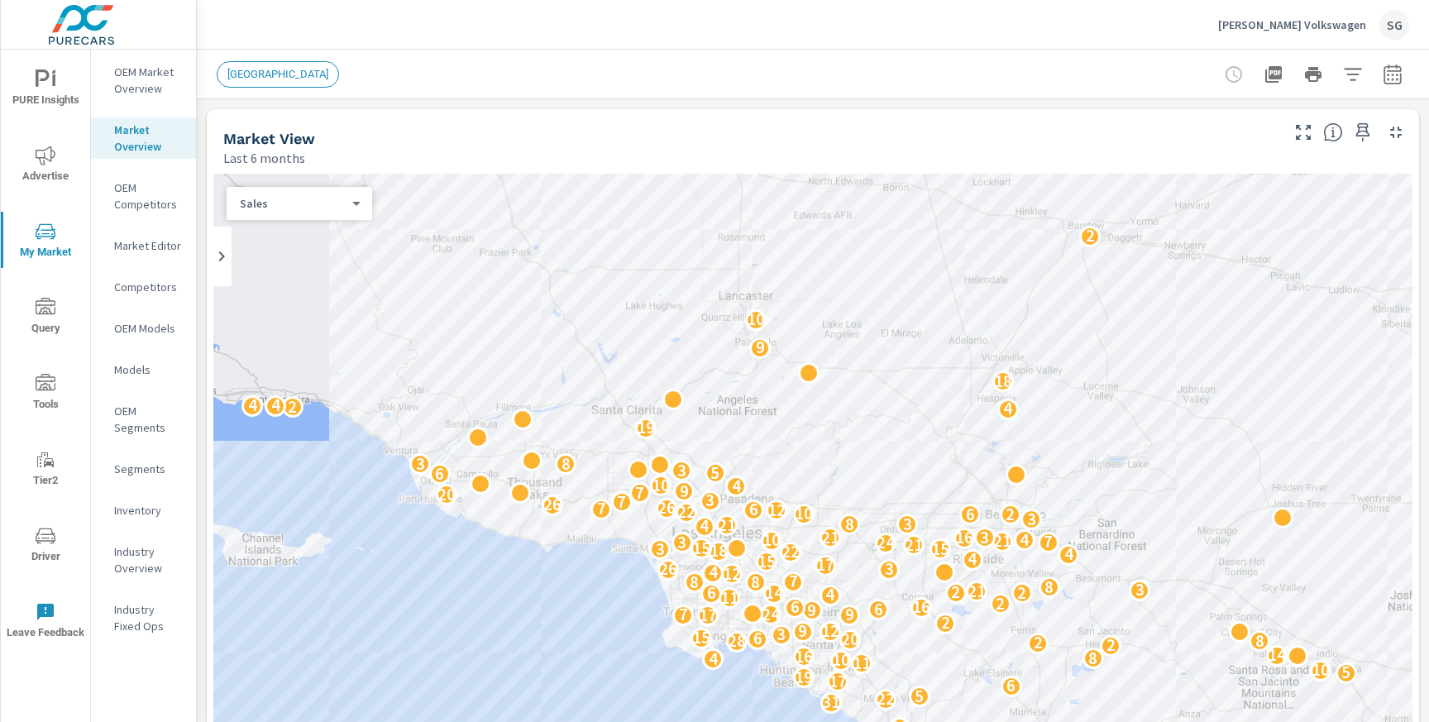
scroll to position [18, 0]
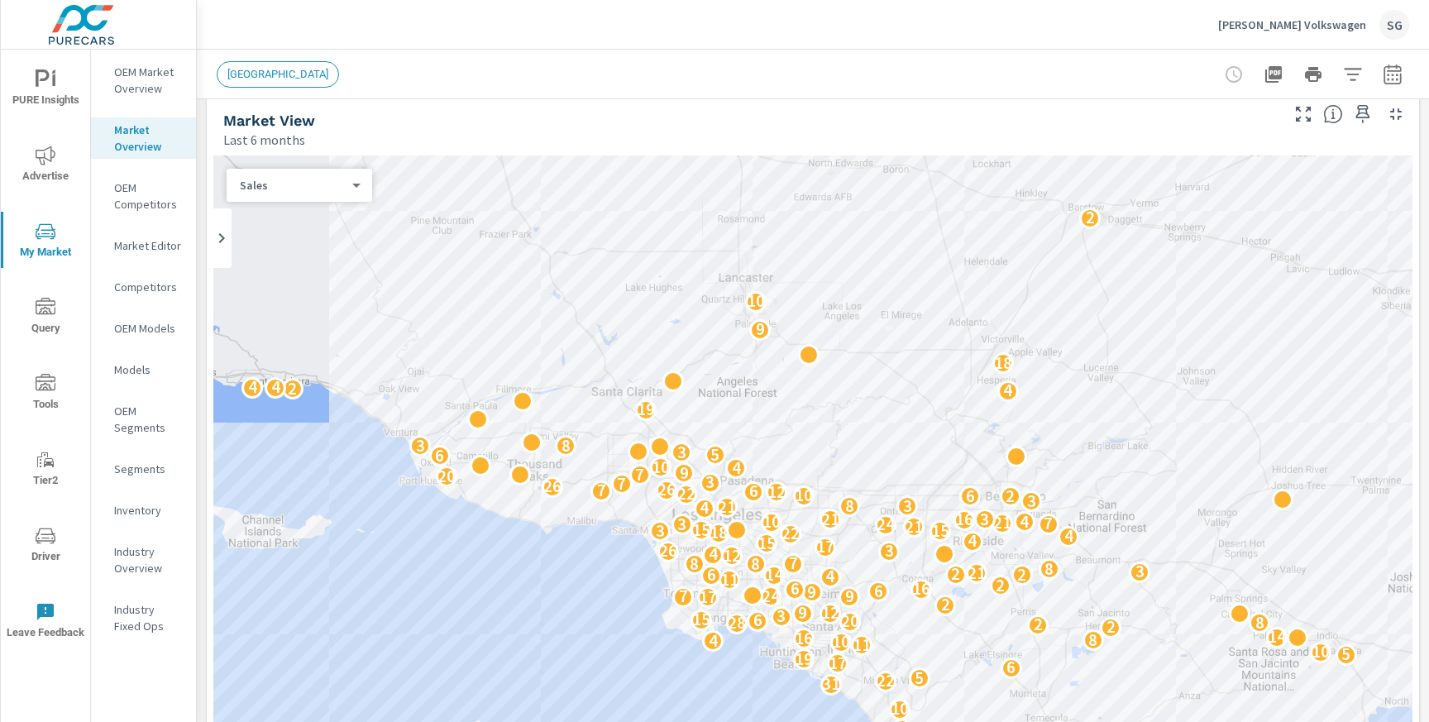
click at [136, 95] on p "OEM Market Overview" at bounding box center [148, 80] width 69 height 33
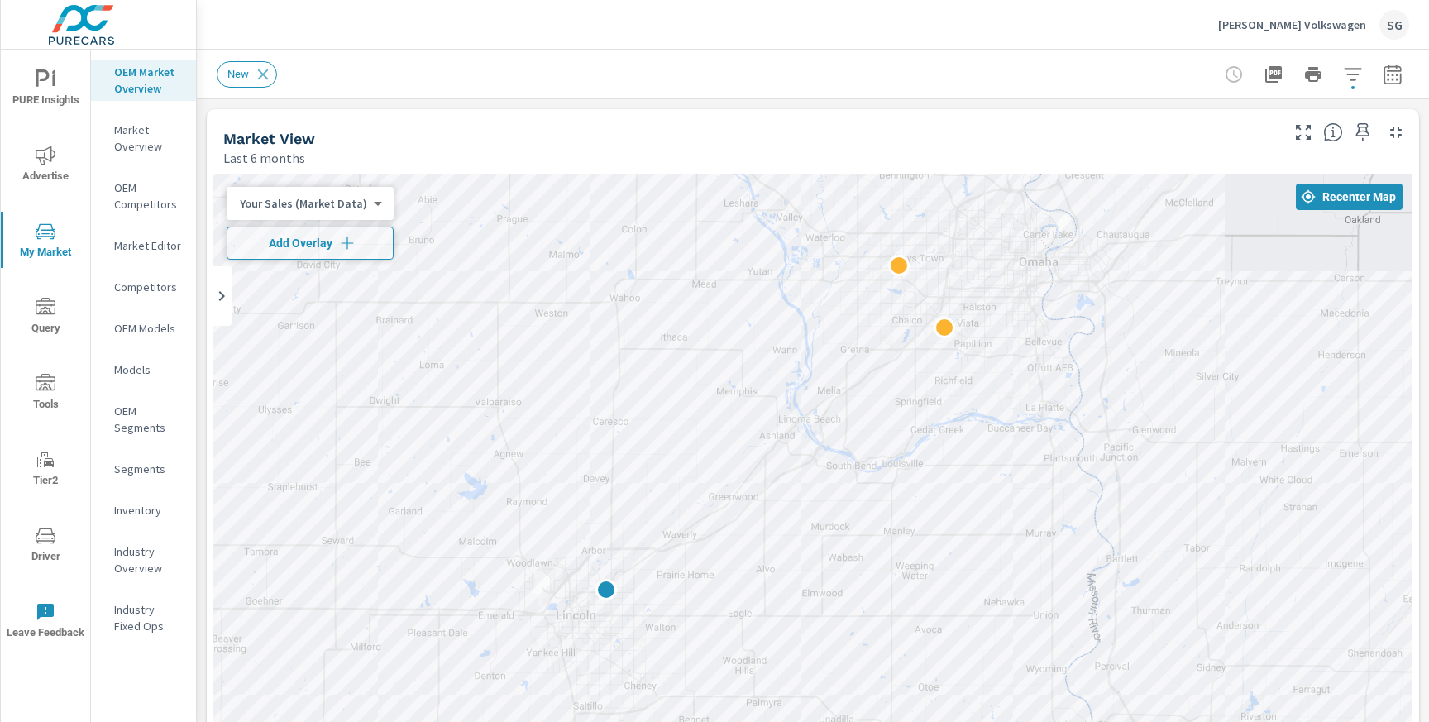
drag, startPoint x: 1159, startPoint y: 521, endPoint x: 940, endPoint y: 590, distance: 229.9
click at [547, 157] on div "Last 6 months" at bounding box center [750, 158] width 1054 height 20
click at [346, 239] on icon "button" at bounding box center [347, 243] width 12 height 12
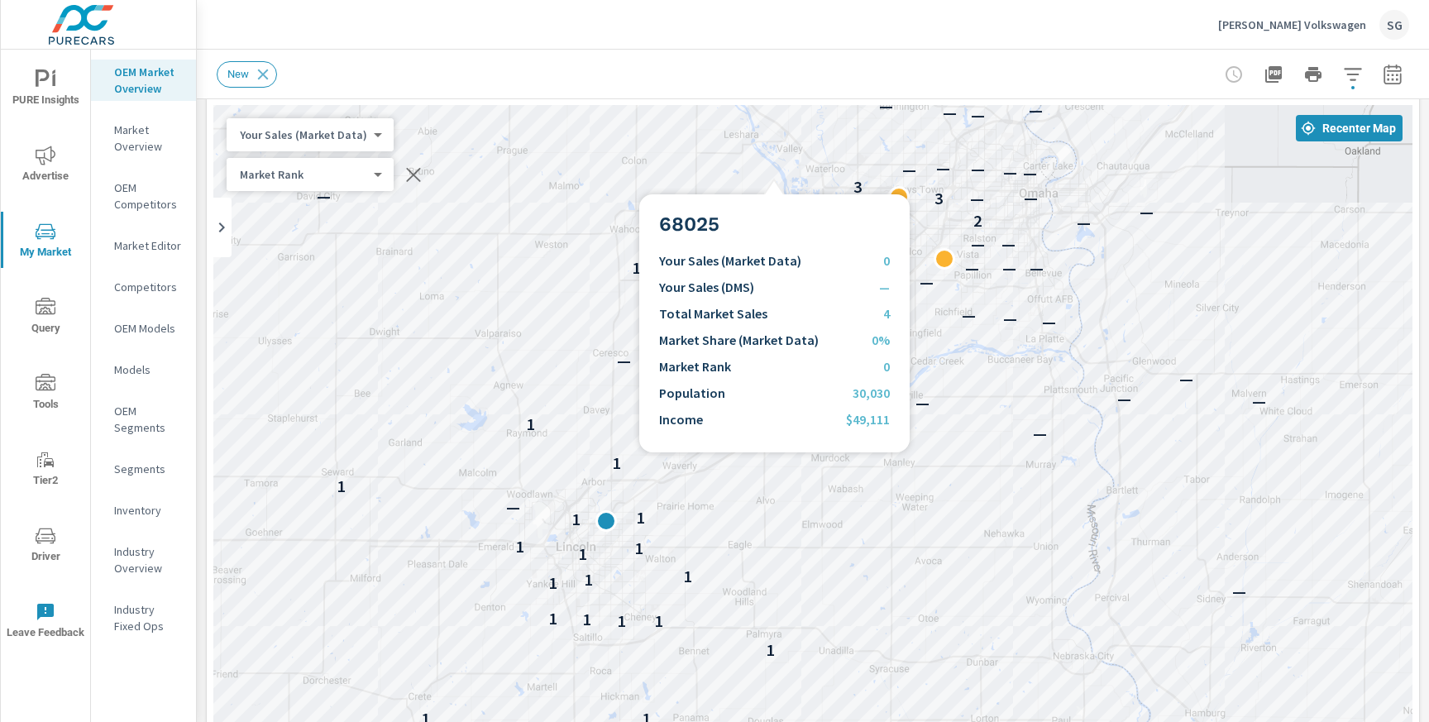
scroll to position [60, 0]
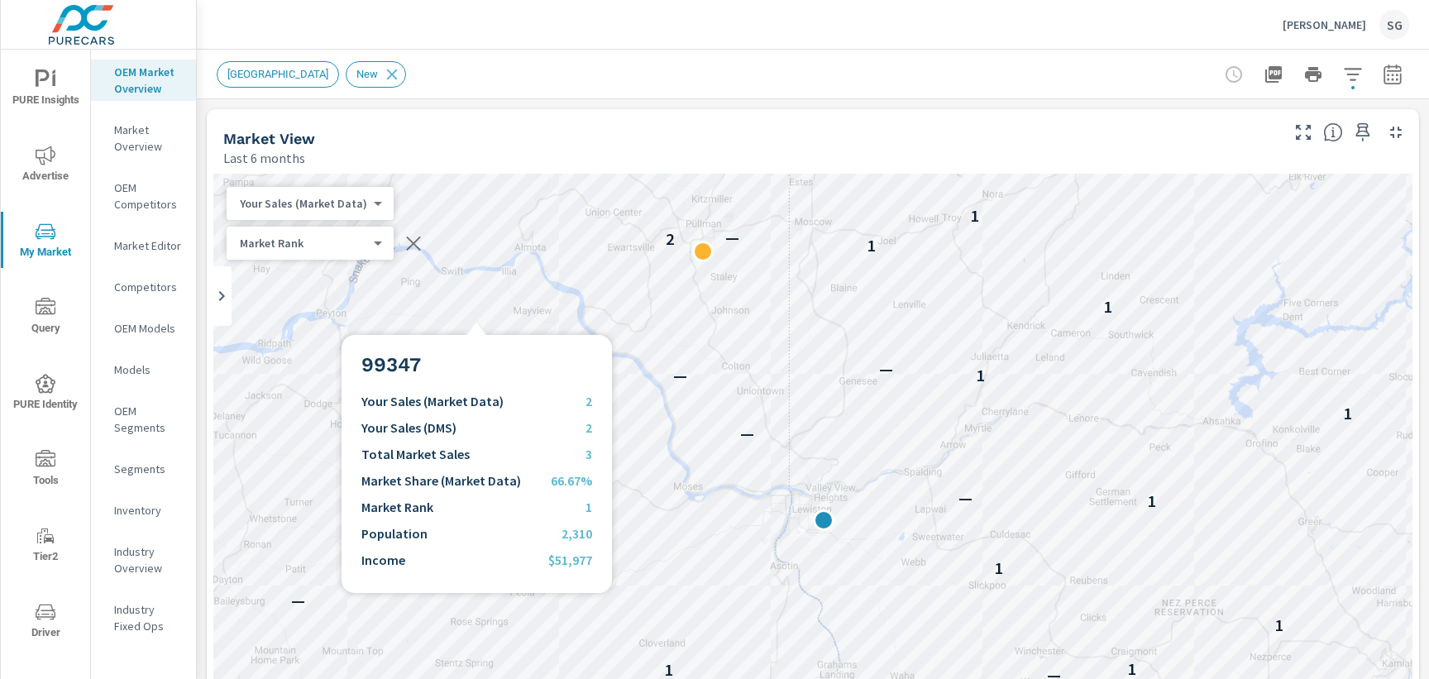
scroll to position [372, 0]
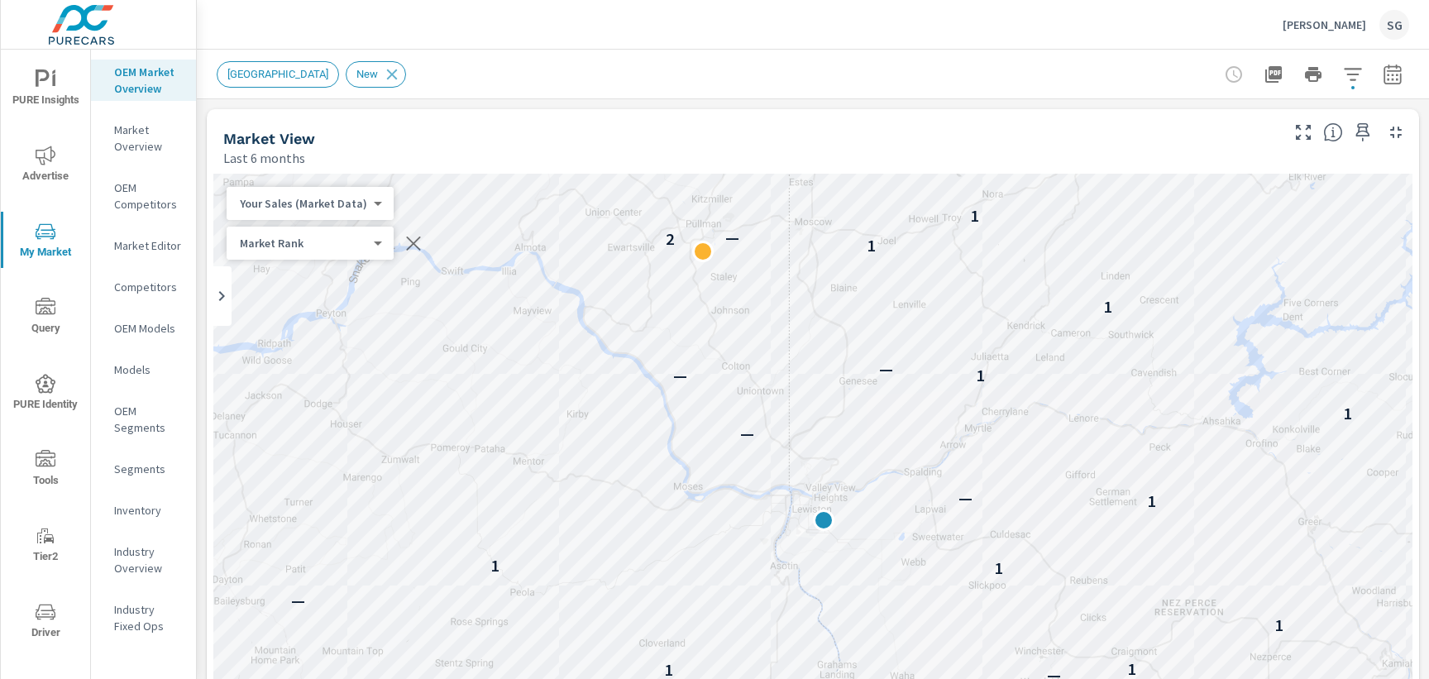
click at [399, 146] on div "Market View" at bounding box center [750, 138] width 1054 height 19
click at [773, 98] on header "New Market Area New" at bounding box center [813, 75] width 1232 height 50
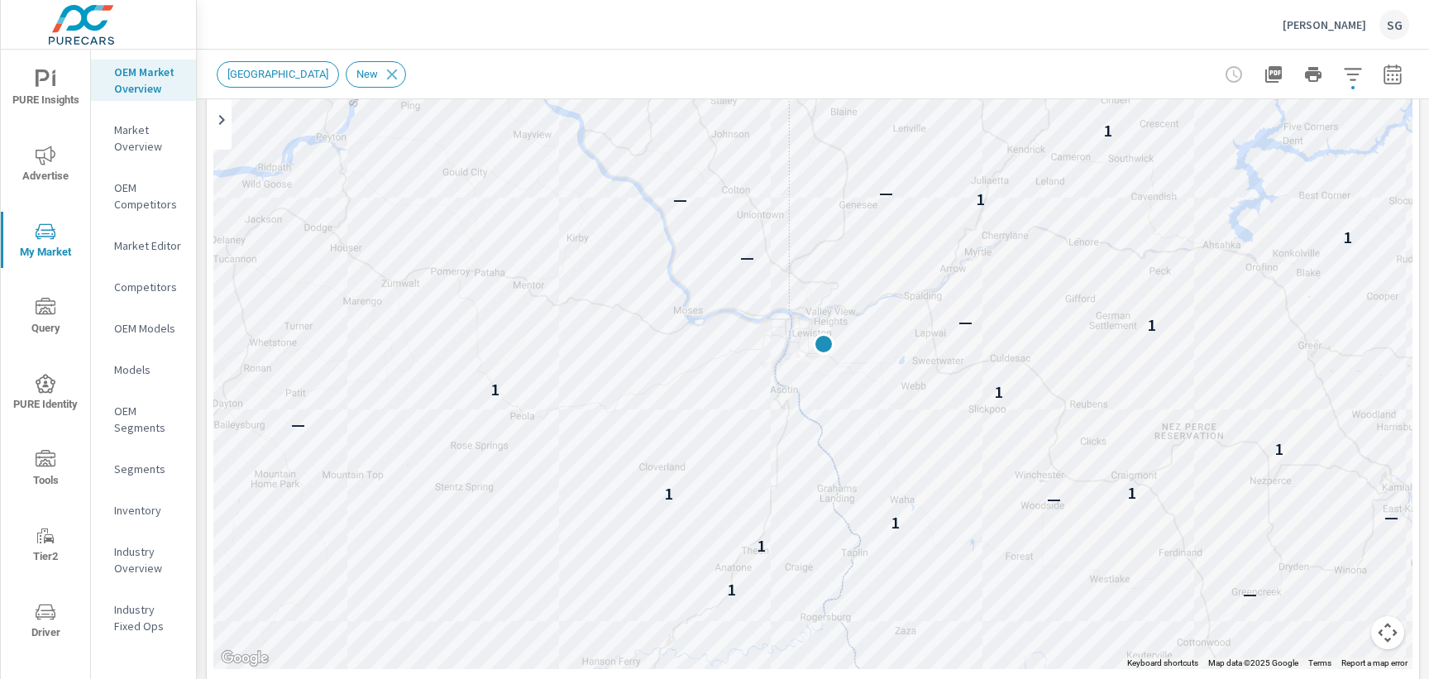
scroll to position [177, 0]
click at [1386, 634] on button "Map camera controls" at bounding box center [1387, 631] width 33 height 33
click at [1346, 636] on button "Zoom out" at bounding box center [1346, 631] width 33 height 33
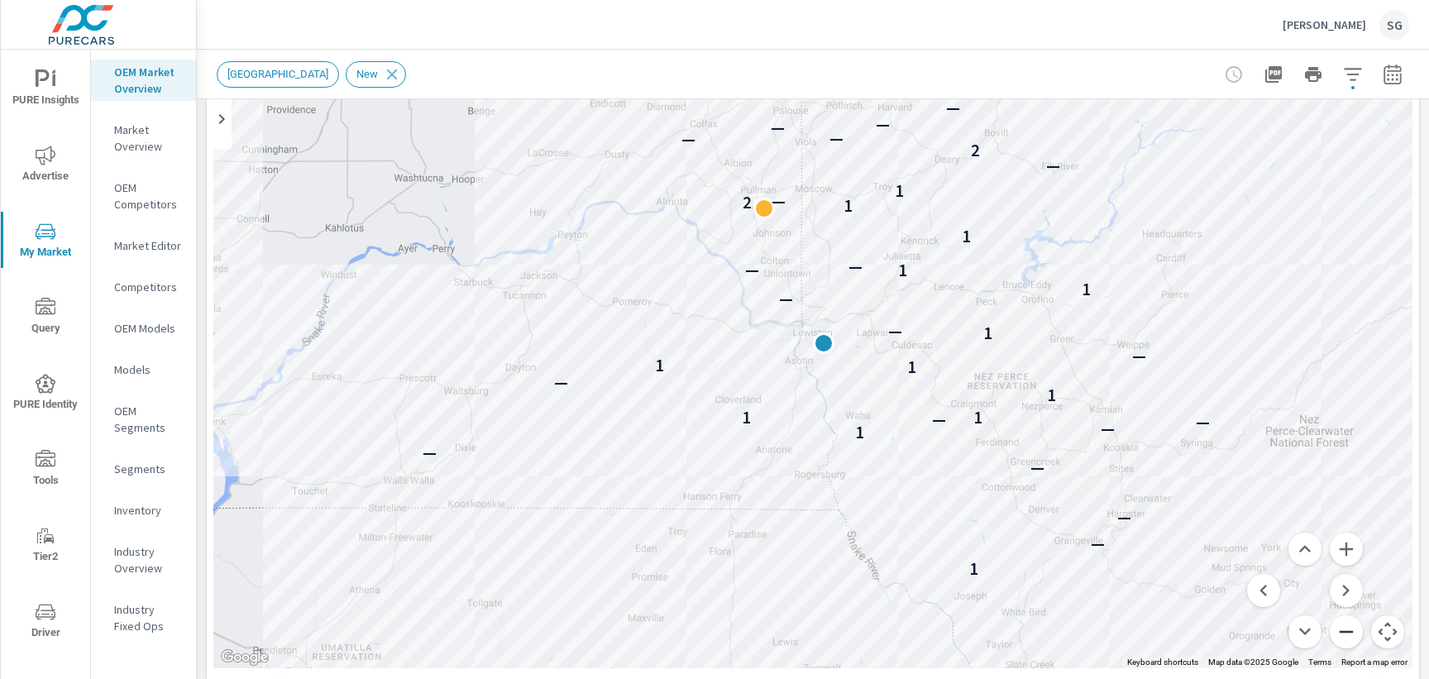
click at [1346, 636] on button "Zoom out" at bounding box center [1346, 631] width 33 height 33
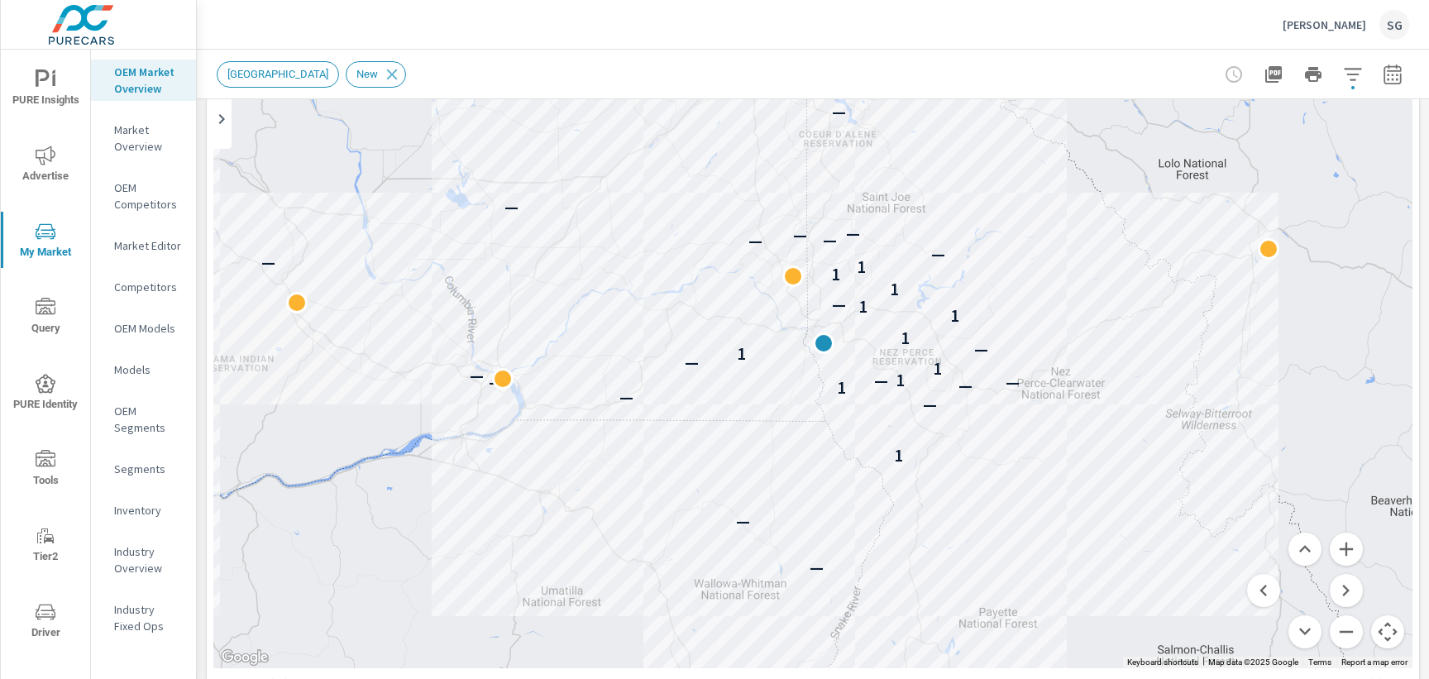
click at [795, 74] on div "New Market Area New" at bounding box center [697, 74] width 961 height 26
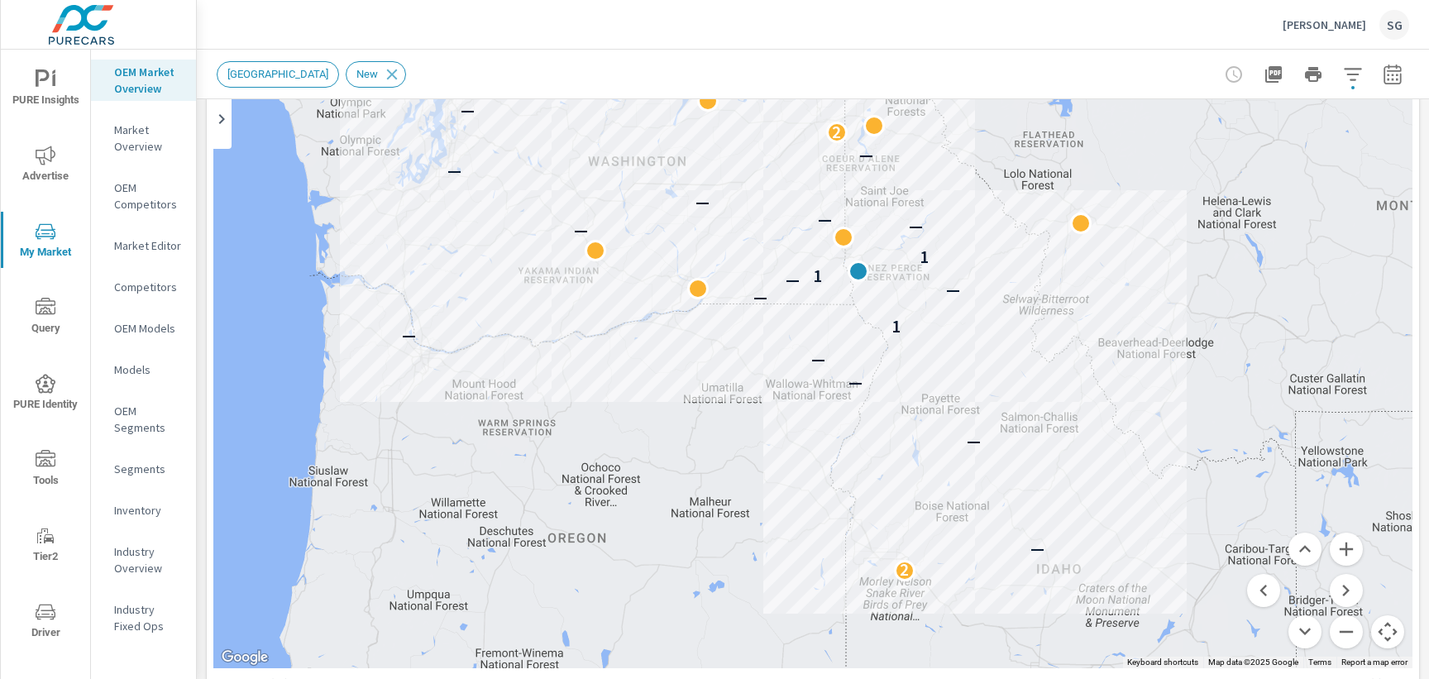
drag, startPoint x: 955, startPoint y: 473, endPoint x: 949, endPoint y: 395, distance: 78.0
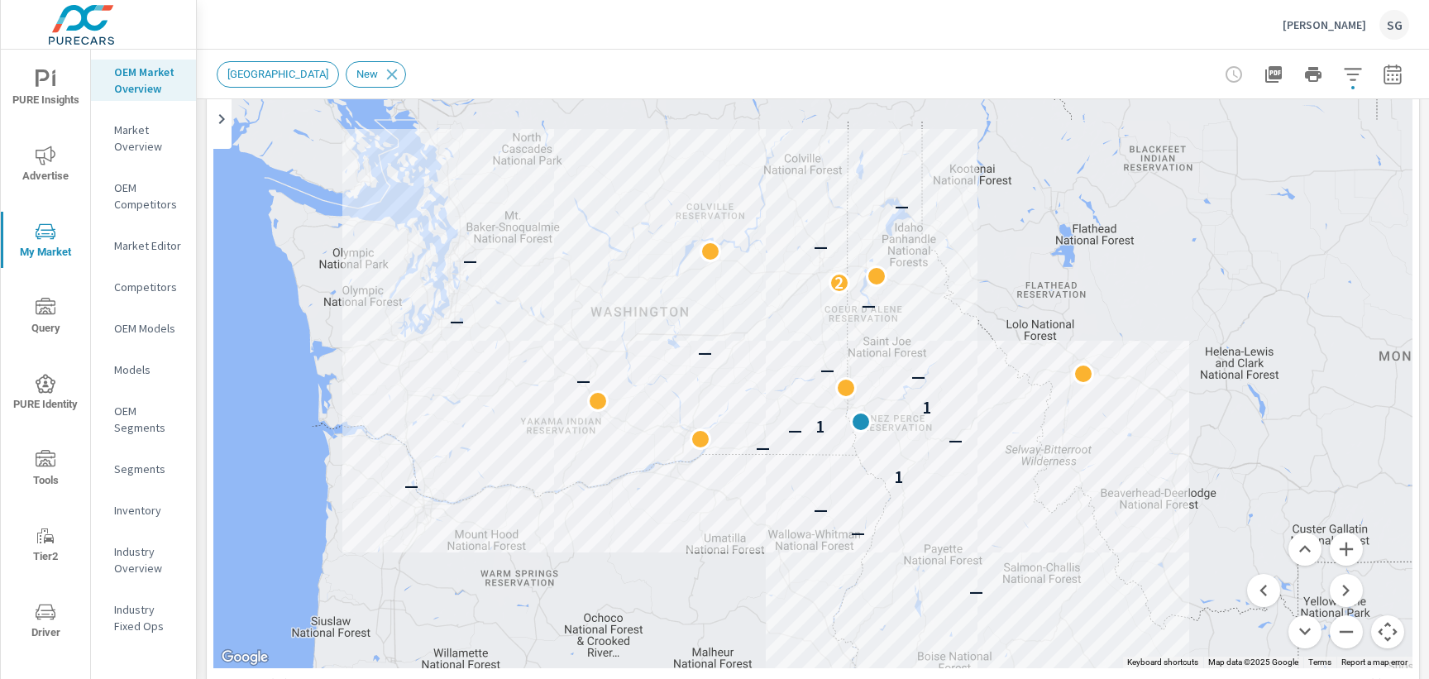
drag, startPoint x: 710, startPoint y: 156, endPoint x: 699, endPoint y: 308, distance: 152.6
click at [700, 308] on div "— — 2 — — — — — 1 — — — 1 1 — — — — — — 2 — — —" at bounding box center [812, 333] width 1199 height 672
